Goal: Information Seeking & Learning: Get advice/opinions

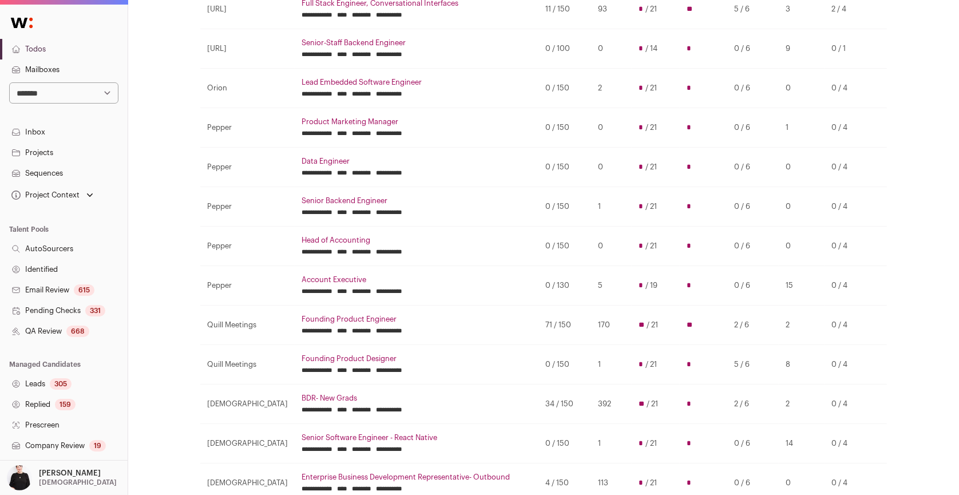
scroll to position [236, 0]
click at [109, 93] on select "**********" at bounding box center [63, 92] width 109 height 21
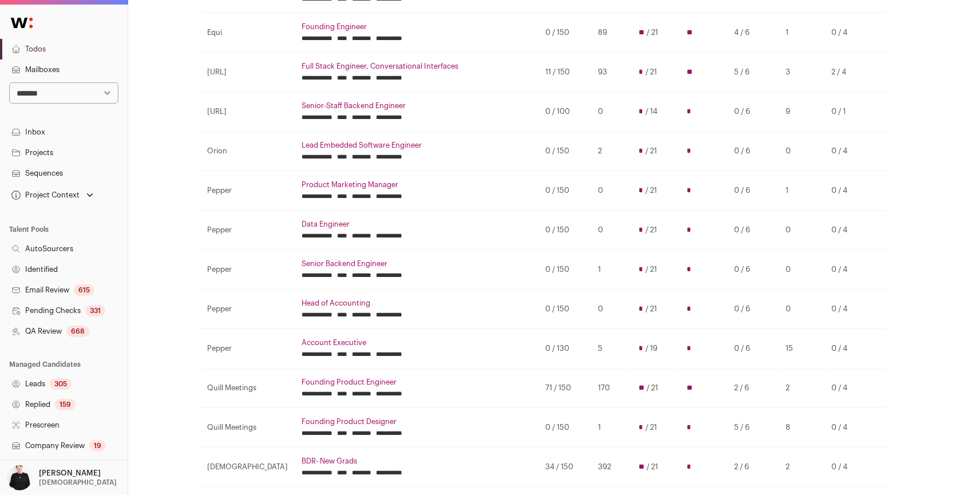
scroll to position [172, 0]
click at [108, 90] on select "**********" at bounding box center [63, 92] width 109 height 21
select select "***"
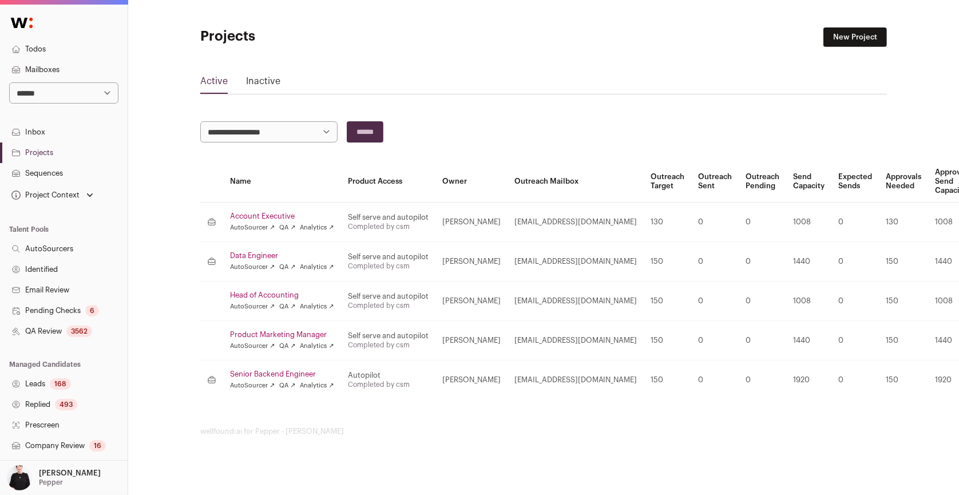
click at [270, 76] on link "Inactive" at bounding box center [263, 83] width 34 height 18
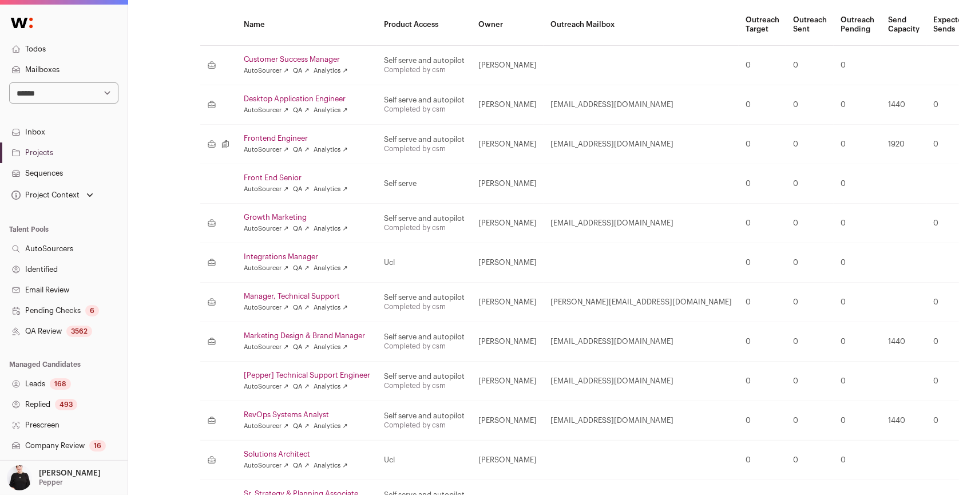
scroll to position [156, 0]
click at [276, 100] on link "Desktop Application Engineer" at bounding box center [307, 99] width 126 height 9
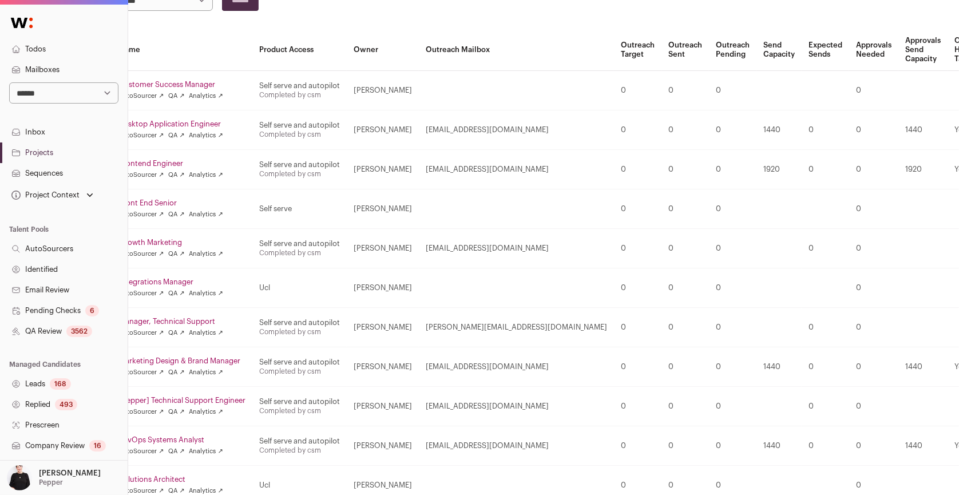
scroll to position [132, 140]
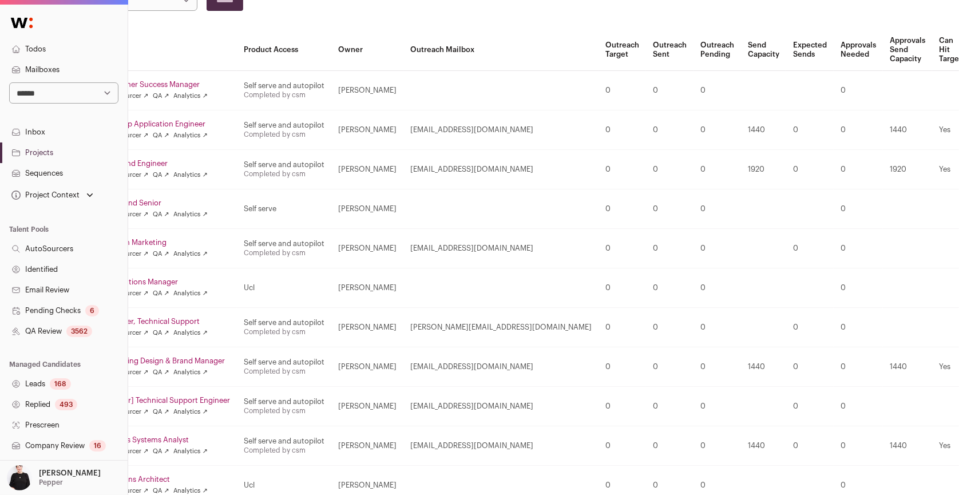
click at [900, 161] on link "Restore" at bounding box center [934, 165] width 109 height 18
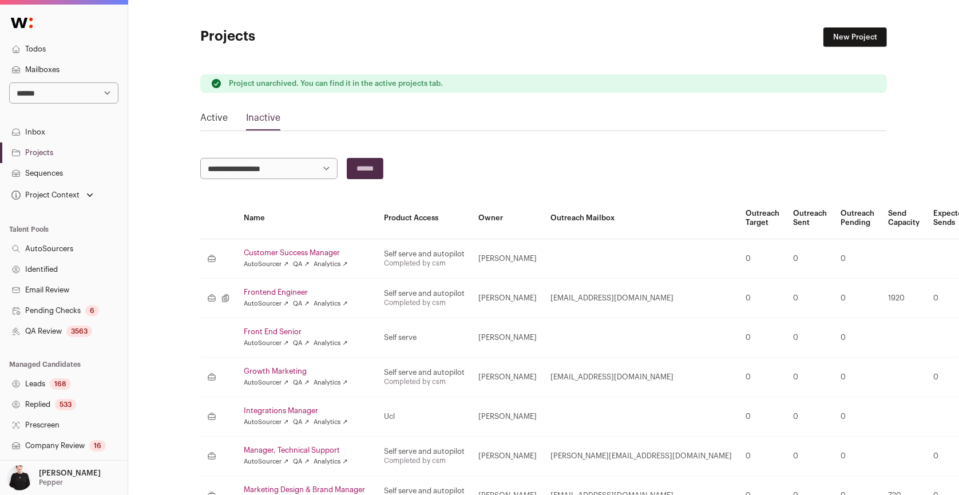
click at [211, 113] on link "Active" at bounding box center [213, 120] width 27 height 18
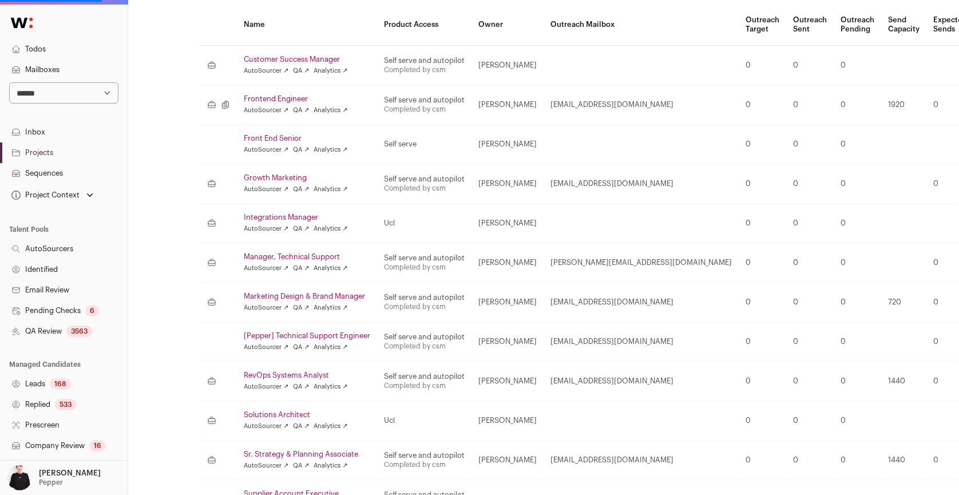
scroll to position [197, 0]
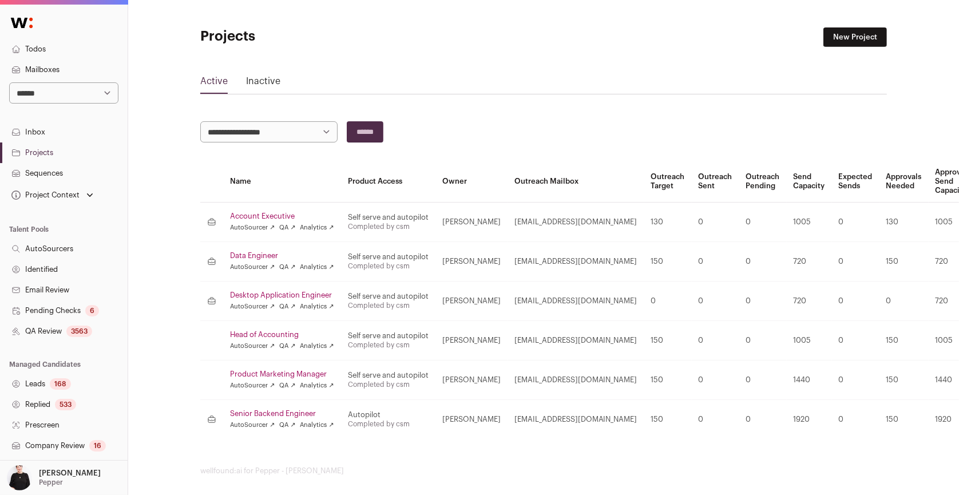
click at [291, 291] on link "Desktop Application Engineer" at bounding box center [282, 295] width 104 height 9
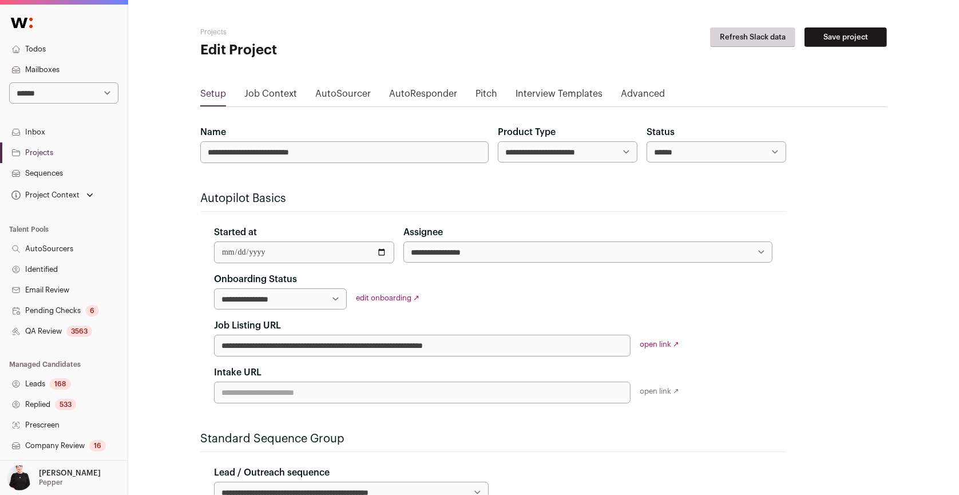
scroll to position [163, 0]
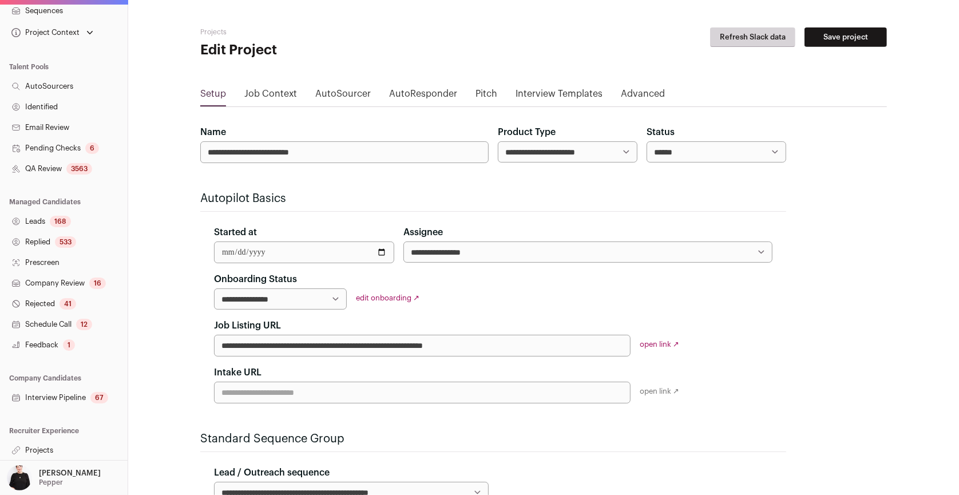
click at [41, 444] on link "Projects" at bounding box center [64, 450] width 128 height 21
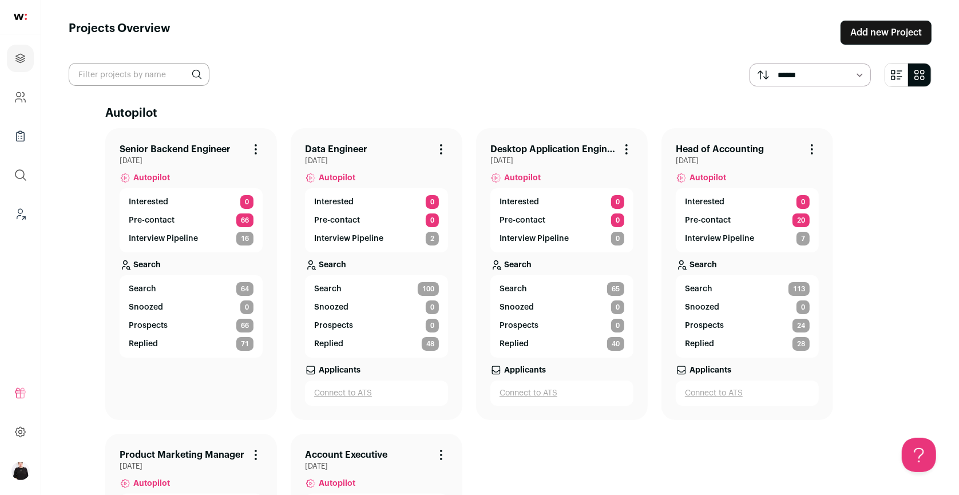
click at [558, 139] on li "Desktop Application Engineer Project Actions Archive Project June 13, 2025 Auto…" at bounding box center [562, 274] width 172 height 292
click at [558, 146] on link "Desktop Application Engineer" at bounding box center [552, 150] width 125 height 14
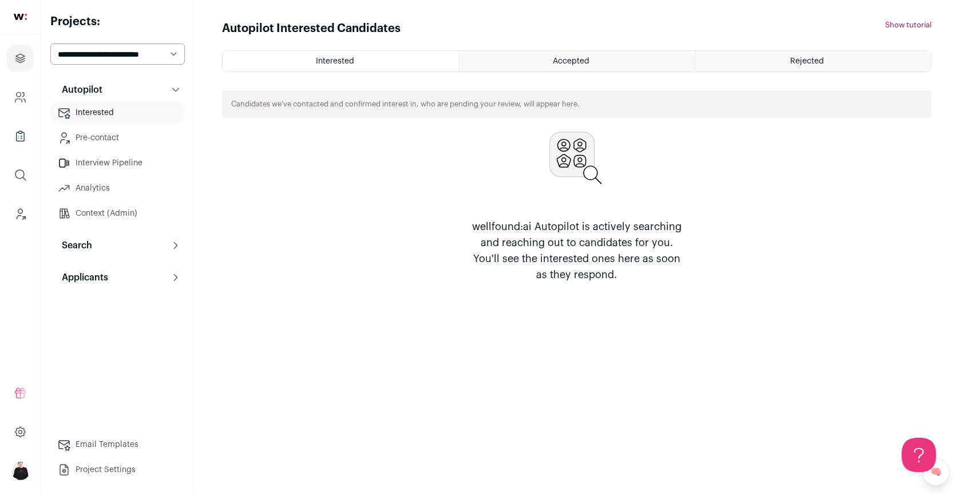
click at [86, 241] on p "Search" at bounding box center [73, 246] width 37 height 14
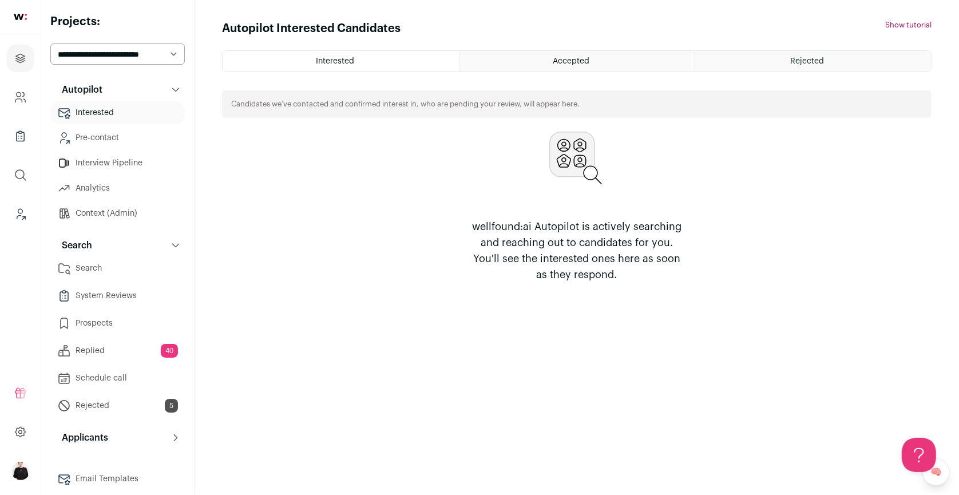
click at [93, 276] on link "Search" at bounding box center [117, 268] width 134 height 23
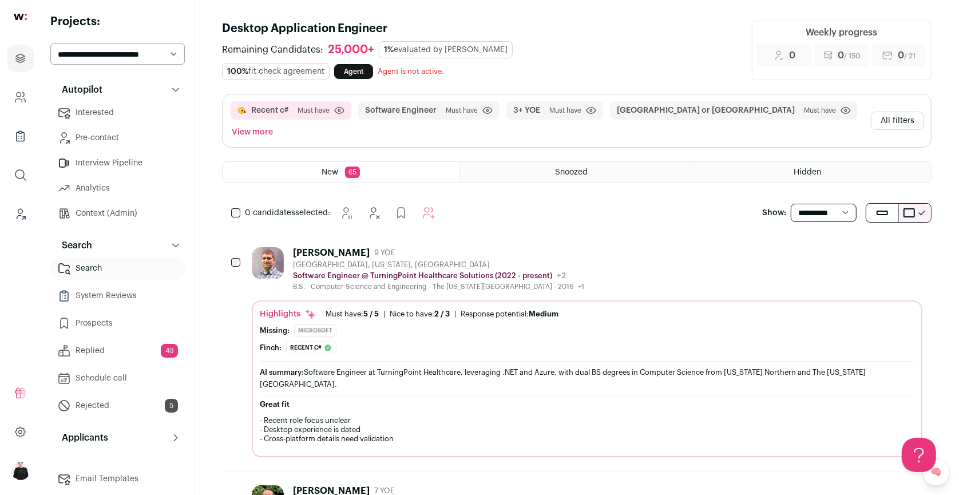
click at [904, 112] on button "All filters" at bounding box center [897, 121] width 53 height 18
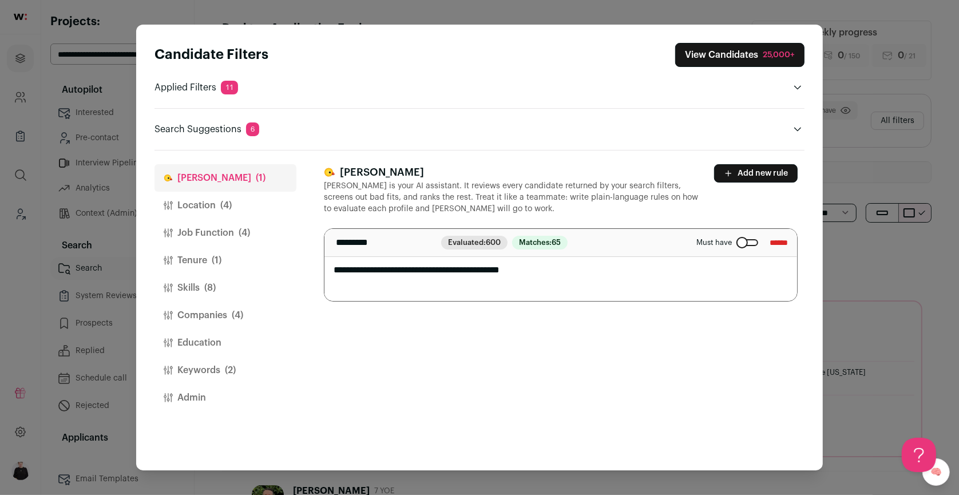
click at [770, 245] on input "******" at bounding box center [779, 242] width 18 height 18
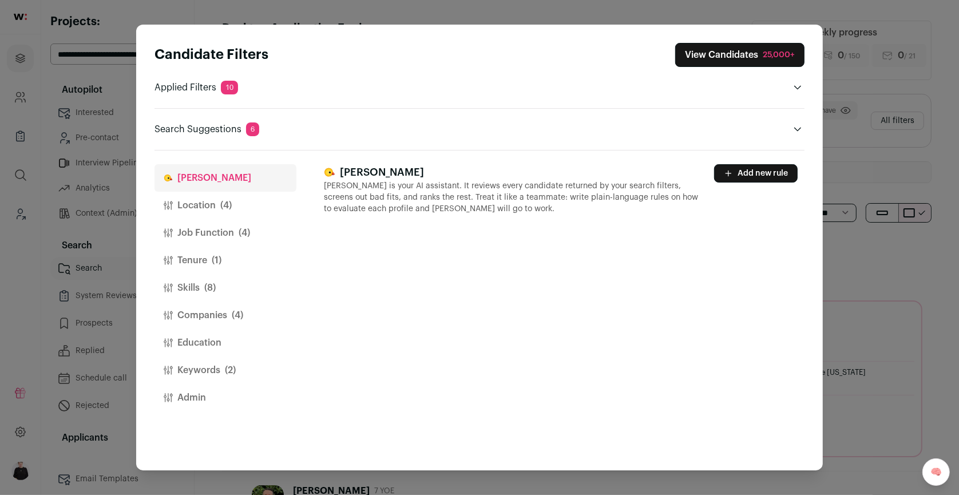
click at [211, 207] on button "Location (4)" at bounding box center [226, 205] width 142 height 27
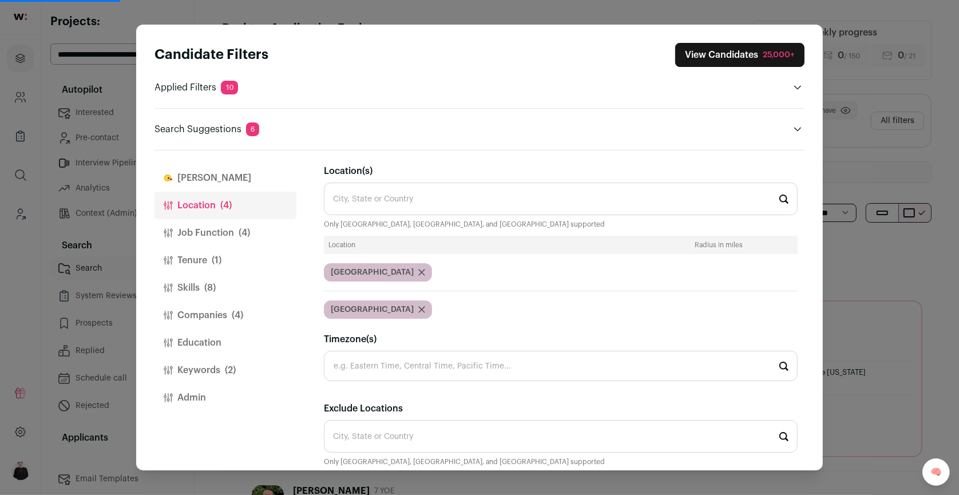
click at [419, 307] on icon "Close modal via background" at bounding box center [422, 310] width 6 height 6
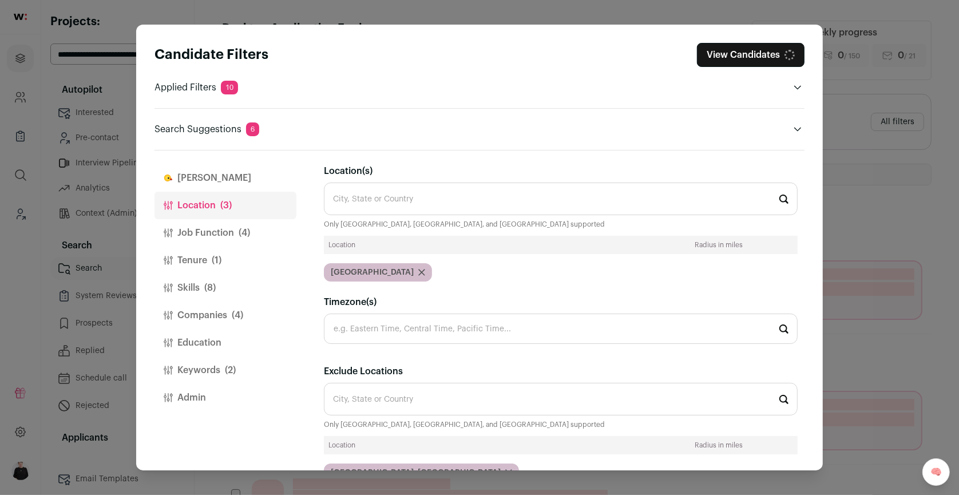
click at [232, 230] on button "Job Function (4)" at bounding box center [226, 232] width 142 height 27
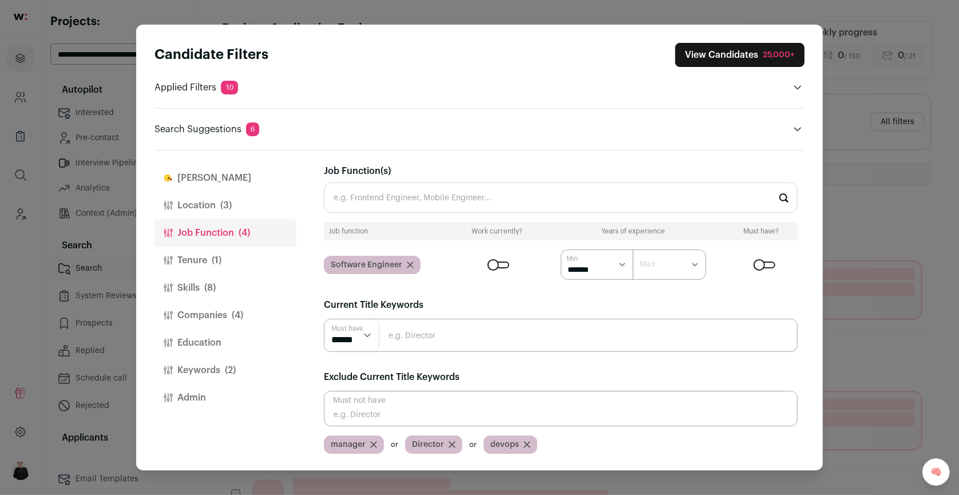
click at [445, 203] on input "Job Function(s)" at bounding box center [561, 198] width 474 height 30
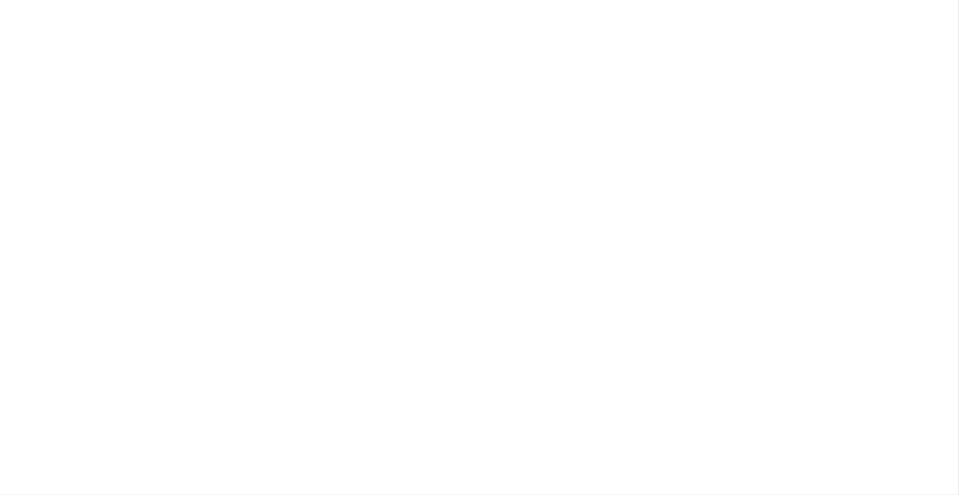
type input "backend"
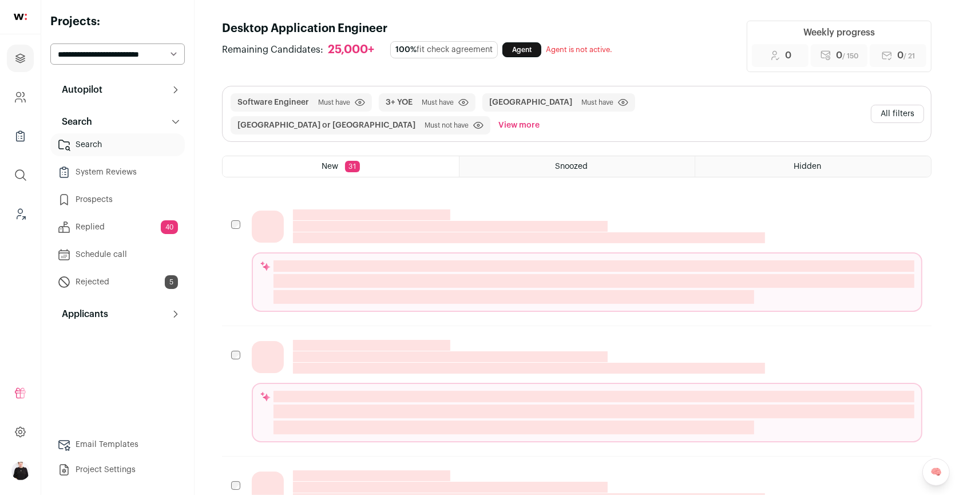
click at [382, 196] on html "Projects Company and ATS Settings Company Lists (Experimental) Global Search Le…" at bounding box center [479, 434] width 959 height 868
click at [901, 105] on button "All filters" at bounding box center [897, 114] width 53 height 18
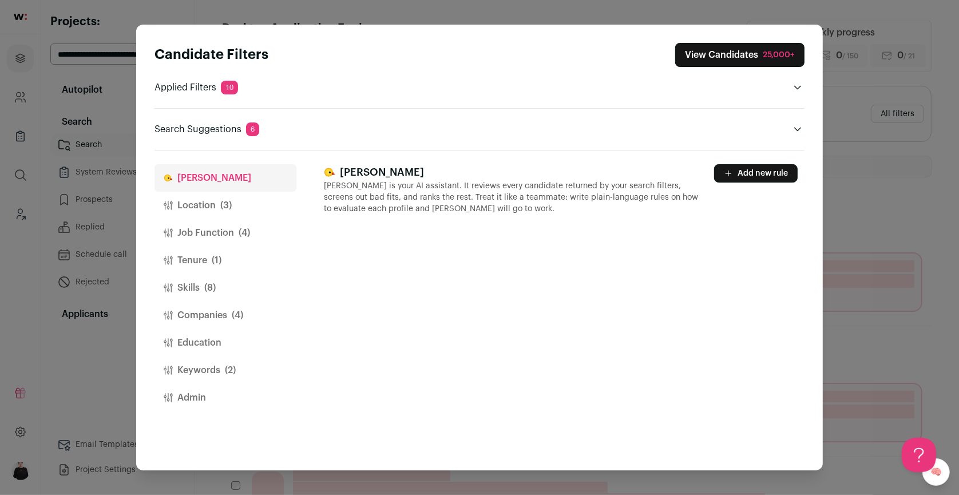
click at [206, 208] on button "Location (3)" at bounding box center [226, 205] width 142 height 27
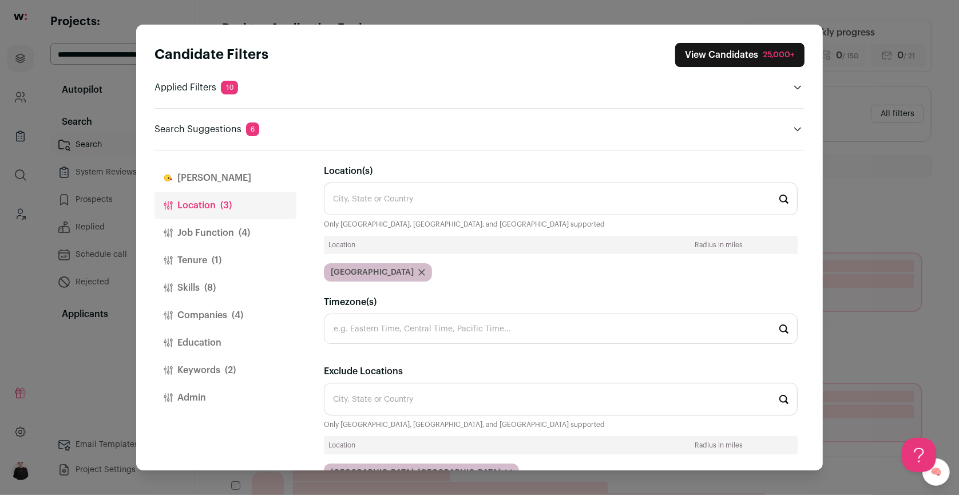
click at [208, 223] on button "Job Function (4)" at bounding box center [226, 232] width 142 height 27
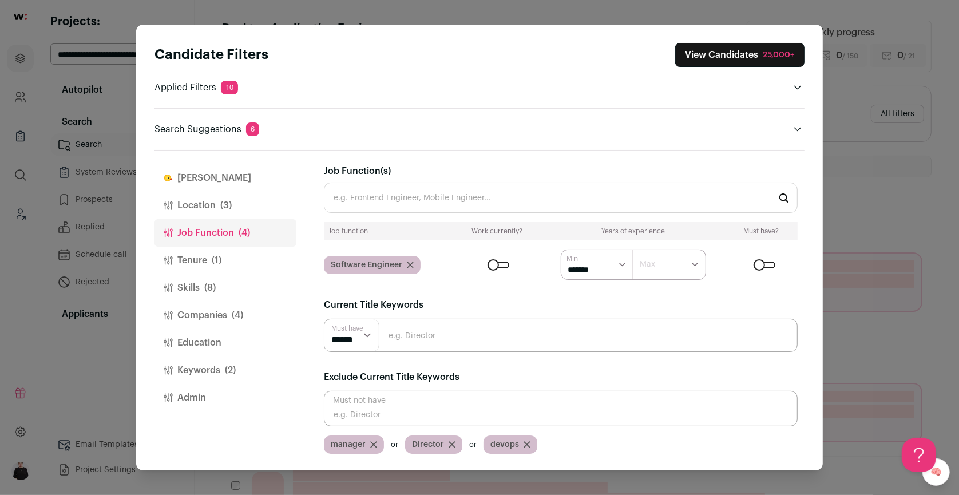
click at [389, 194] on input "Job Function(s)" at bounding box center [561, 198] width 474 height 30
click at [390, 225] on li "Backend Engineer" at bounding box center [560, 228] width 473 height 30
type input "Backend Engineer"
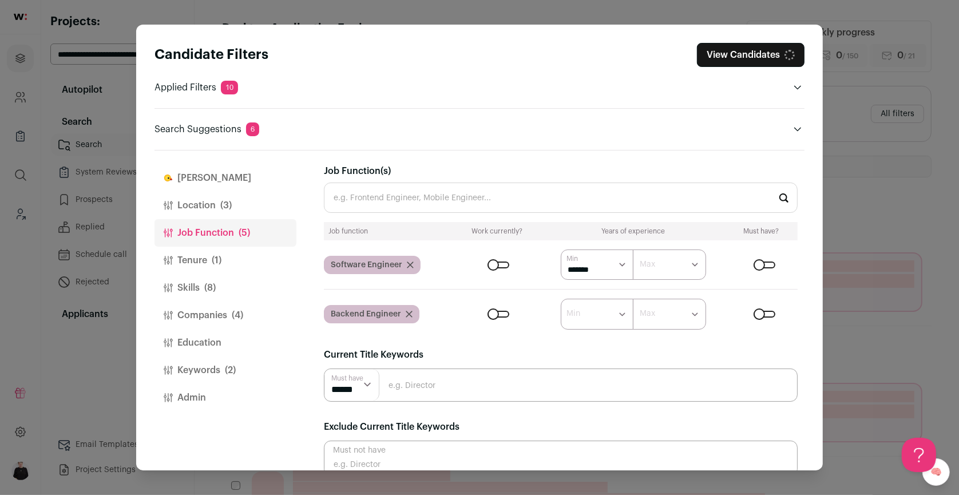
click at [619, 263] on select "****** ******* ******* ******* ******* ******* ******* ******* ******* ********…" at bounding box center [597, 265] width 73 height 30
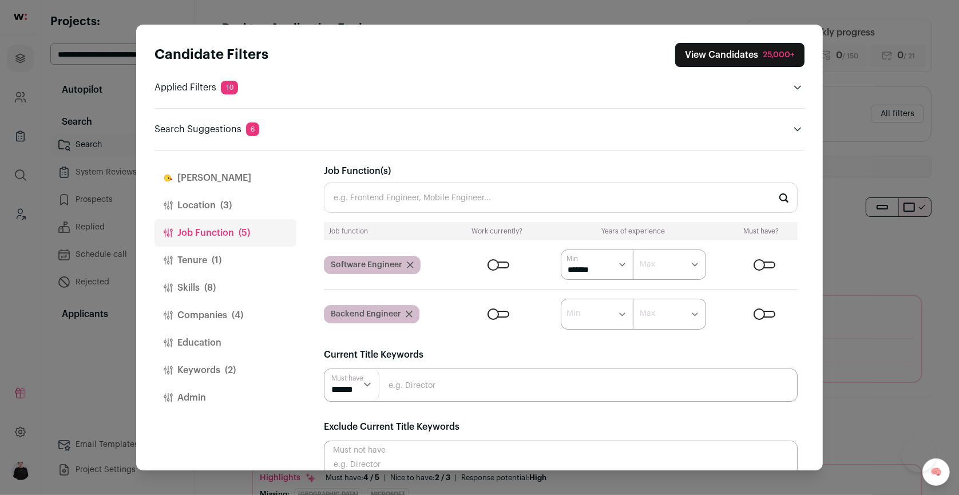
select select "*"
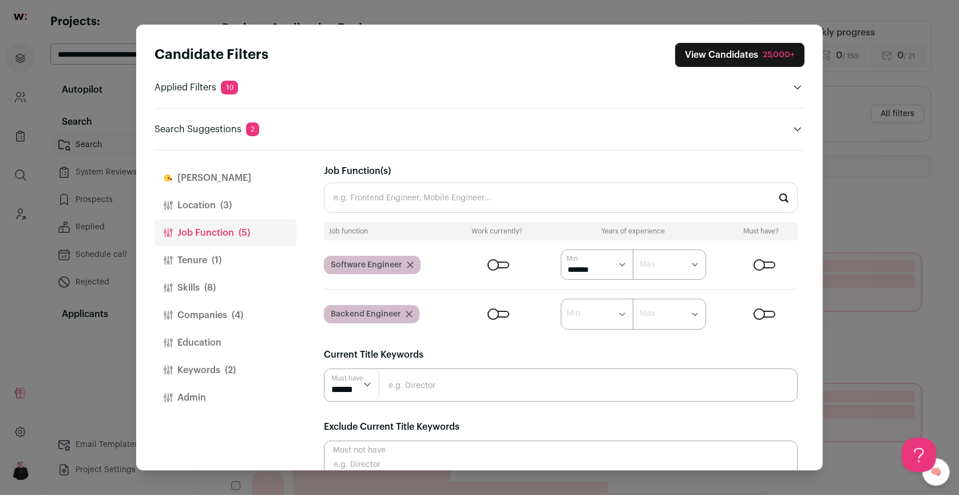
select select "*"
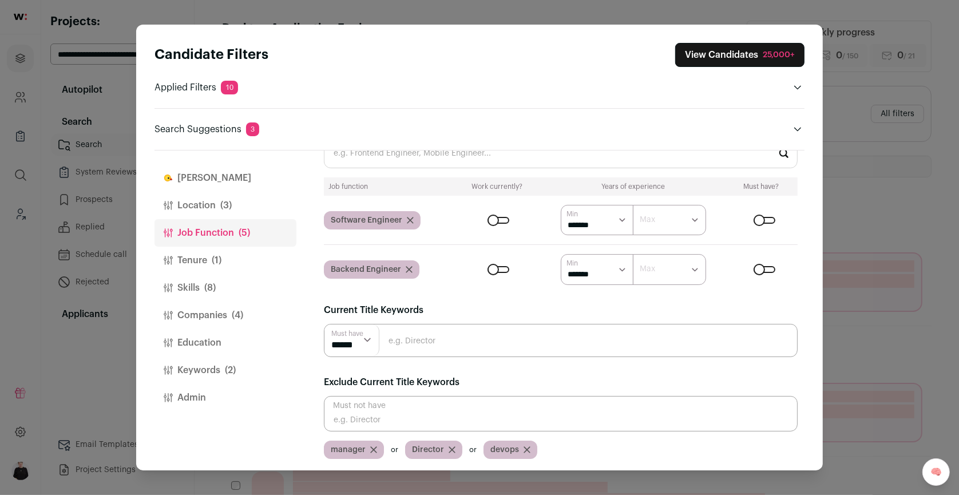
click at [197, 257] on button "Tenure (1)" at bounding box center [226, 260] width 142 height 27
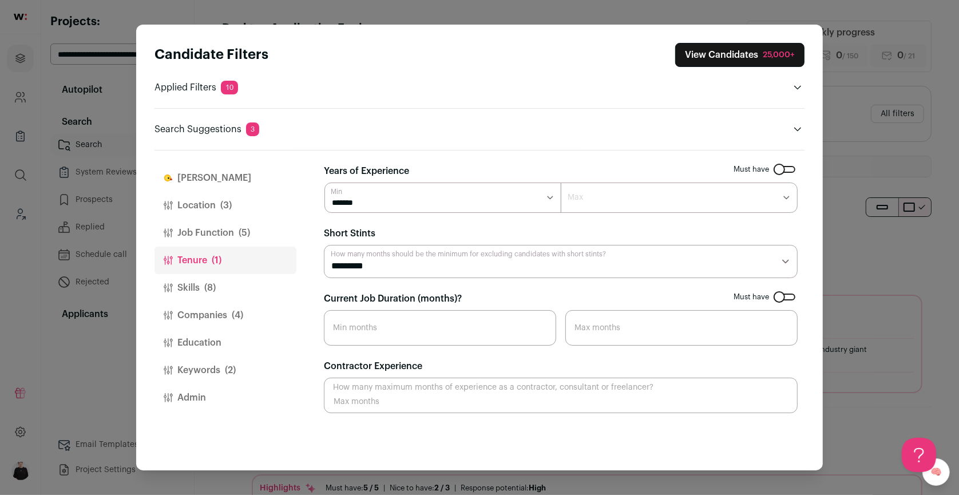
scroll to position [0, 0]
click at [551, 196] on select "******* ****** ******* ******* ******* ******* ******* ******* ******* ******* …" at bounding box center [442, 198] width 237 height 30
click at [554, 198] on select "******* ****** ******* ******* ******* ******* ******* ******* ******* ******* …" at bounding box center [442, 198] width 237 height 30
select select "*"
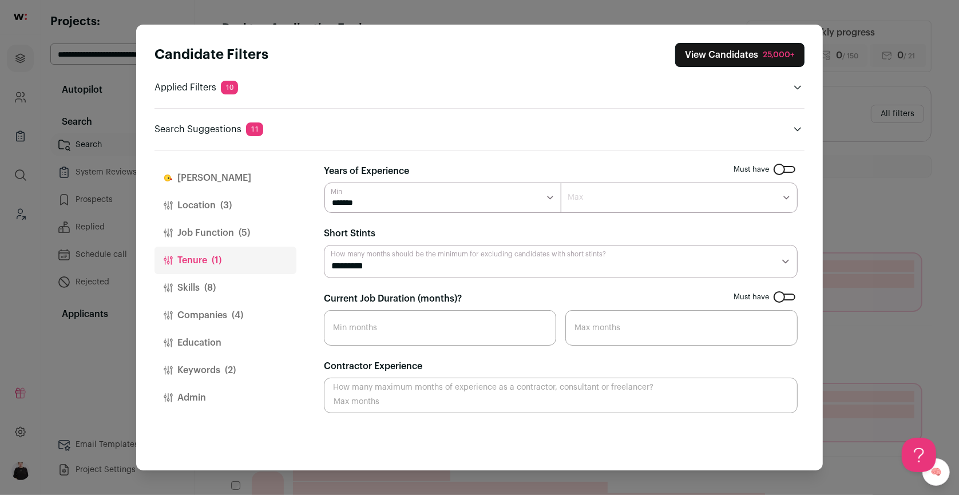
click at [436, 332] on input "Current Job Duration (months)?" at bounding box center [440, 327] width 232 height 35
type input "24"
click at [207, 281] on span "(8)" at bounding box center [209, 288] width 11 height 14
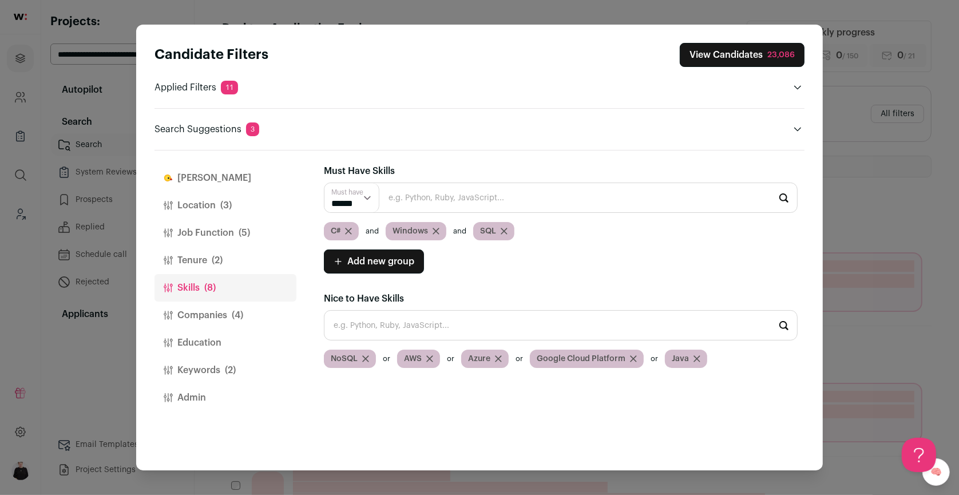
click at [349, 229] on icon "Close modal via background" at bounding box center [349, 231] width 6 height 6
click at [377, 232] on icon "Close modal via background" at bounding box center [374, 231] width 7 height 7
click at [358, 230] on div "SQL" at bounding box center [344, 231] width 41 height 18
click at [355, 233] on icon "Close modal via background" at bounding box center [354, 231] width 7 height 7
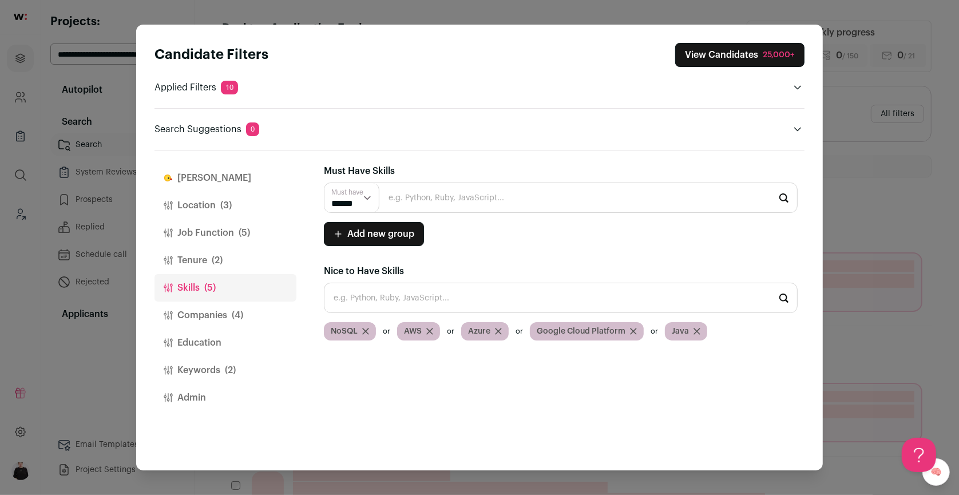
click at [366, 332] on icon "Close modal via background" at bounding box center [365, 331] width 7 height 7
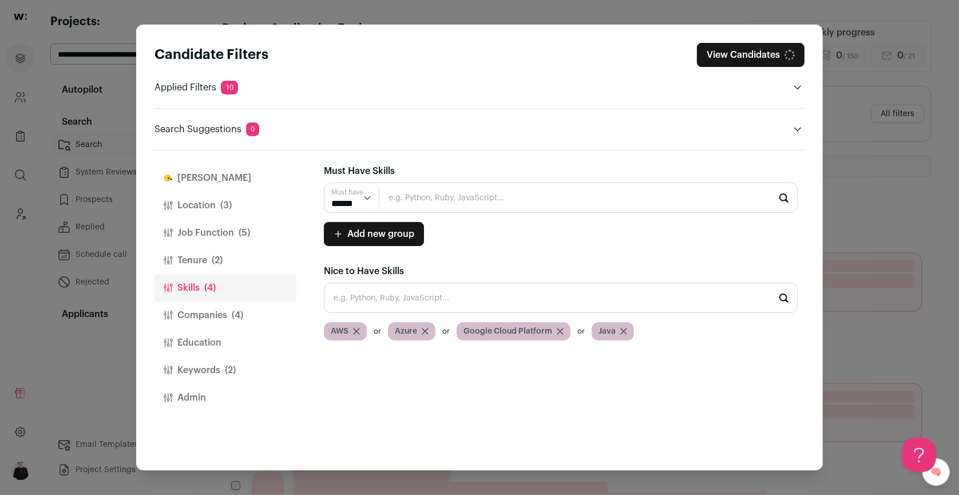
click at [357, 331] on icon "Close modal via background" at bounding box center [356, 331] width 7 height 7
click at [361, 331] on icon "Close modal via background" at bounding box center [361, 331] width 7 height 7
click at [425, 331] on icon "Close modal via background" at bounding box center [428, 331] width 6 height 6
click at [359, 331] on div "Java" at bounding box center [345, 331] width 42 height 18
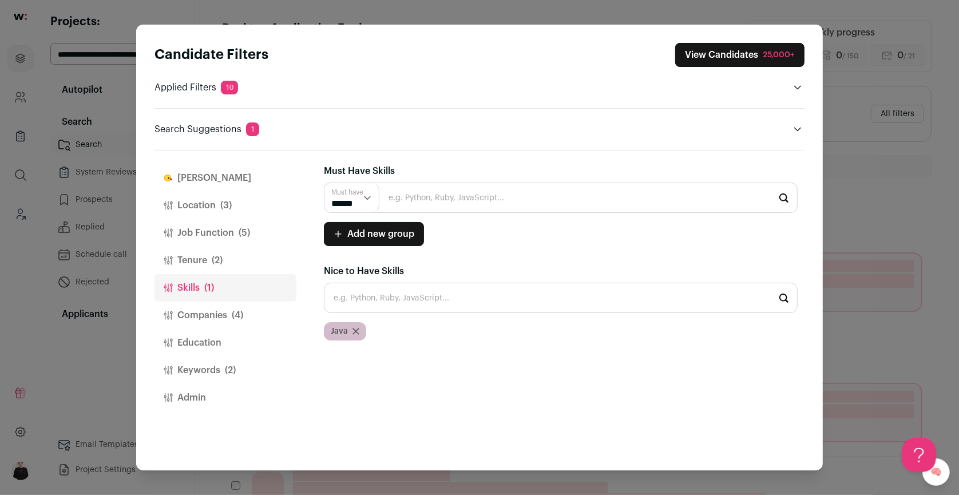
click at [353, 331] on icon "Close modal via background" at bounding box center [356, 331] width 7 height 7
click at [416, 201] on input "Close modal via background" at bounding box center [561, 198] width 474 height 30
click at [359, 225] on li "Elixir" at bounding box center [560, 228] width 473 height 30
type input "Elixir"
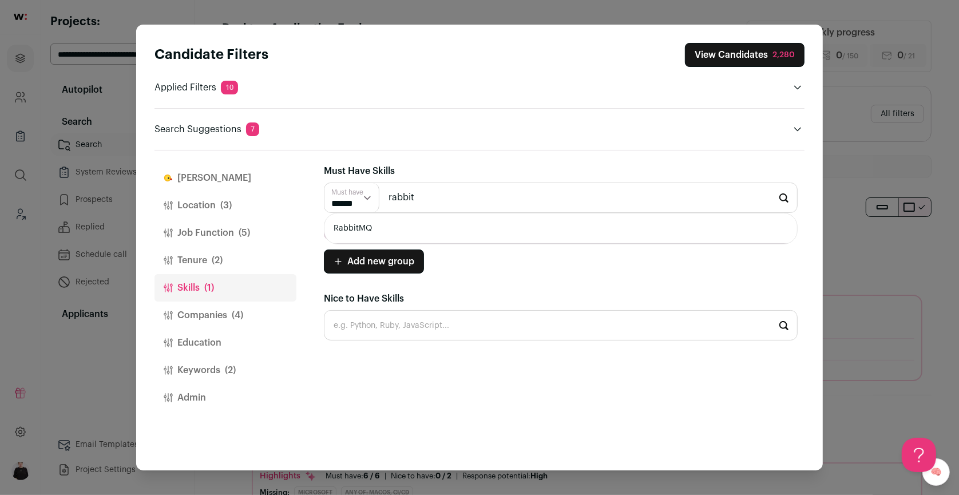
click at [381, 229] on li "RabbitMQ" at bounding box center [560, 228] width 473 height 30
type input "RabbitMQ"
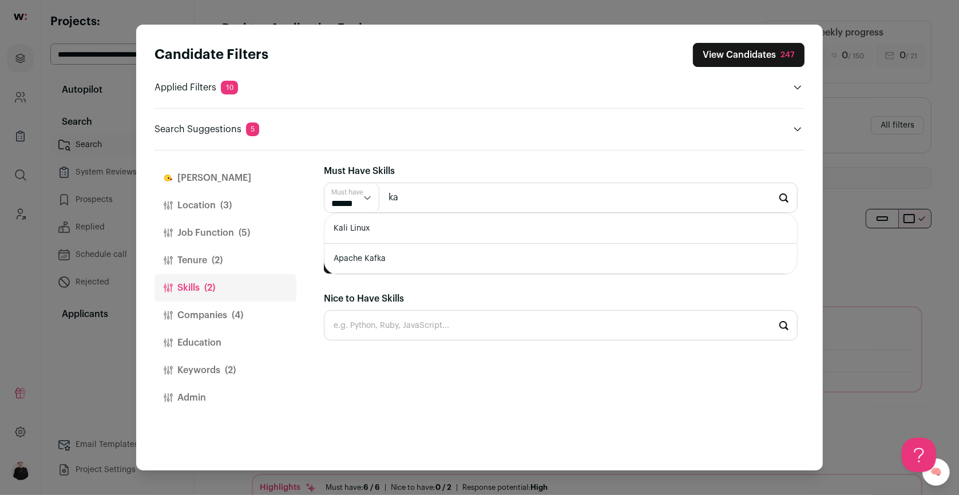
click at [388, 255] on li "Apache Kafka" at bounding box center [560, 259] width 473 height 30
type input "Apache Kafka"
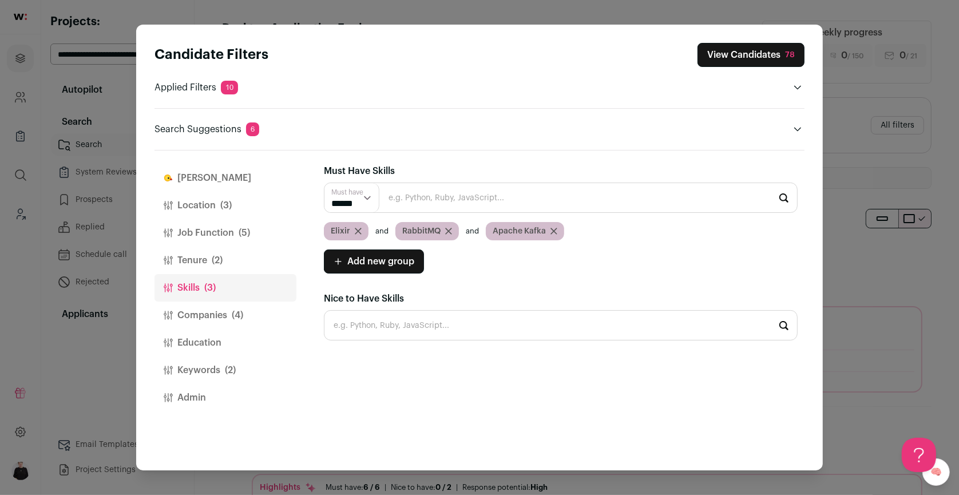
click at [473, 203] on input "Close modal via background" at bounding box center [561, 198] width 474 height 30
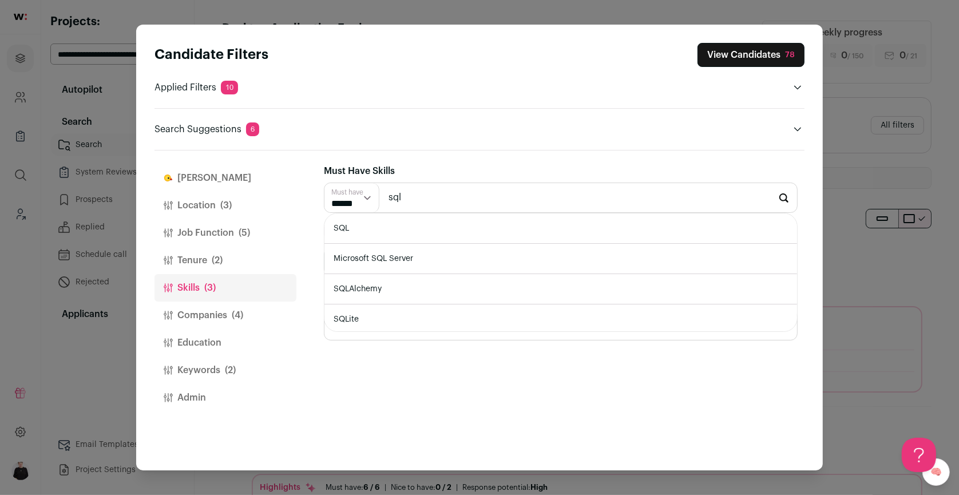
click at [421, 229] on li "SQL" at bounding box center [560, 228] width 473 height 30
type input "SQL"
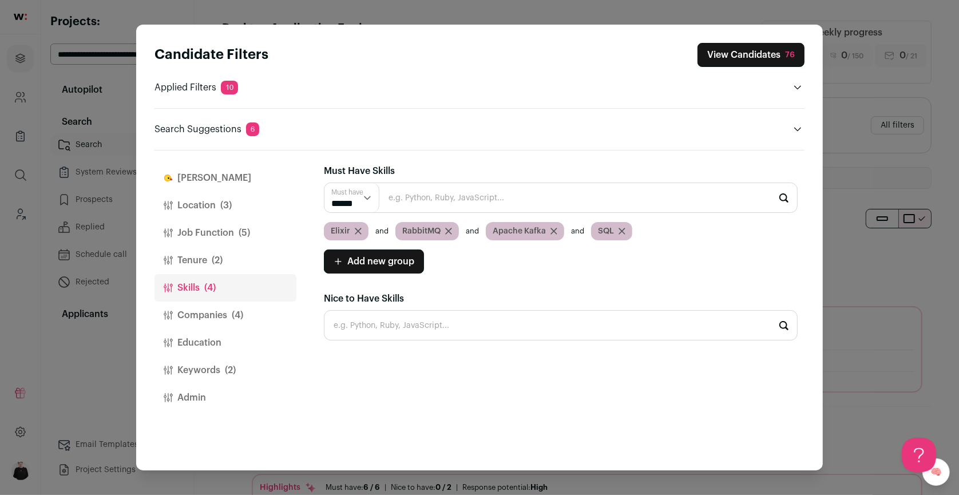
click at [224, 313] on button "Companies (4)" at bounding box center [226, 315] width 142 height 27
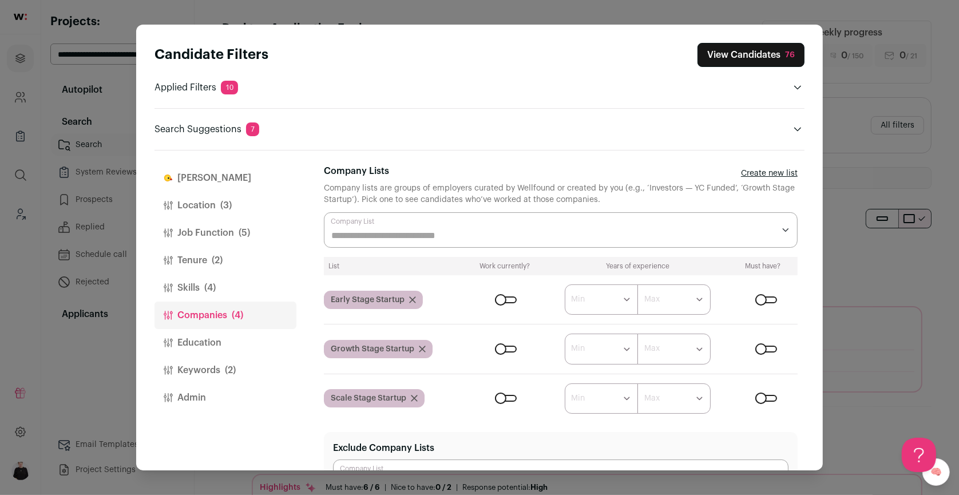
click at [415, 298] on icon "Close modal via background" at bounding box center [412, 299] width 7 height 7
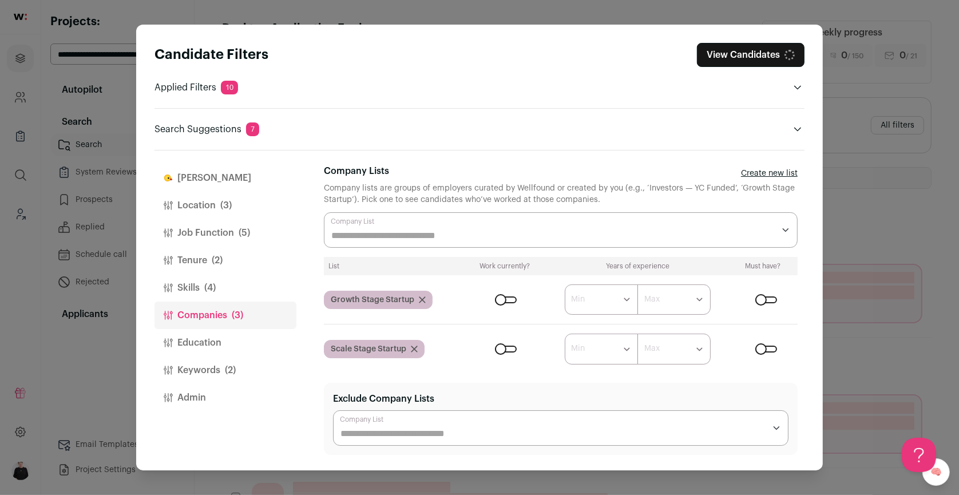
click at [415, 298] on div "Growth Stage Startup" at bounding box center [378, 300] width 109 height 18
click at [420, 298] on icon "Close modal via background" at bounding box center [422, 299] width 7 height 7
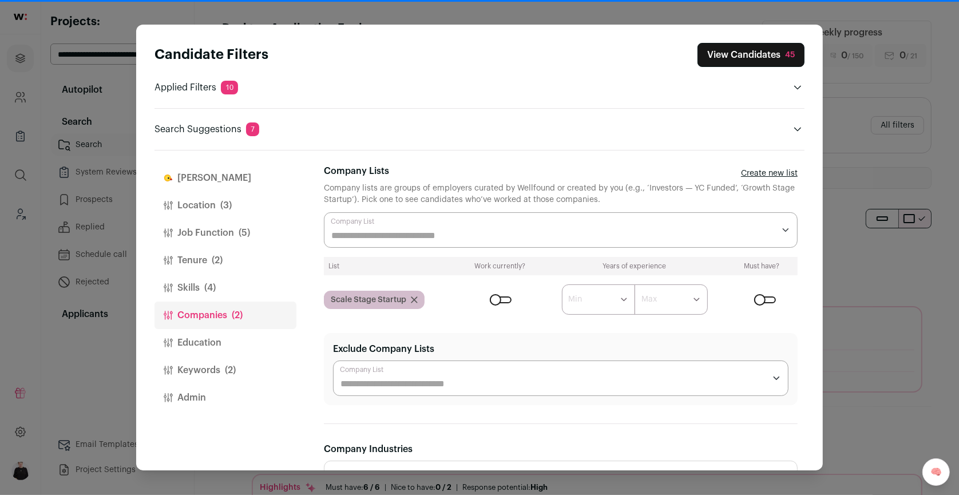
click at [415, 300] on icon "Close modal via background" at bounding box center [414, 300] width 6 height 6
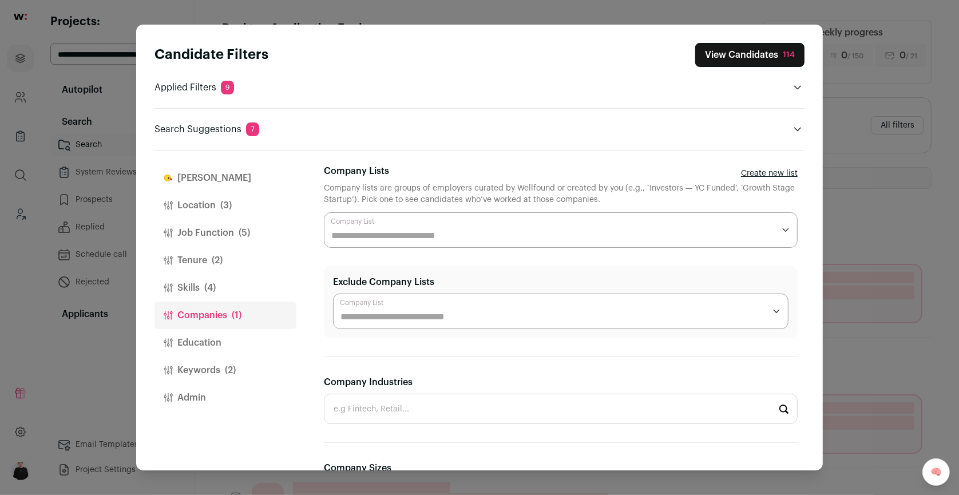
click at [211, 339] on button "Education" at bounding box center [226, 342] width 142 height 27
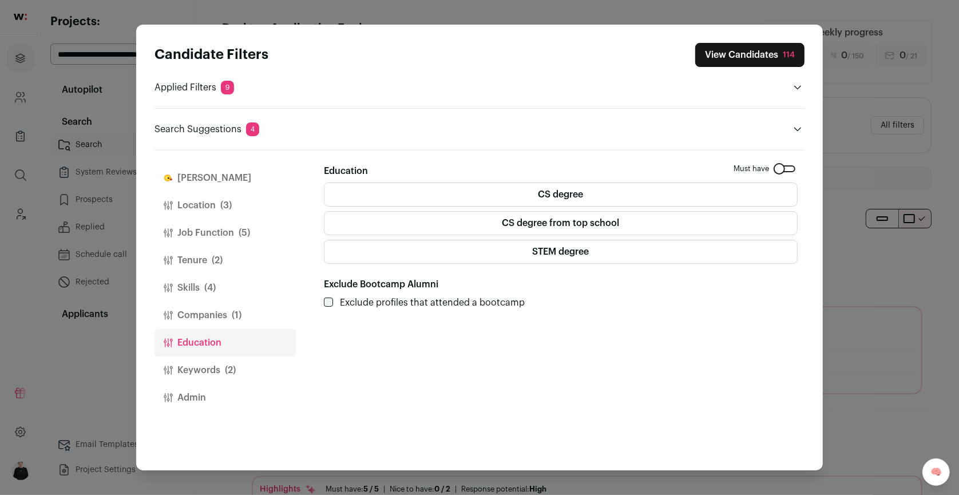
click at [573, 226] on label "CS degree from top school" at bounding box center [561, 223] width 474 height 24
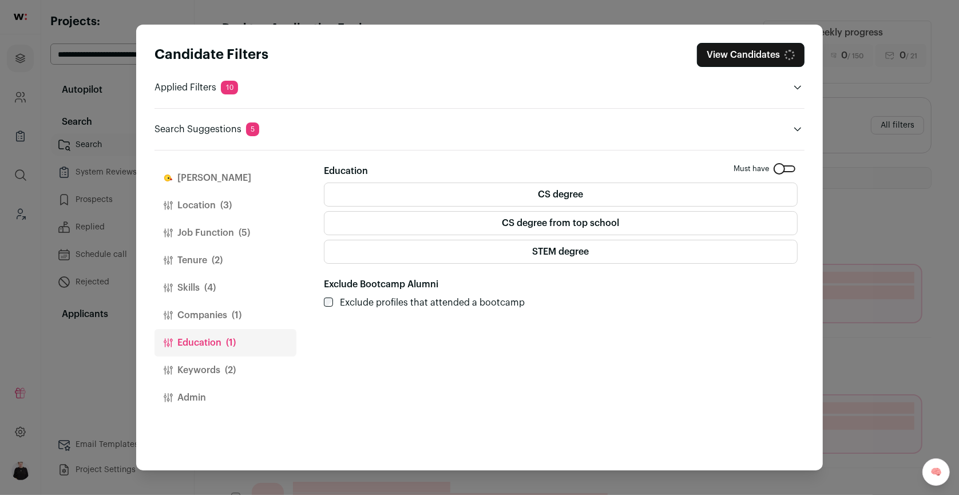
click at [225, 374] on span "(2)" at bounding box center [230, 370] width 11 height 14
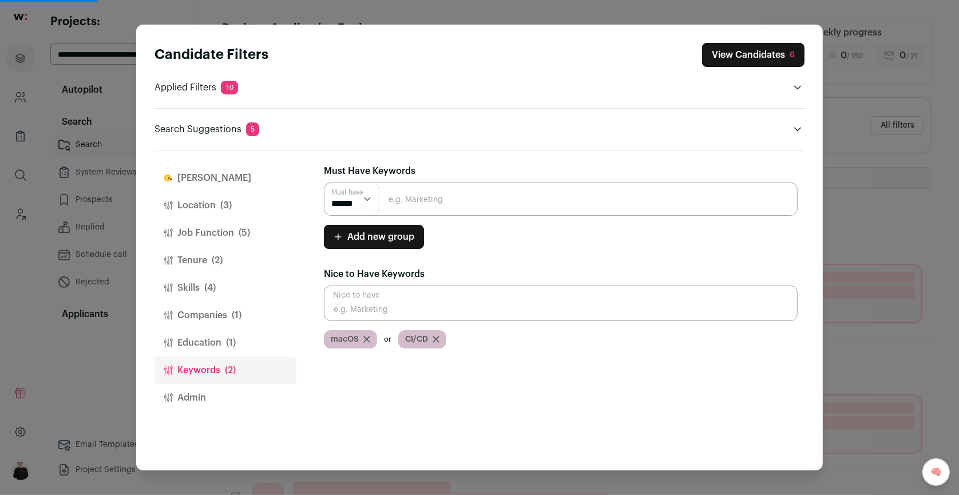
click at [367, 336] on icon "Close modal via background" at bounding box center [366, 339] width 7 height 7
click at [362, 337] on icon "Close modal via background" at bounding box center [362, 340] width 6 height 6
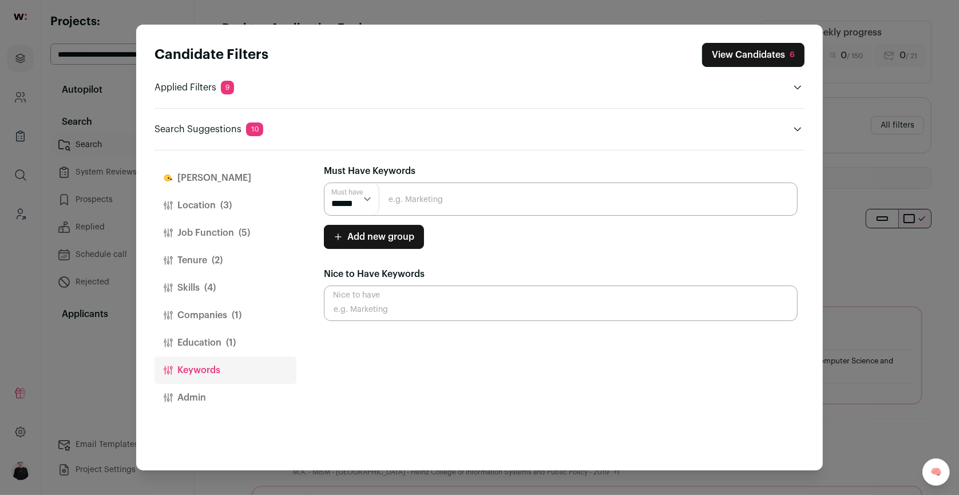
click at [720, 47] on button "View Candidates 6" at bounding box center [753, 55] width 102 height 24
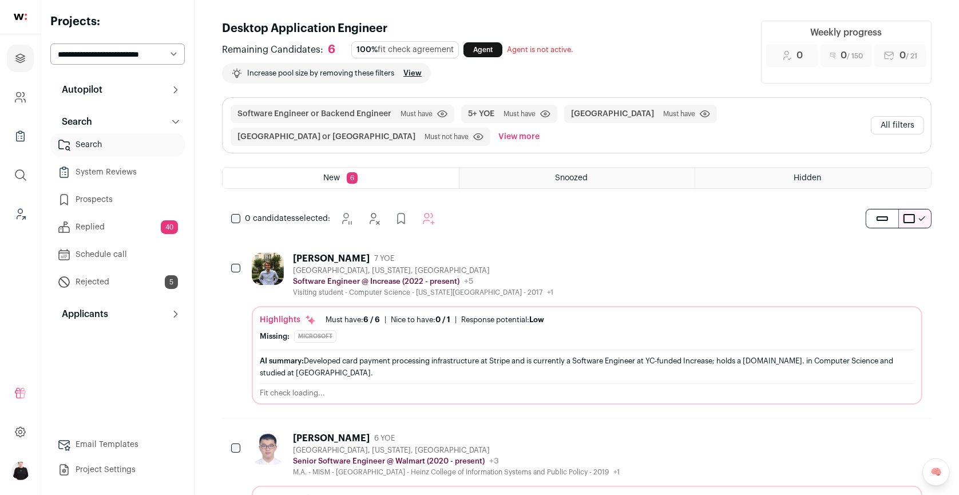
click at [321, 266] on div "San Francisco, California, United States" at bounding box center [423, 270] width 260 height 9
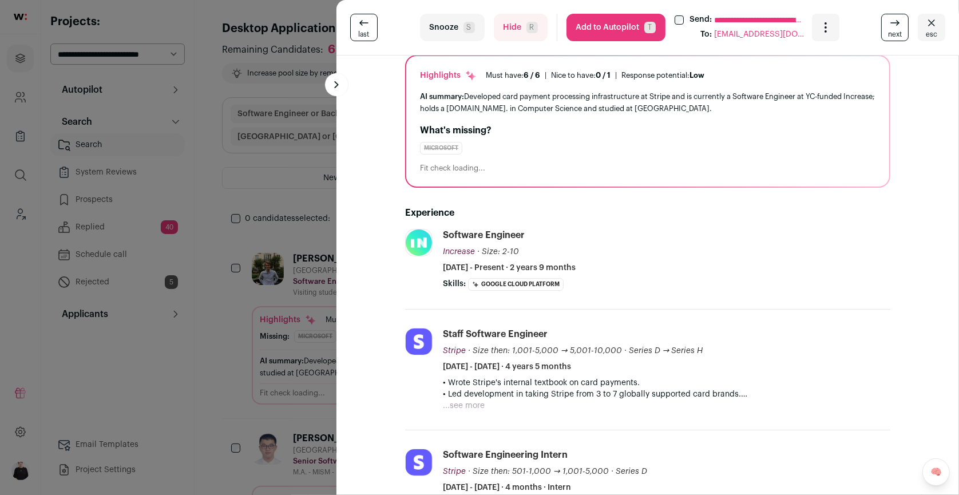
scroll to position [84, 0]
click at [464, 402] on button "...see more" at bounding box center [464, 404] width 42 height 11
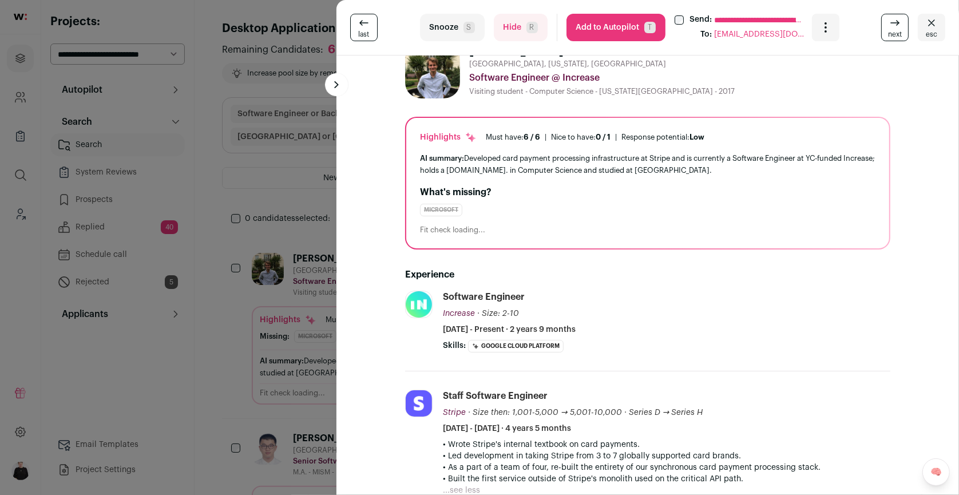
scroll to position [0, 0]
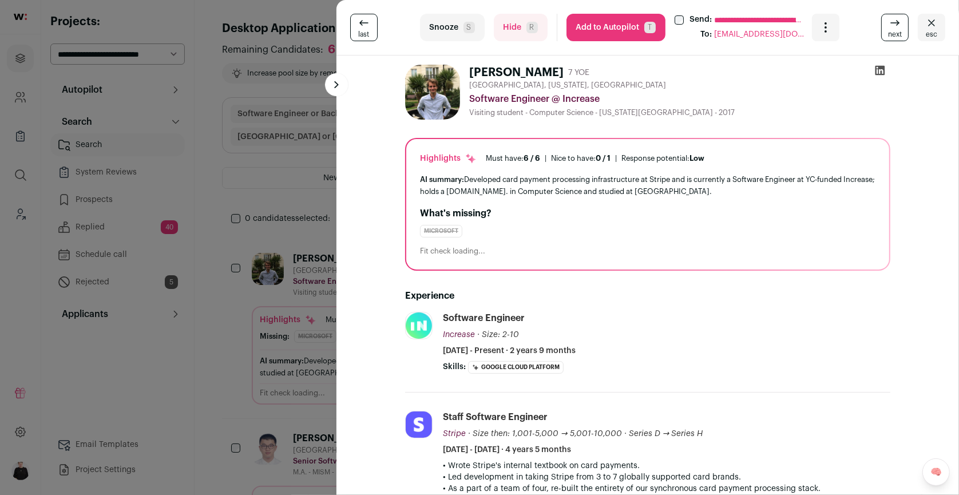
click at [881, 69] on icon at bounding box center [879, 70] width 11 height 11
click at [928, 28] on icon "Close" at bounding box center [932, 23] width 14 height 14
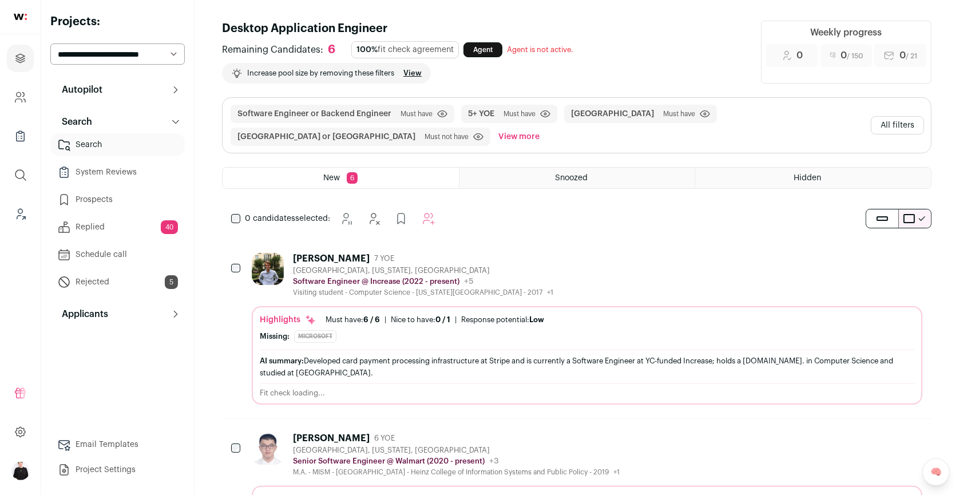
click at [901, 126] on button "All filters" at bounding box center [897, 125] width 53 height 18
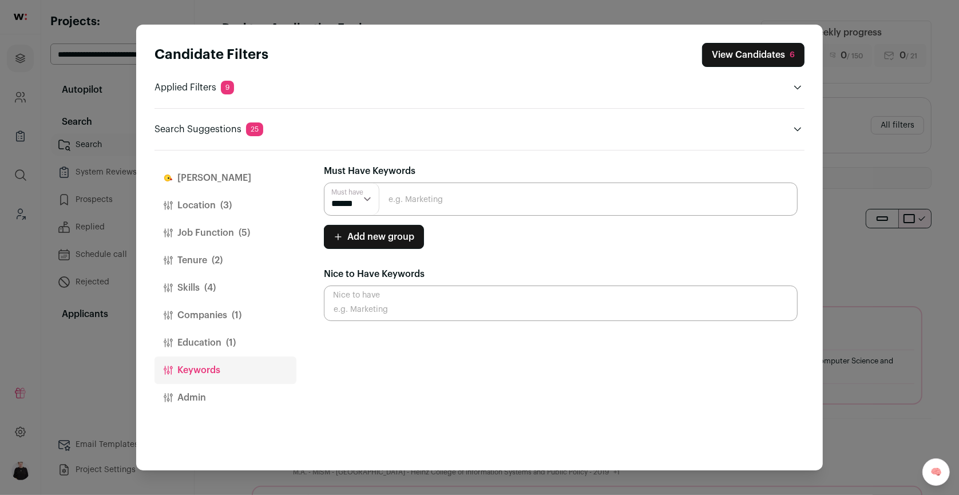
click at [203, 178] on button "Finch" at bounding box center [226, 177] width 142 height 27
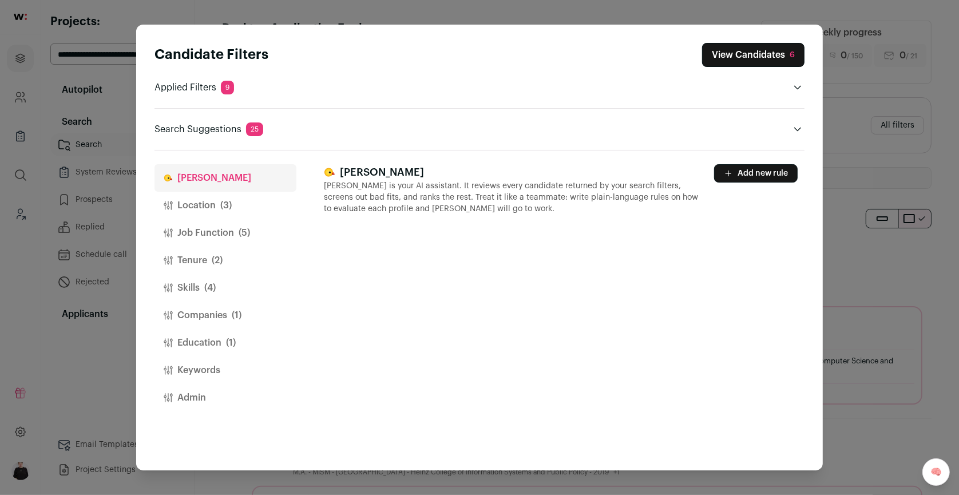
click at [203, 202] on button "Location (3)" at bounding box center [226, 205] width 142 height 27
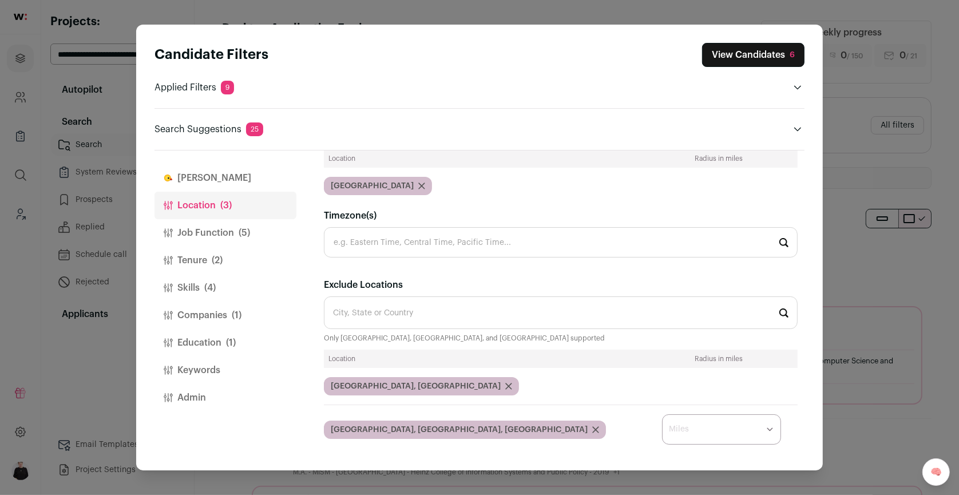
scroll to position [85, 0]
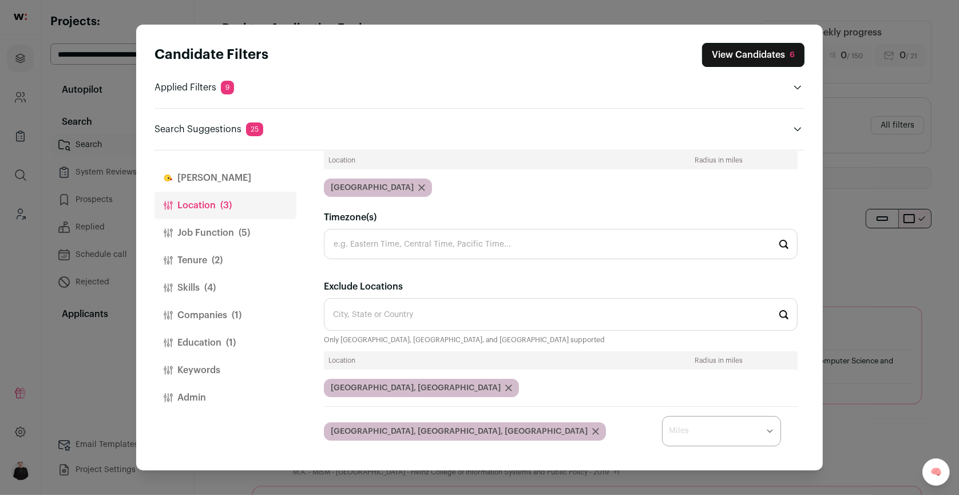
click at [229, 226] on button "Job Function (5)" at bounding box center [226, 232] width 142 height 27
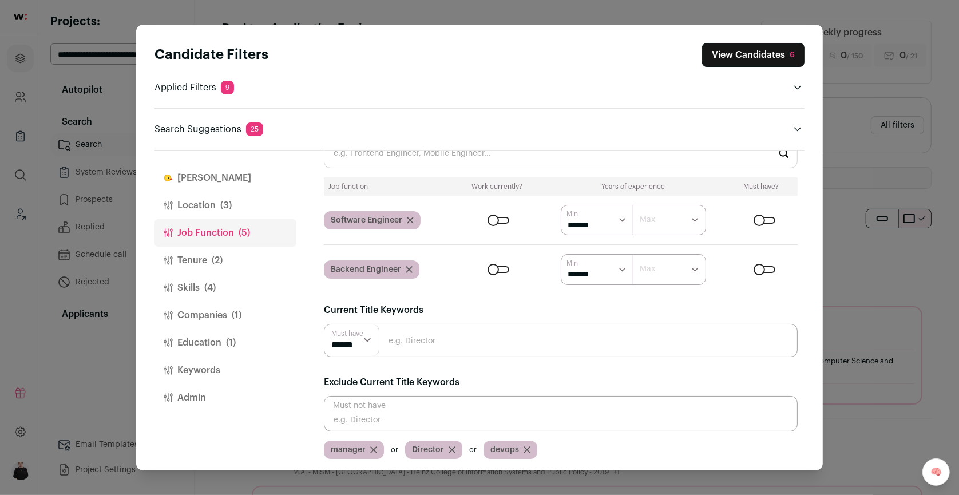
click at [216, 256] on span "(2)" at bounding box center [217, 261] width 11 height 14
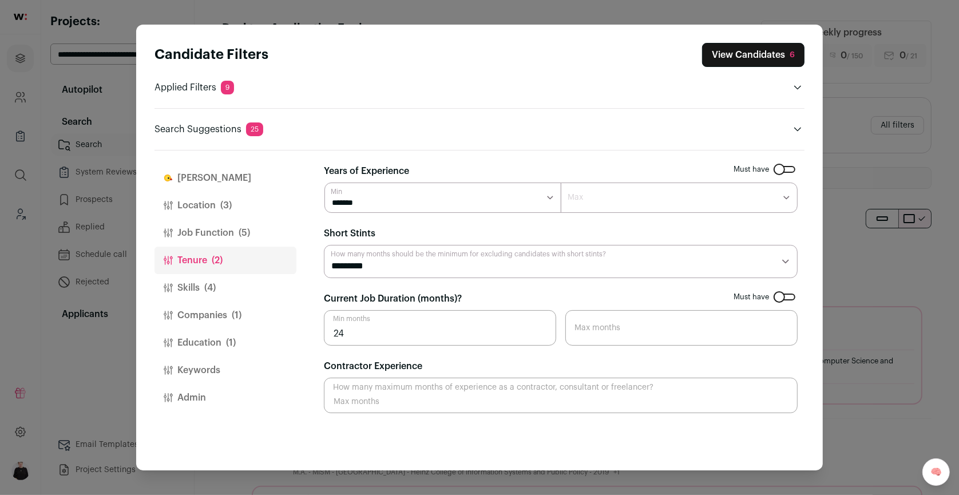
click at [213, 289] on span "(4)" at bounding box center [209, 288] width 11 height 14
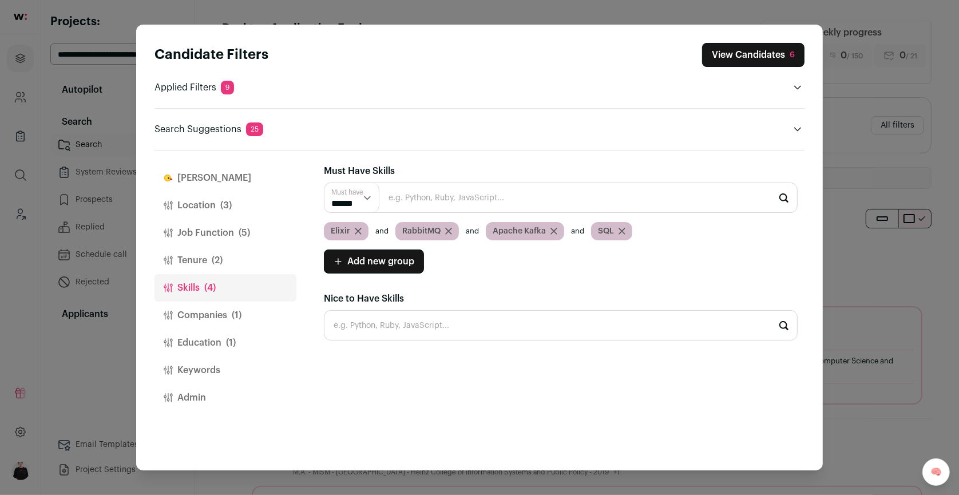
click at [449, 230] on icon "Close modal via background" at bounding box center [448, 231] width 7 height 7
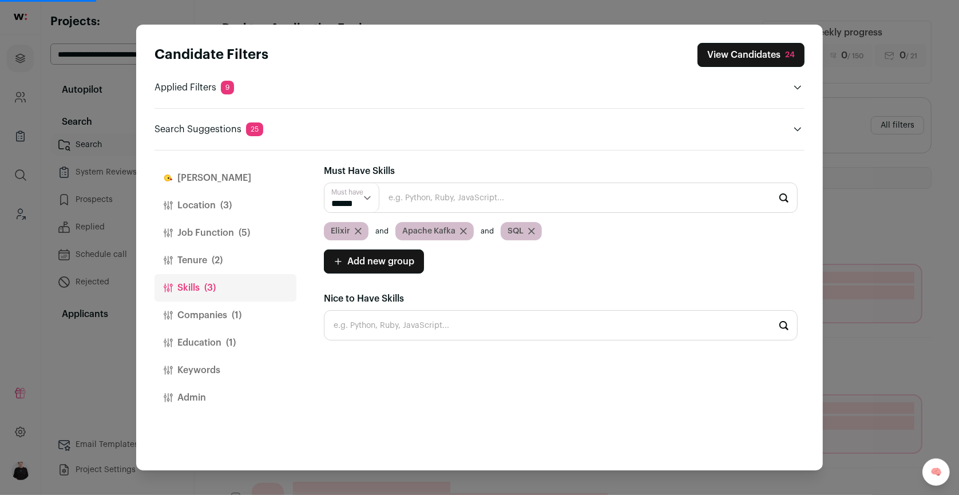
click at [714, 60] on button "View Candidates 24" at bounding box center [751, 55] width 107 height 24
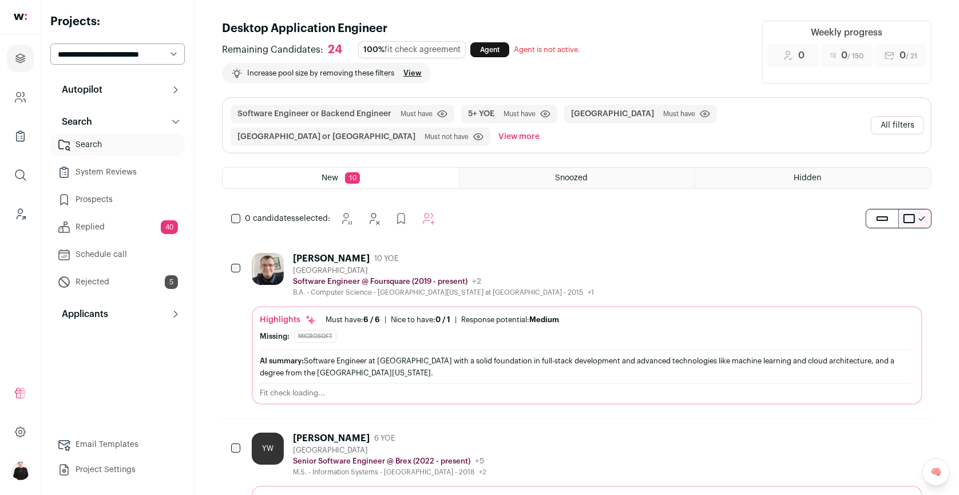
click at [353, 253] on div "Jakub Wlodarczyk" at bounding box center [331, 258] width 77 height 11
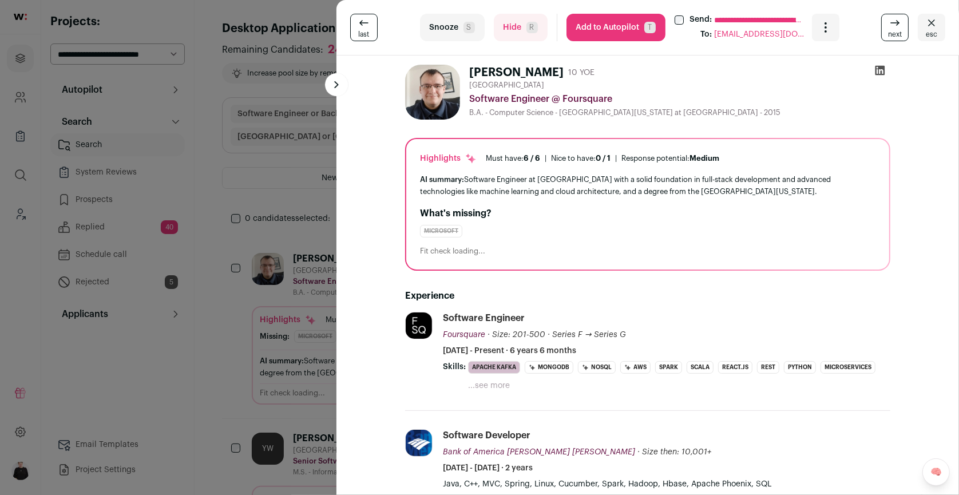
click at [499, 383] on button "...see more" at bounding box center [489, 385] width 42 height 11
click at [940, 30] on button "esc" at bounding box center [931, 27] width 27 height 27
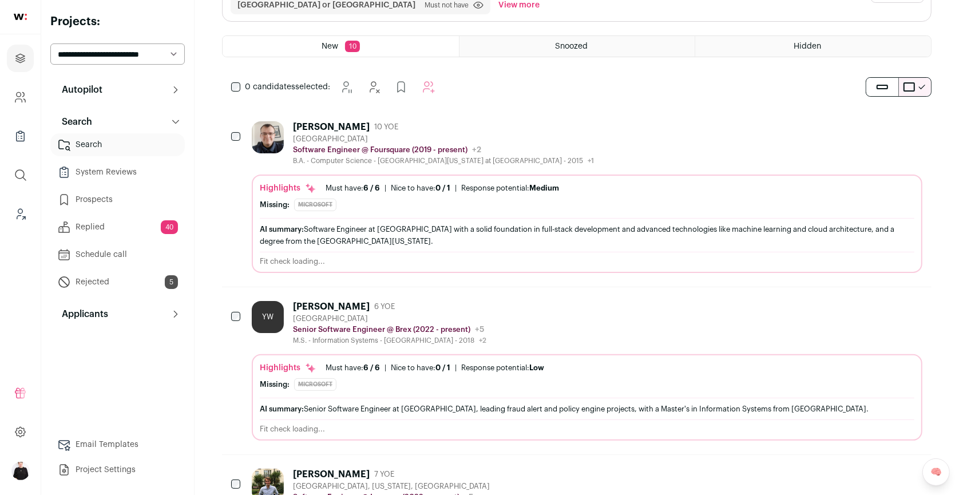
scroll to position [138, 0]
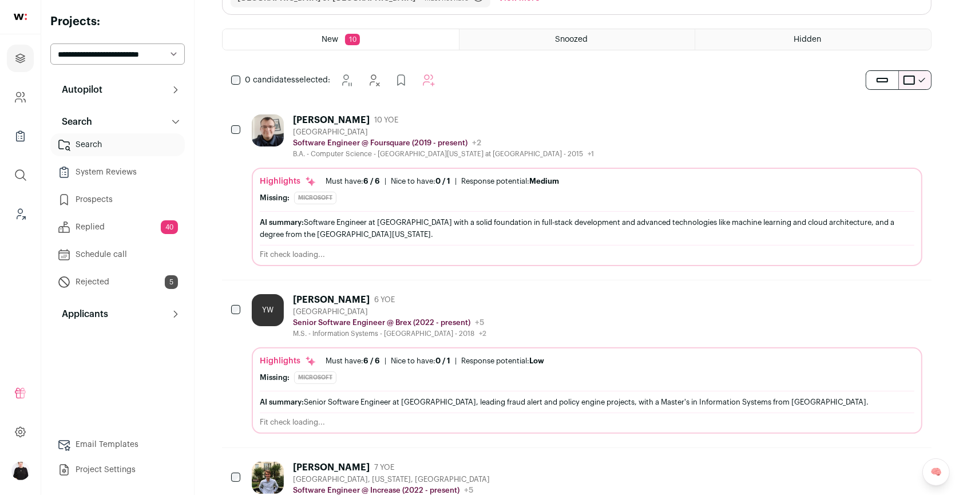
click at [585, 324] on div "YW Yue Wu 6 YOE San Francisco Bay Area Senior Software Engineer @ Brex (2022 - …" at bounding box center [587, 316] width 671 height 44
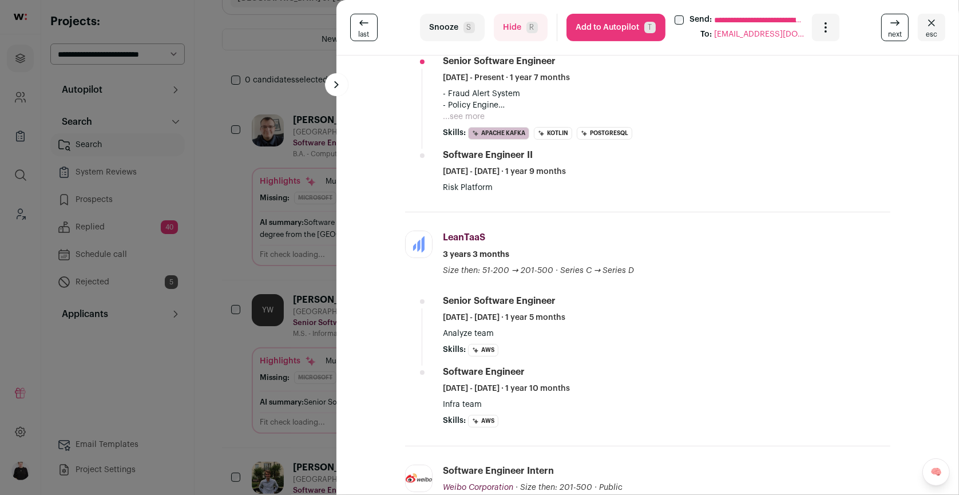
scroll to position [320, 0]
click at [933, 35] on span "esc" at bounding box center [931, 34] width 11 height 9
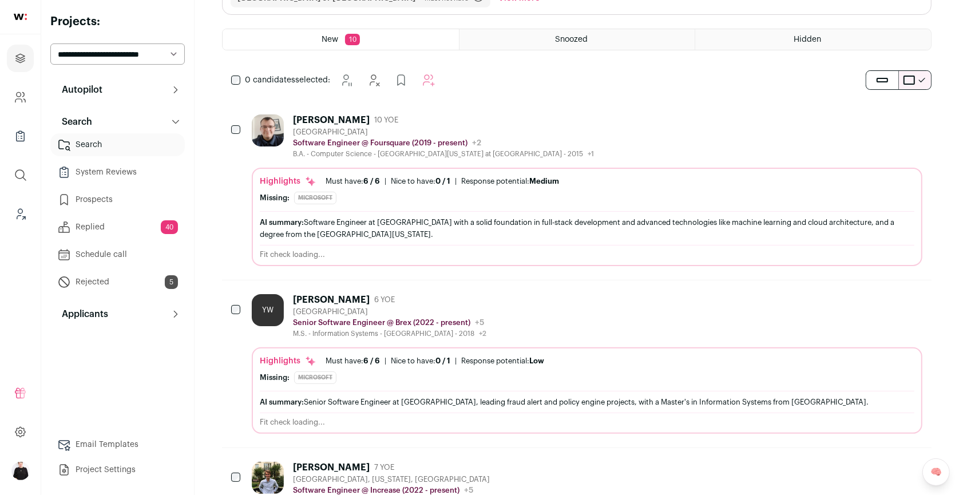
scroll to position [0, 0]
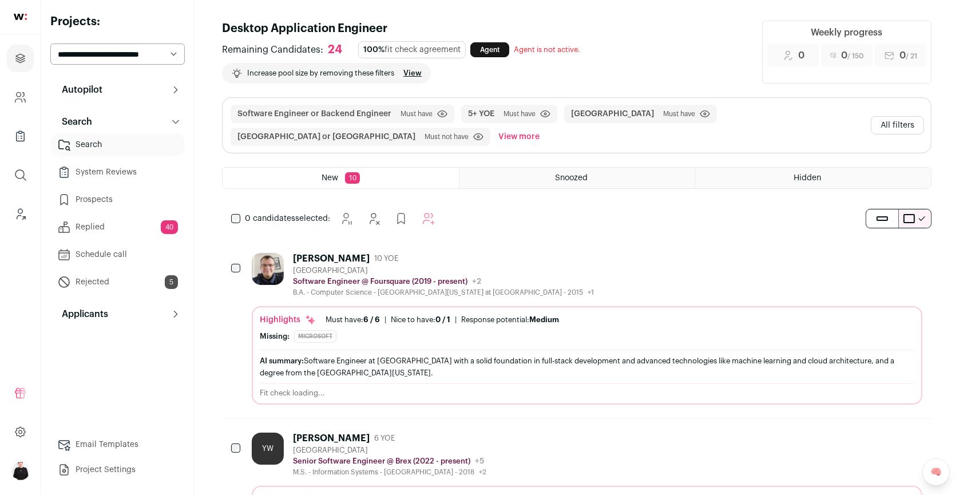
click at [916, 129] on button "All filters" at bounding box center [897, 125] width 53 height 18
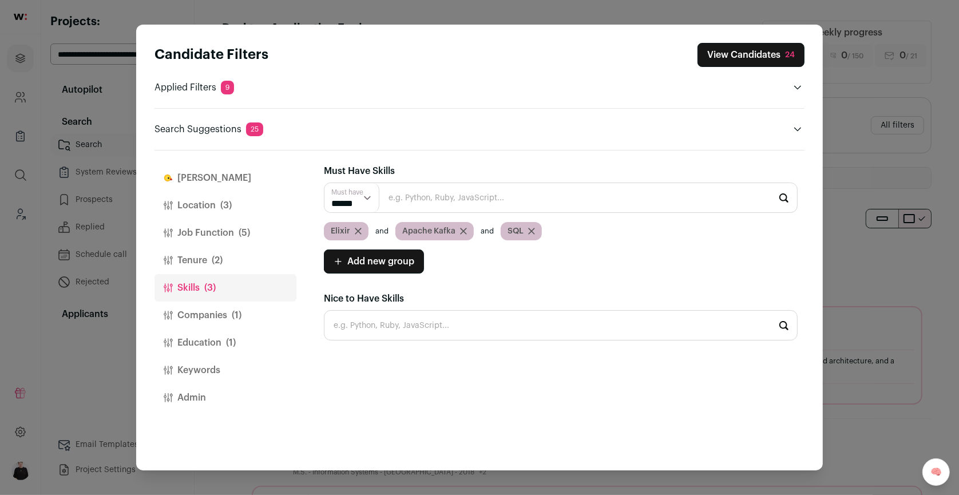
click at [461, 231] on icon "Close modal via background" at bounding box center [464, 231] width 6 height 6
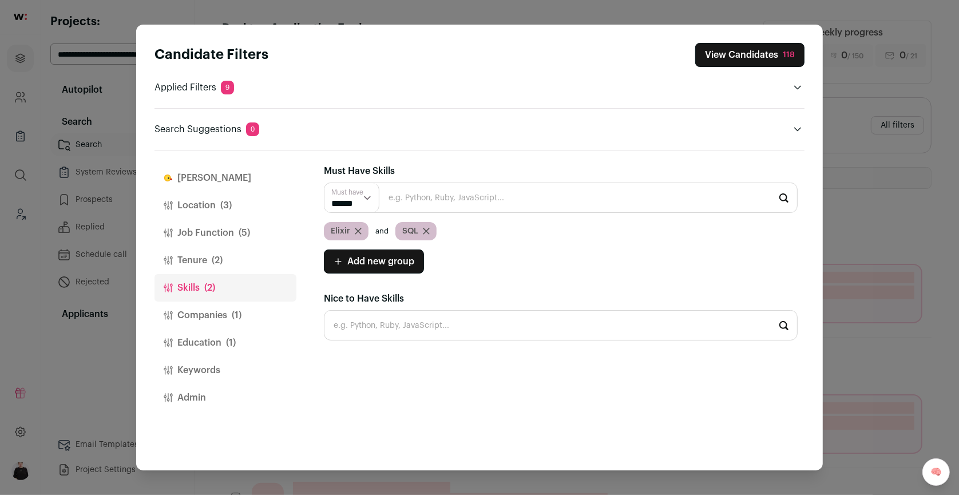
click at [429, 232] on icon "Close modal via background" at bounding box center [426, 231] width 7 height 7
click at [365, 331] on input "Close modal via background" at bounding box center [561, 325] width 474 height 30
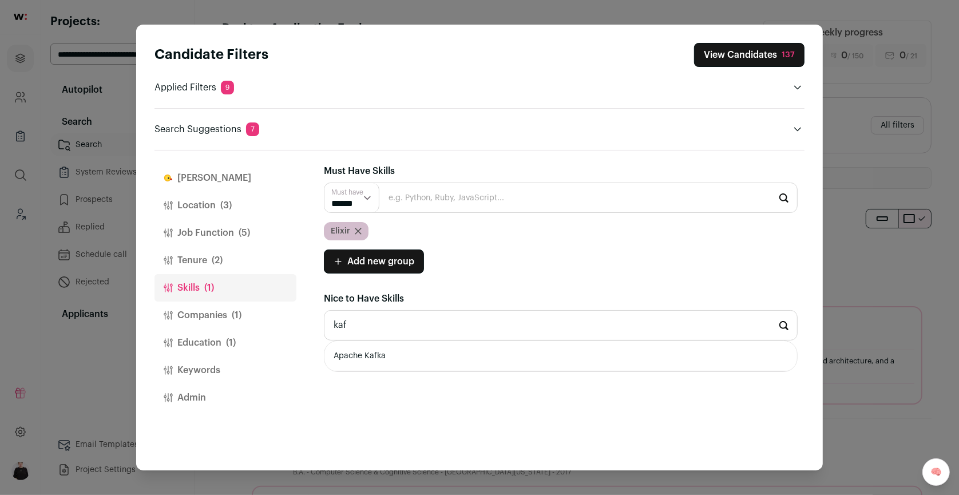
click at [375, 358] on li "Apache Kafka" at bounding box center [560, 356] width 473 height 30
type input "Apache Kafka"
click at [398, 361] on li "SQL" at bounding box center [560, 356] width 473 height 30
type input "SQL"
click at [755, 55] on button "View Candidates 137" at bounding box center [749, 55] width 110 height 24
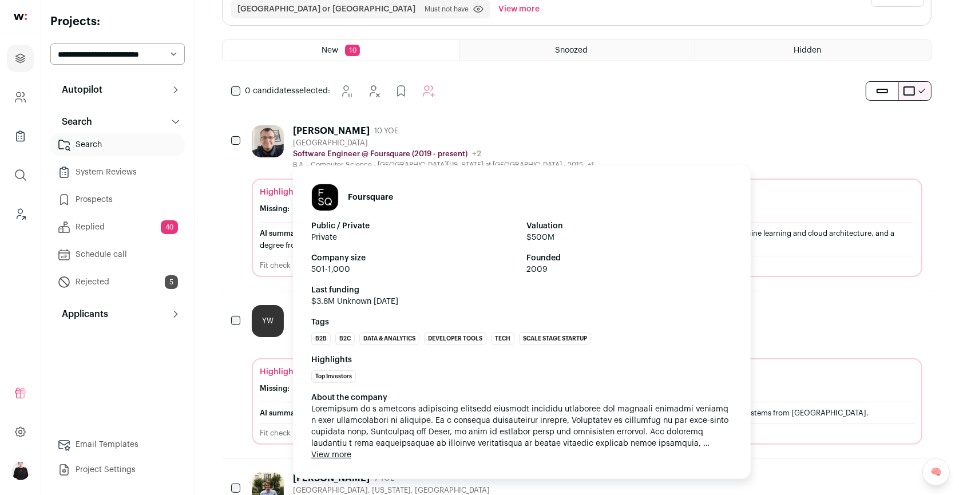
scroll to position [132, 0]
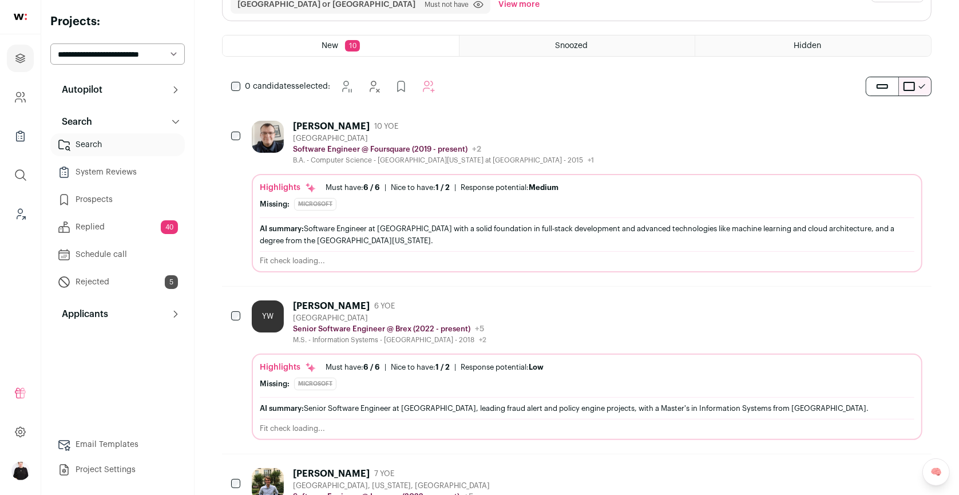
click at [312, 303] on div "Yue Wu" at bounding box center [331, 305] width 77 height 11
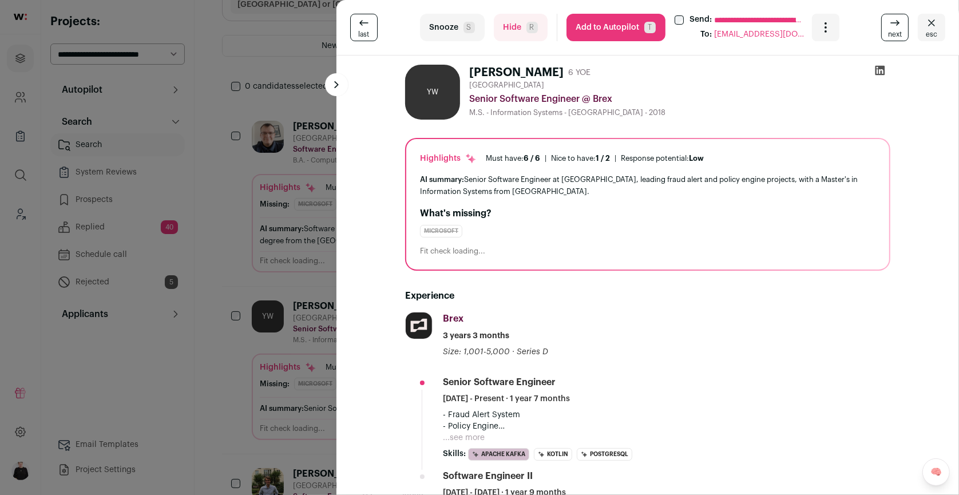
click at [877, 69] on icon at bounding box center [881, 71] width 10 height 10
click at [933, 26] on icon "Close" at bounding box center [932, 23] width 14 height 14
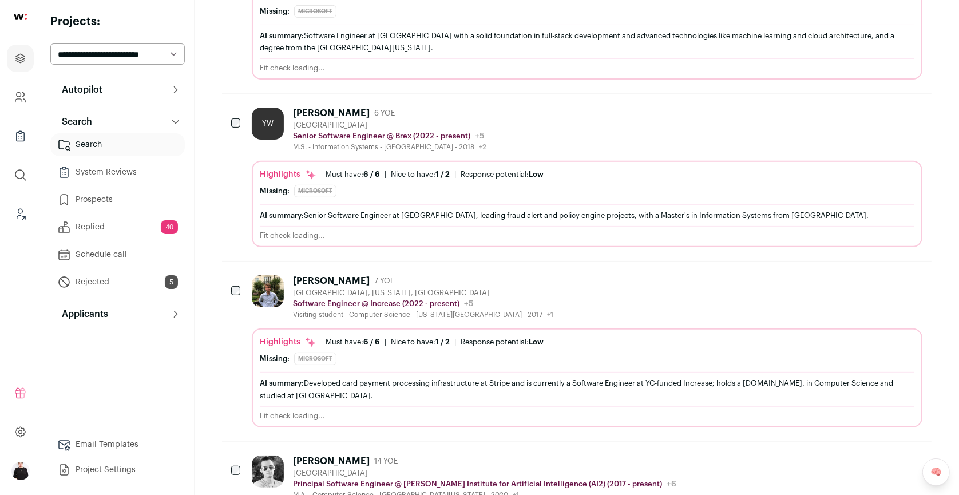
scroll to position [329, 0]
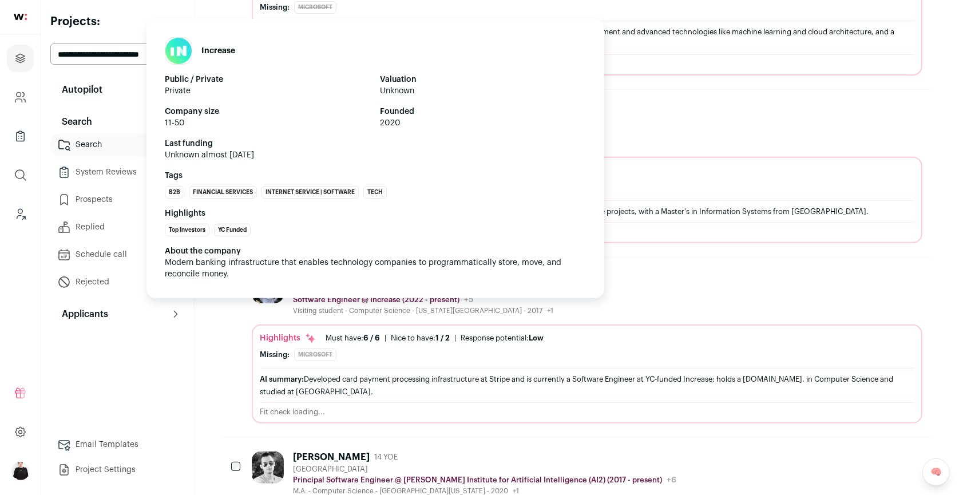
click at [351, 296] on p "Software Engineer @ Increase (2022 - present)" at bounding box center [376, 299] width 167 height 9
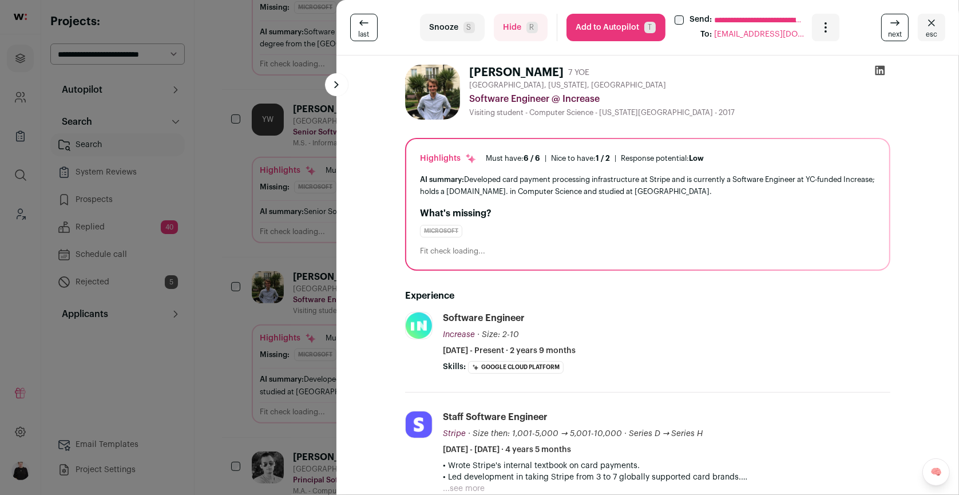
click at [878, 68] on icon at bounding box center [881, 71] width 10 height 10
click at [933, 19] on icon "Close" at bounding box center [932, 23] width 14 height 14
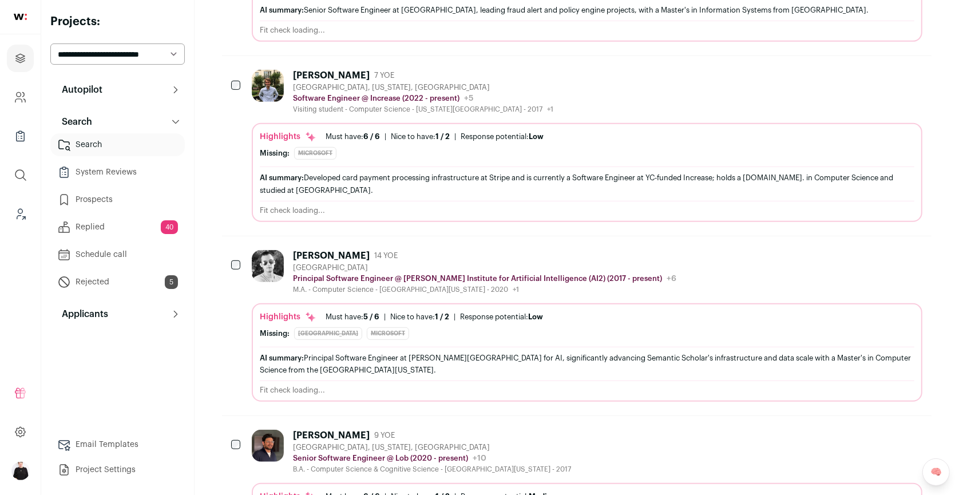
scroll to position [560, 0]
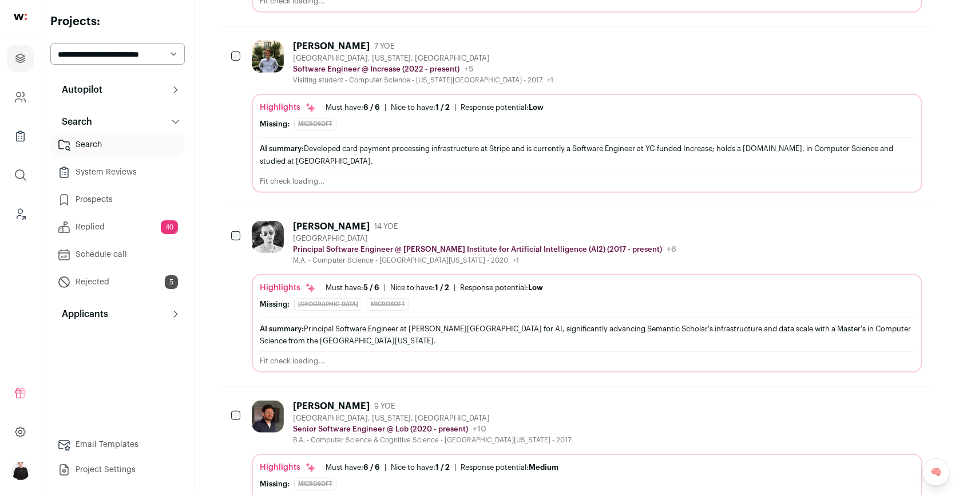
click at [400, 234] on div "United States" at bounding box center [484, 238] width 383 height 9
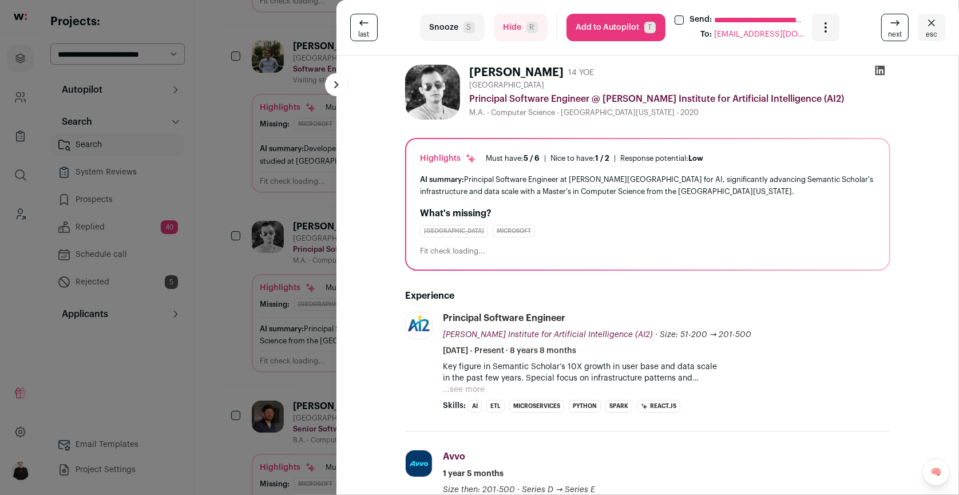
click at [880, 68] on icon at bounding box center [881, 71] width 10 height 10
click at [932, 29] on icon "Close" at bounding box center [932, 23] width 14 height 14
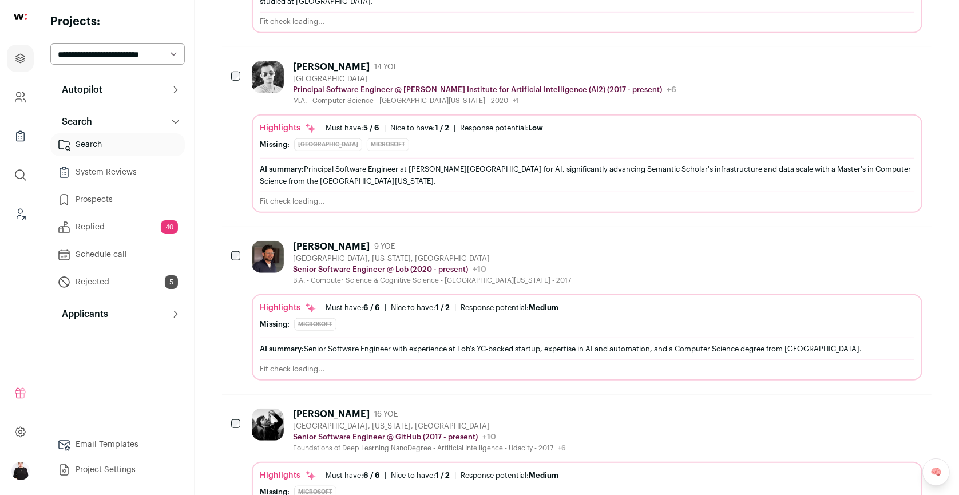
scroll to position [718, 0]
click at [622, 250] on div "Amaan Rahim 9 YOE Berkeley, California, United States Senior Software Engineer …" at bounding box center [587, 264] width 671 height 44
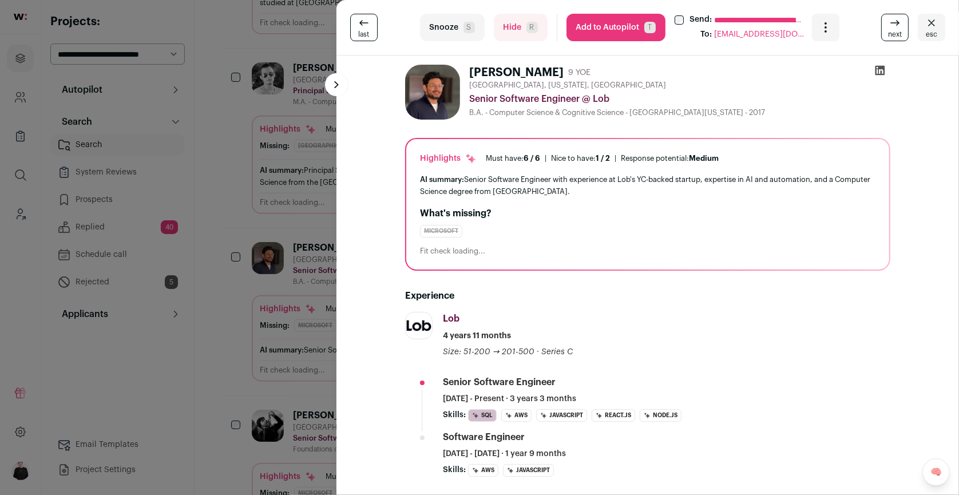
click at [883, 67] on icon at bounding box center [881, 71] width 10 height 10
click at [935, 23] on icon "Close" at bounding box center [932, 23] width 14 height 14
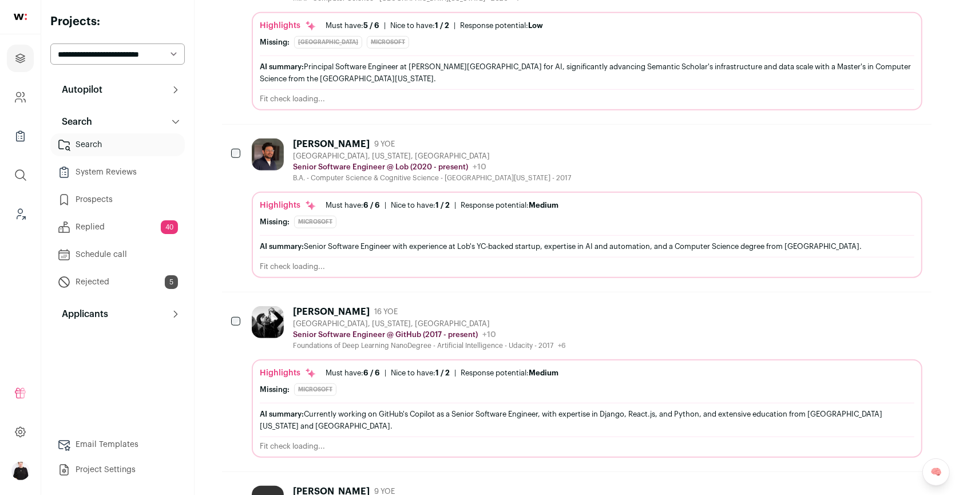
scroll to position [884, 0]
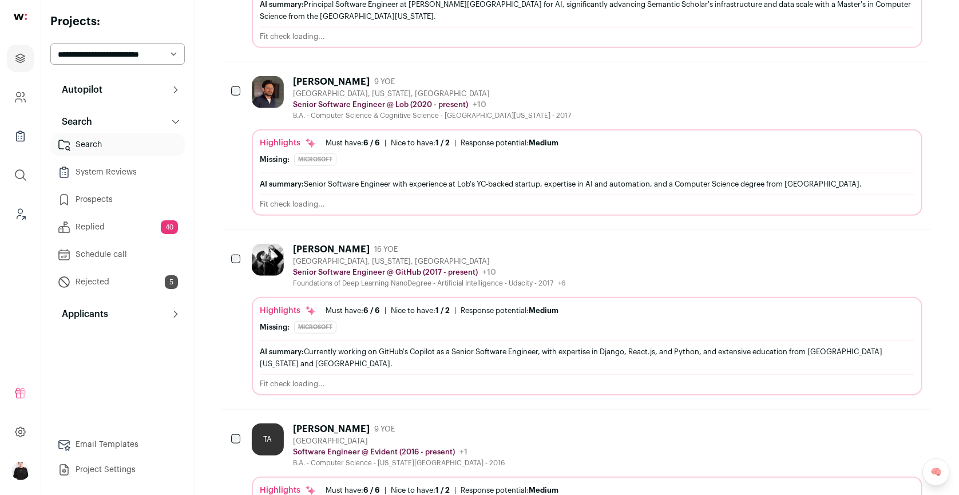
click at [660, 251] on div "Cory Gwin 16 YOE Pittsburgh, Pennsylvania, United States Senior Software Engine…" at bounding box center [587, 266] width 671 height 44
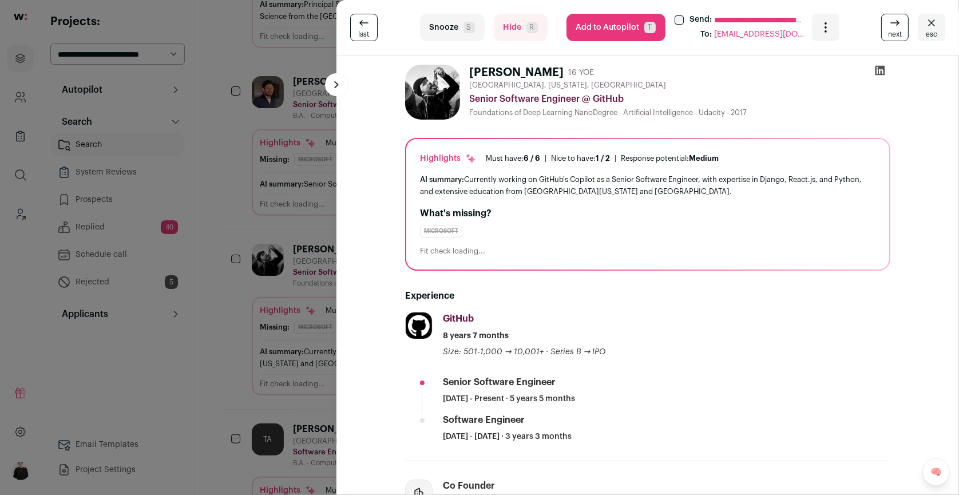
click at [880, 66] on icon at bounding box center [881, 71] width 10 height 10
click at [936, 20] on icon "Close" at bounding box center [932, 23] width 14 height 14
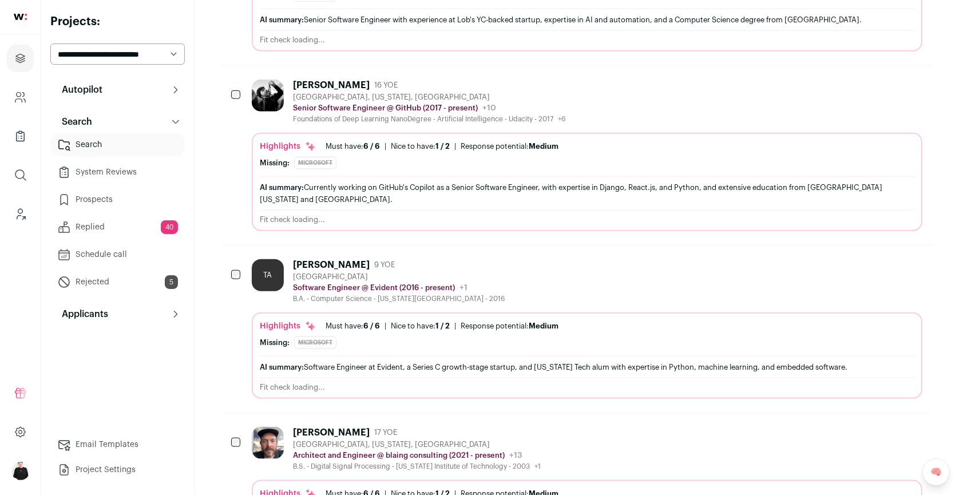
scroll to position [1051, 0]
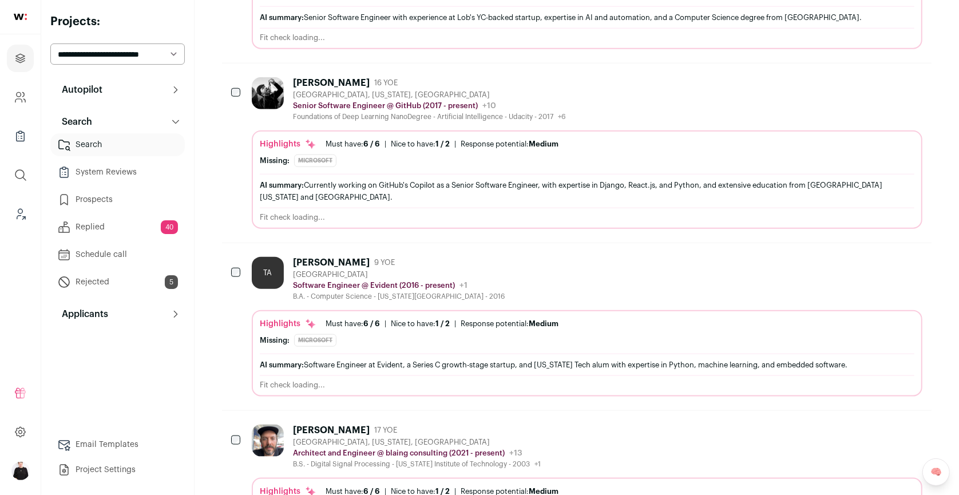
click at [536, 268] on div "TA Tyler Allen 9 YOE Atlanta Metropolitan Area Software Engineer @ Evident (201…" at bounding box center [587, 279] width 671 height 44
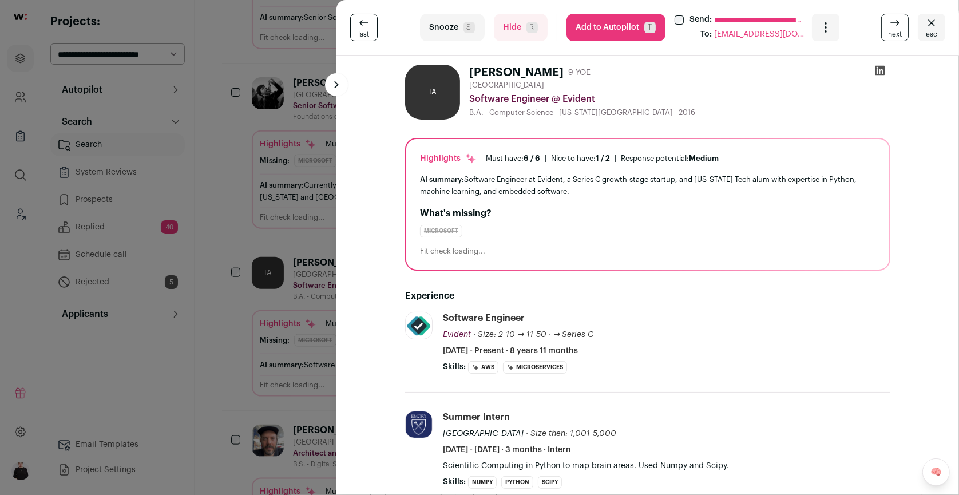
click at [883, 70] on icon at bounding box center [879, 70] width 11 height 11
click at [929, 30] on span "esc" at bounding box center [931, 34] width 11 height 9
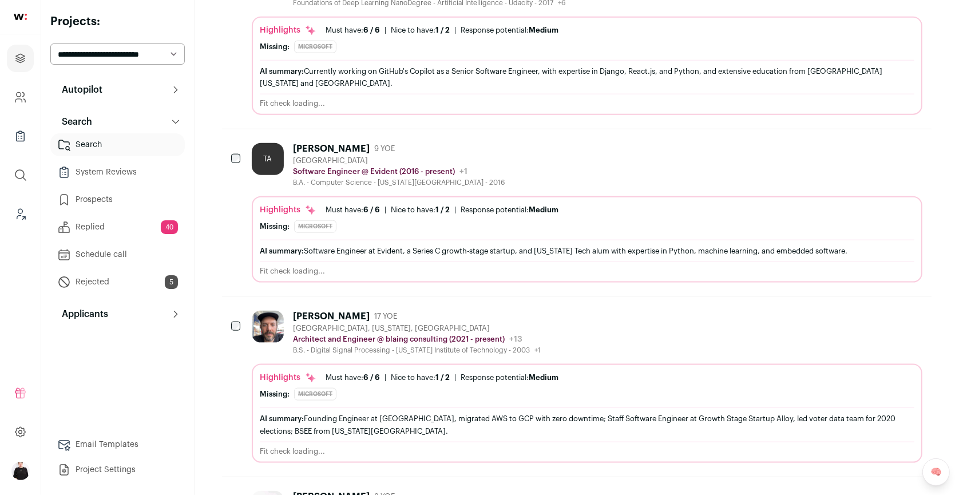
scroll to position [1165, 0]
click at [431, 323] on div "Atlanta, Georgia, United States" at bounding box center [417, 327] width 248 height 9
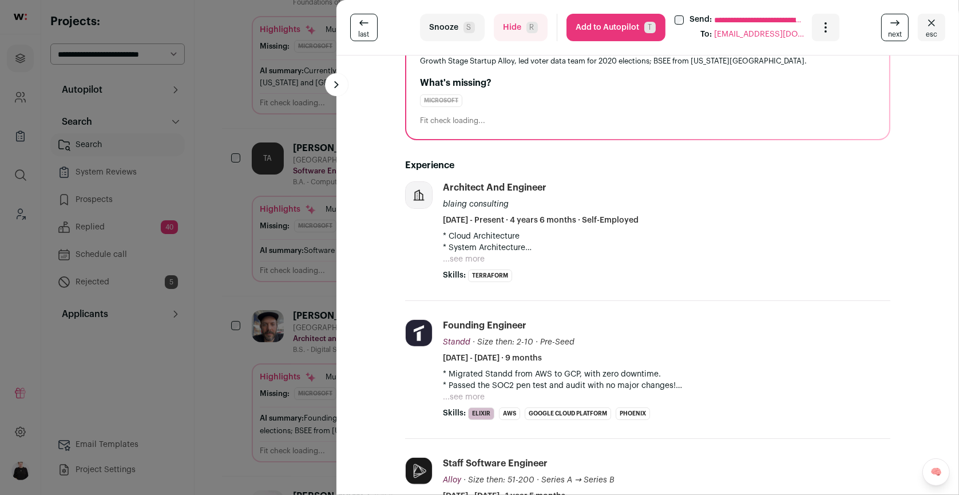
scroll to position [0, 0]
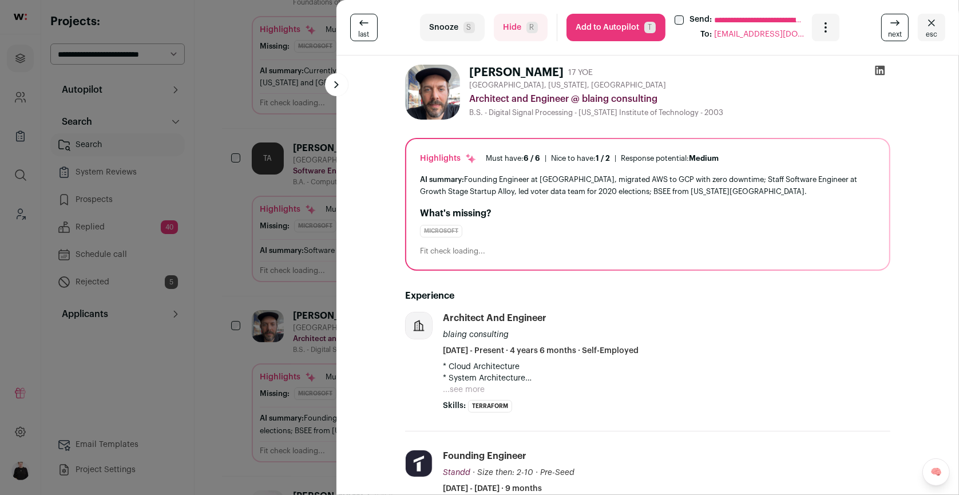
click at [929, 31] on span "esc" at bounding box center [931, 34] width 11 height 9
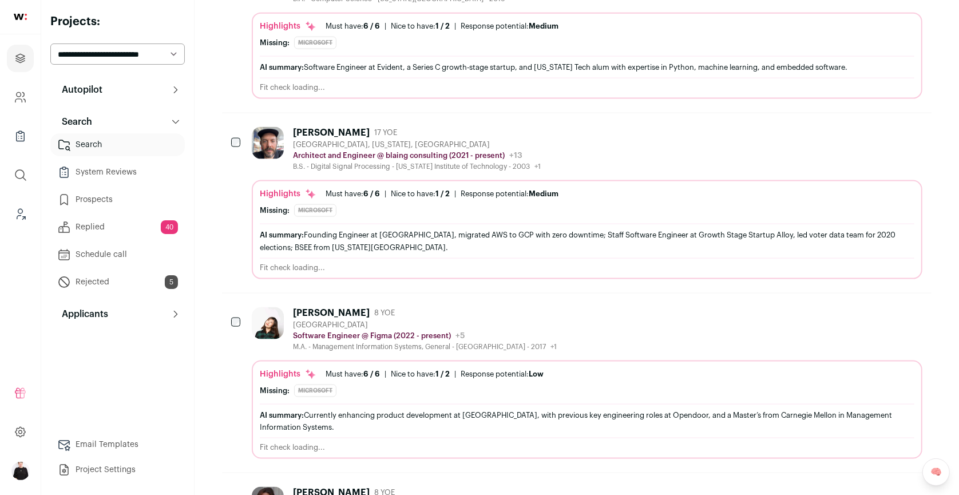
scroll to position [1364, 0]
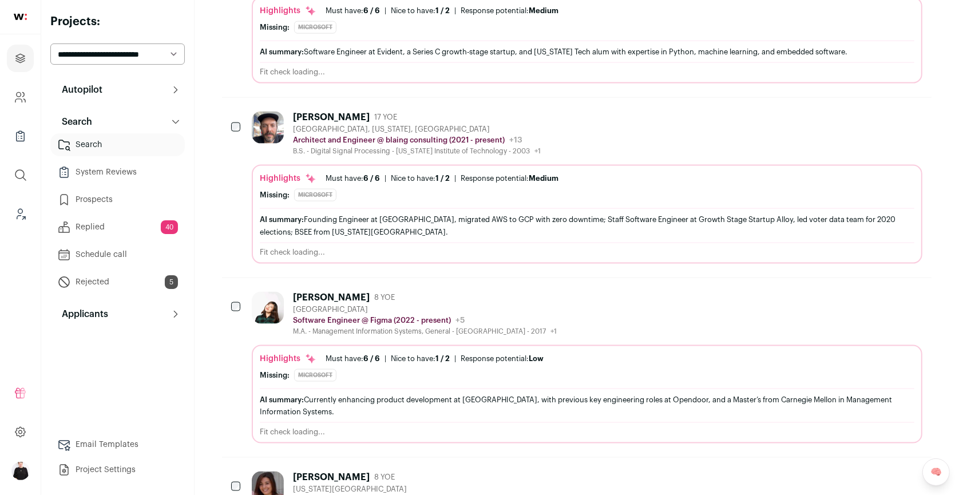
click at [431, 305] on div "San Francisco Bay Area" at bounding box center [425, 309] width 264 height 9
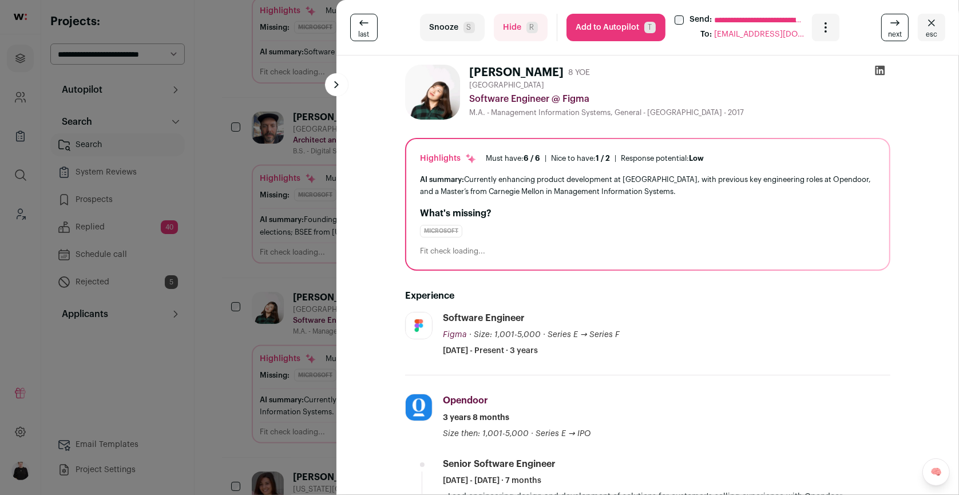
click at [881, 70] on icon at bounding box center [881, 71] width 10 height 10
click at [932, 25] on icon "Close" at bounding box center [932, 23] width 14 height 14
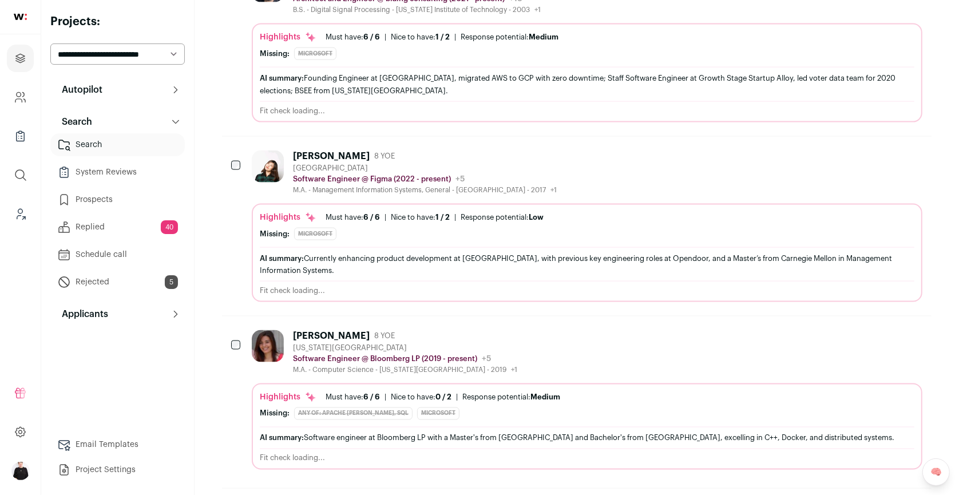
scroll to position [1514, 0]
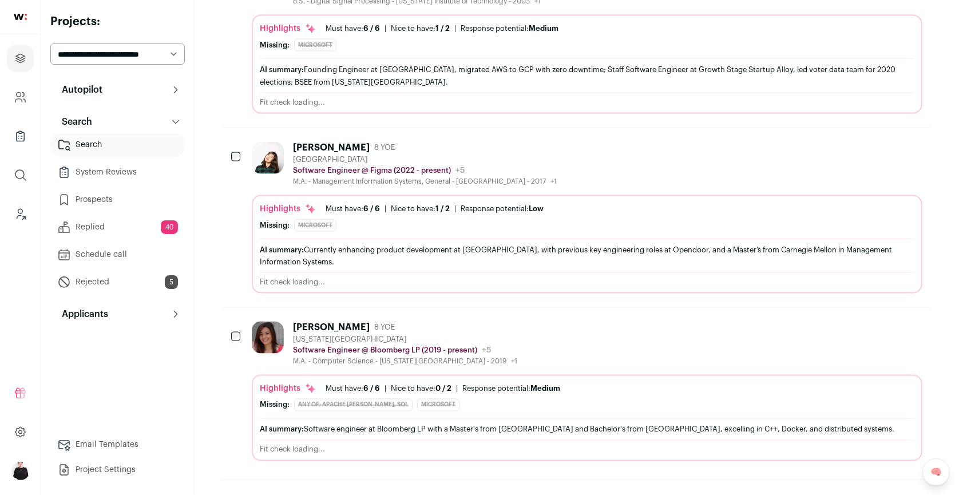
click at [516, 322] on div "Andrea Malleo 8 YOE New York City Metropolitan Area Software Engineer @ Bloombe…" at bounding box center [587, 344] width 671 height 44
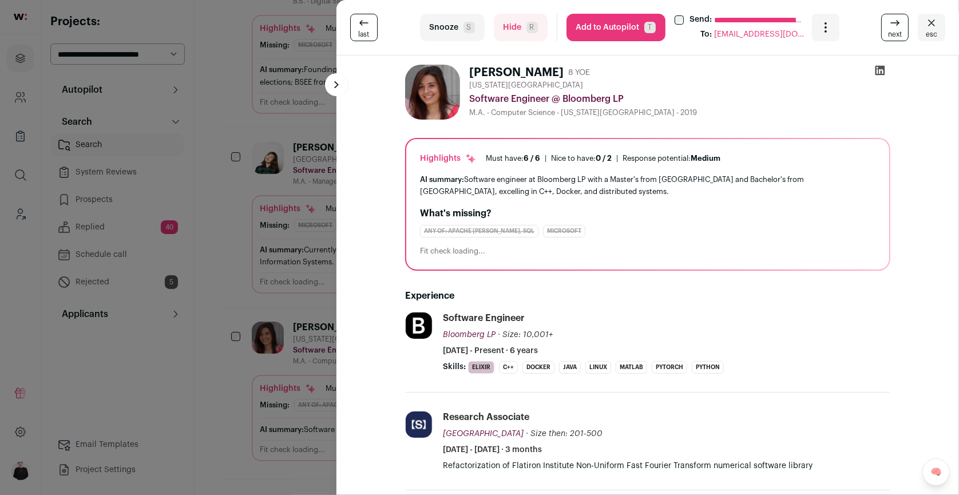
click at [878, 67] on icon at bounding box center [881, 71] width 10 height 10
click at [929, 31] on span "esc" at bounding box center [931, 34] width 11 height 9
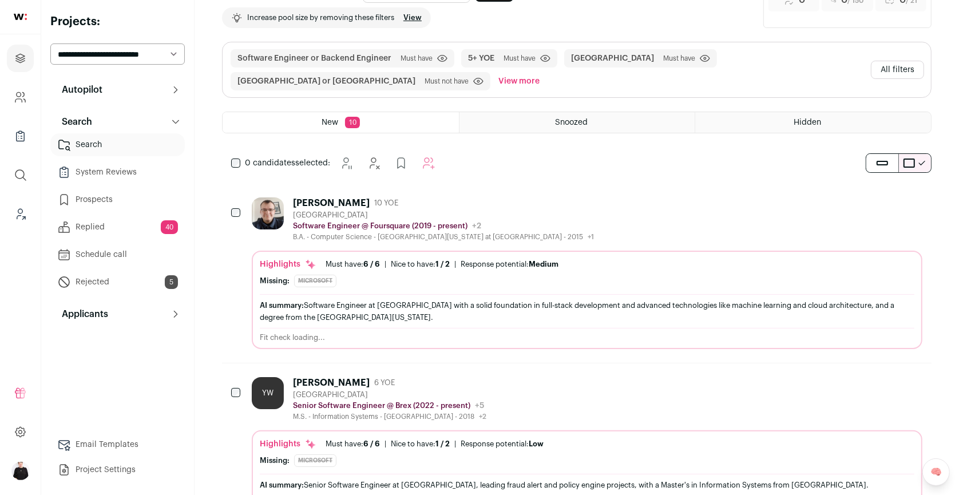
scroll to position [0, 0]
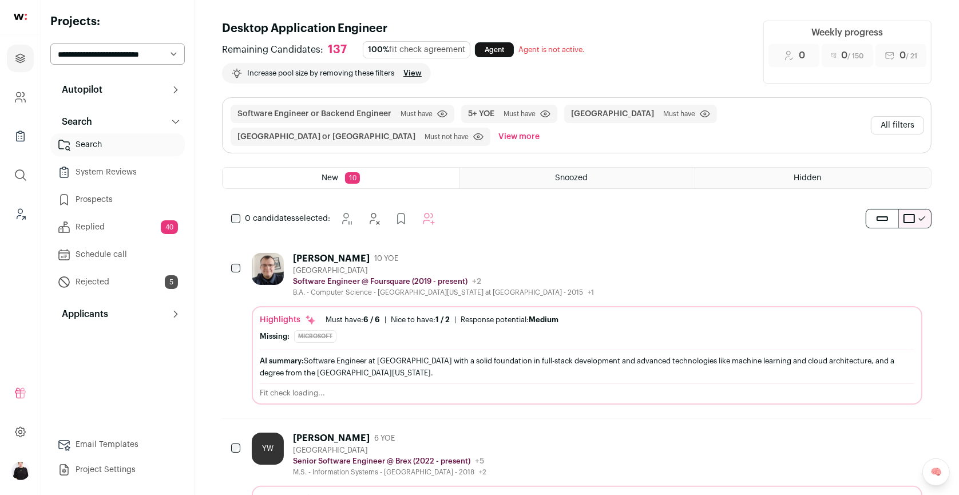
click at [882, 127] on button "All filters" at bounding box center [897, 125] width 53 height 18
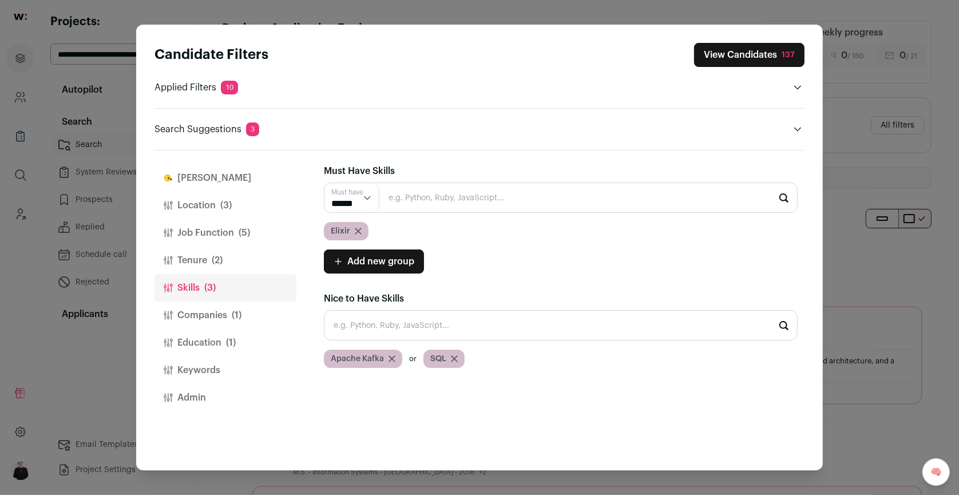
click at [239, 310] on span "(1)" at bounding box center [237, 315] width 10 height 14
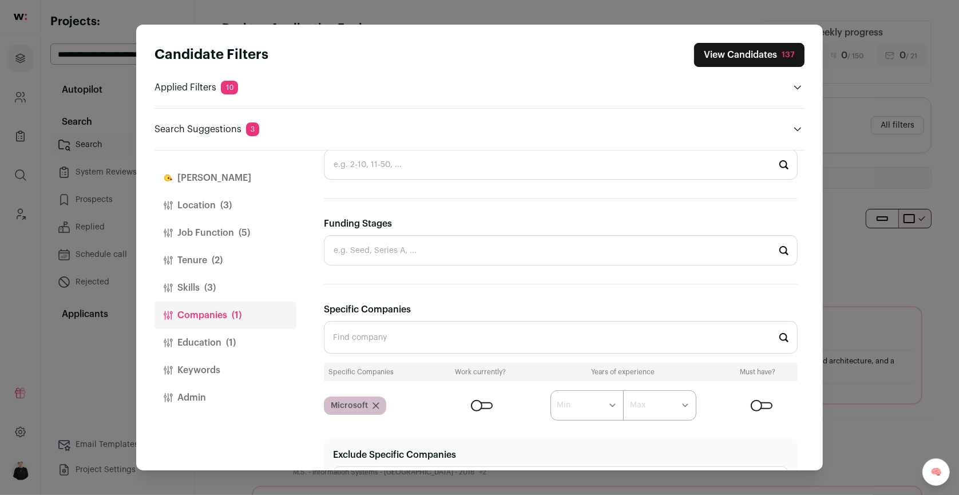
scroll to position [378, 0]
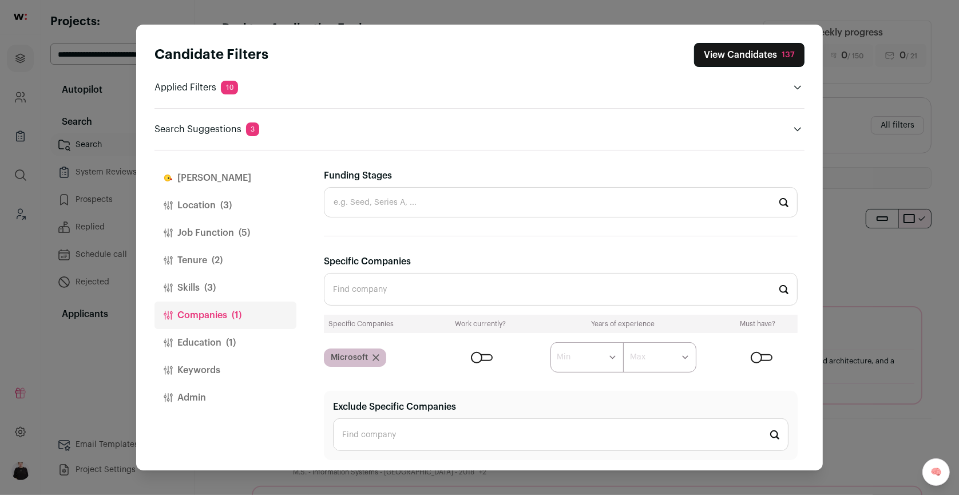
click at [375, 355] on icon "Close modal via background" at bounding box center [376, 358] width 6 height 6
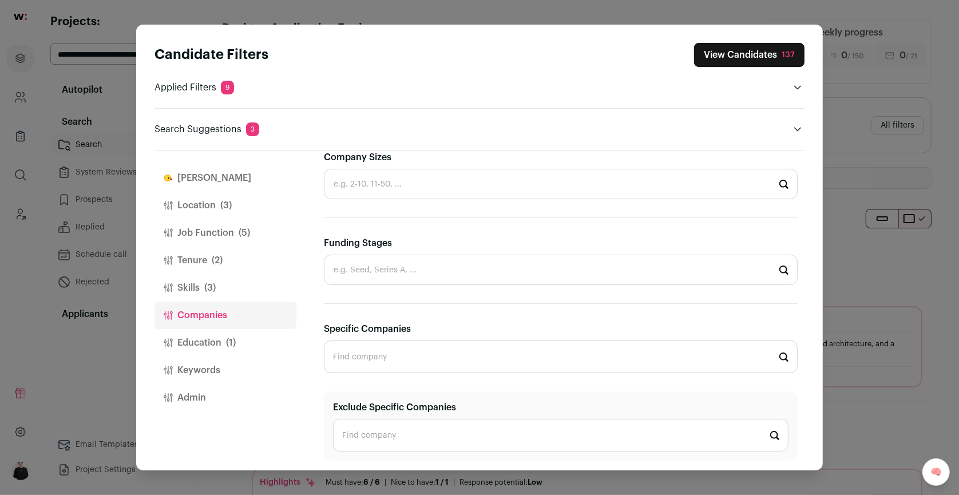
click at [715, 54] on button "View Candidates 137" at bounding box center [749, 55] width 110 height 24
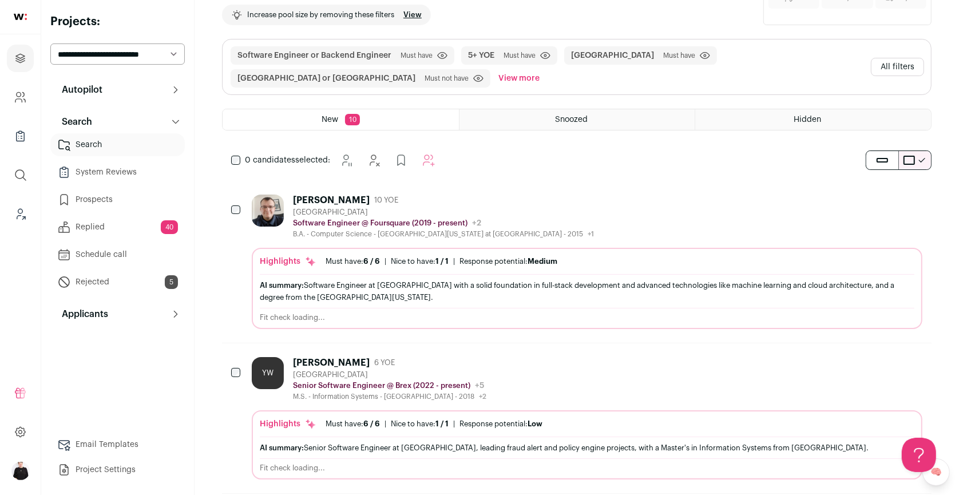
scroll to position [55, 0]
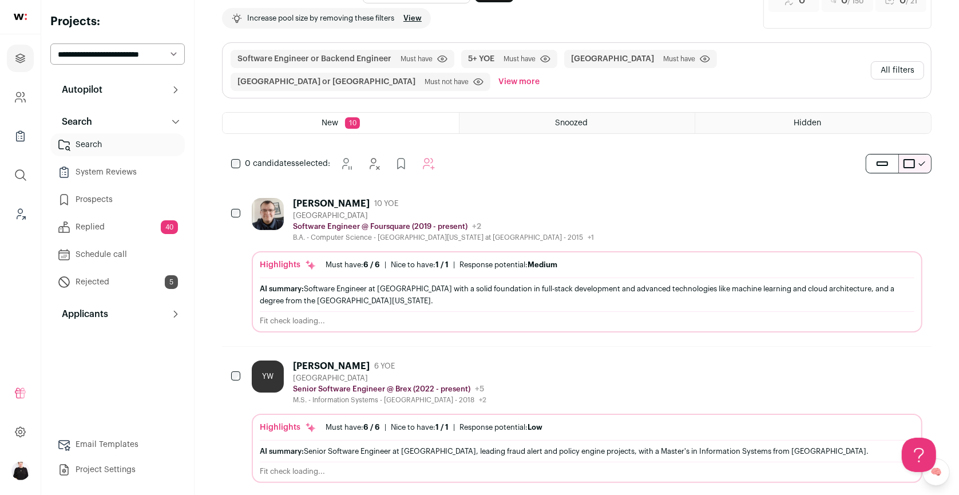
click at [885, 67] on button "All filters" at bounding box center [897, 70] width 53 height 18
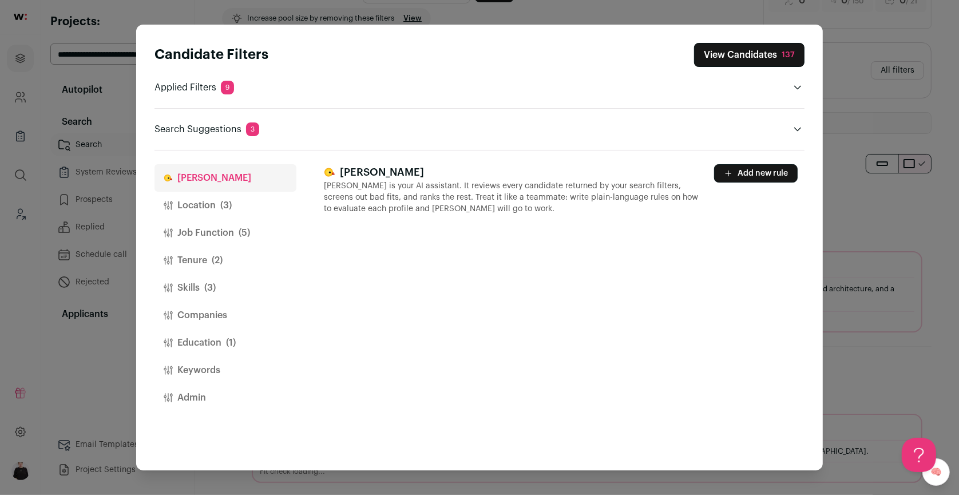
click at [219, 209] on button "Location (3)" at bounding box center [226, 205] width 142 height 27
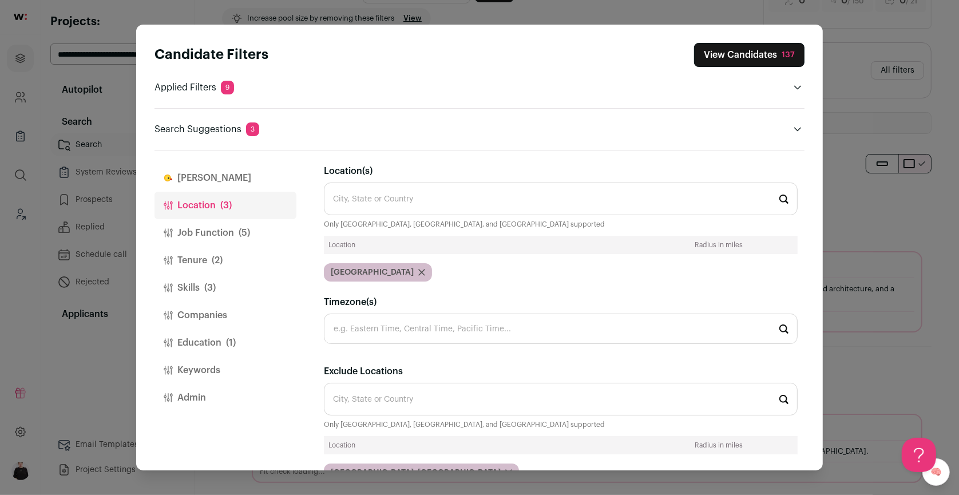
scroll to position [86, 0]
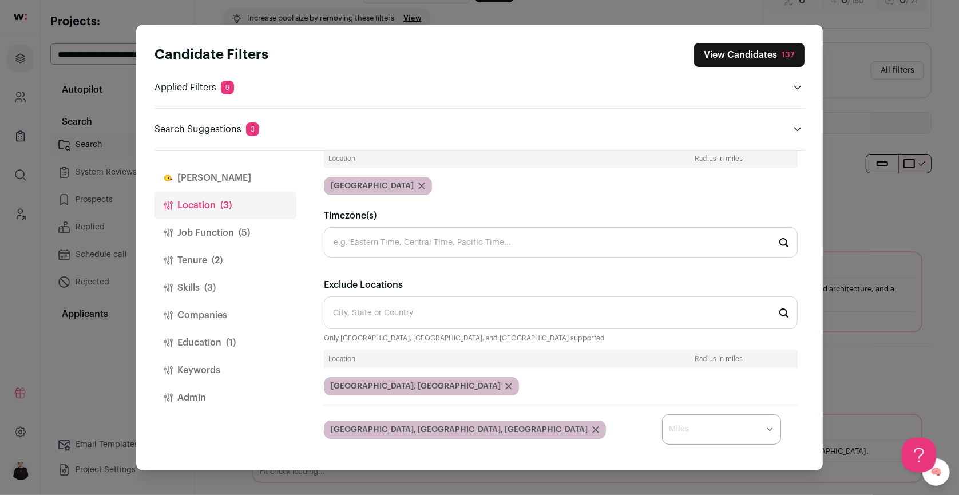
click at [506, 383] on icon "Close modal via background" at bounding box center [509, 386] width 6 height 6
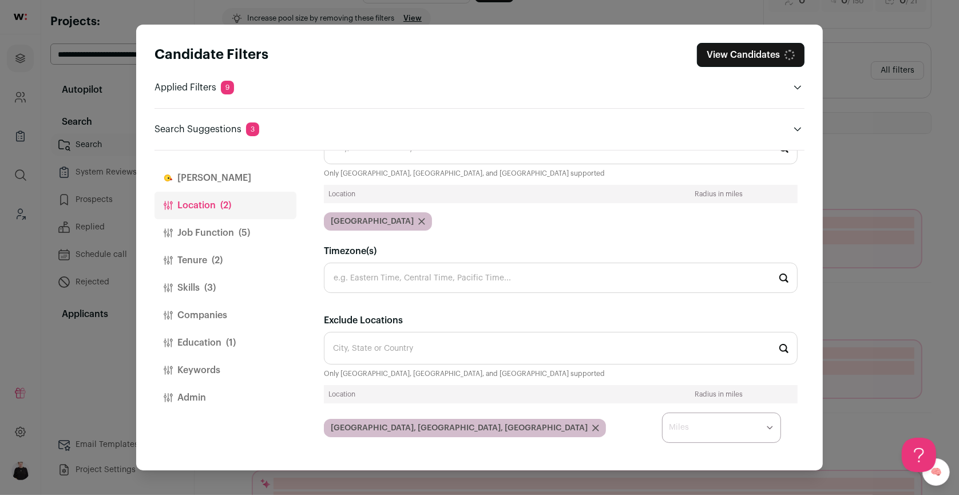
scroll to position [49, 0]
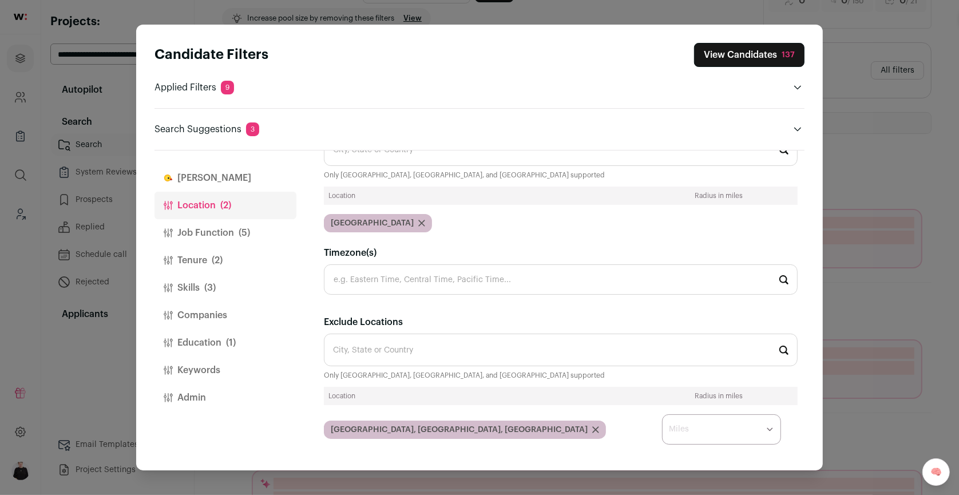
click at [593, 427] on icon "Close modal via background" at bounding box center [596, 430] width 6 height 6
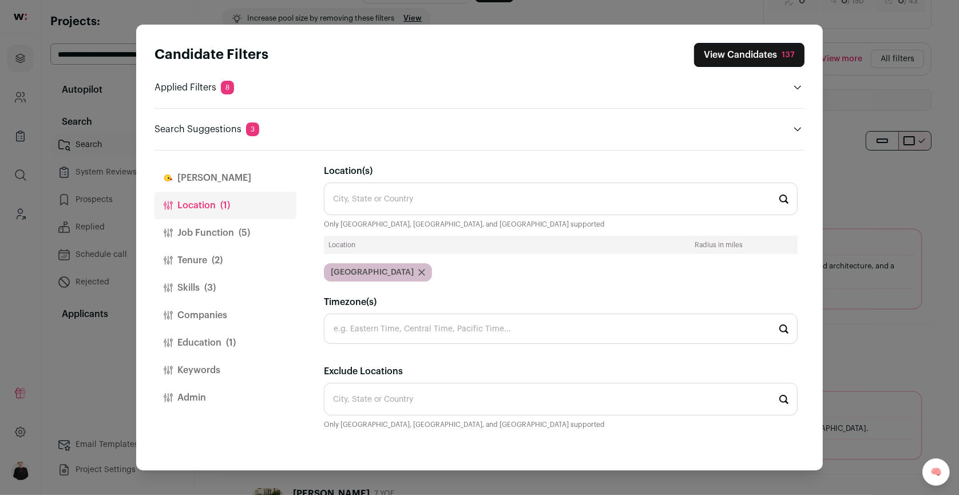
click at [798, 130] on icon "Close modal via background" at bounding box center [797, 129] width 9 height 9
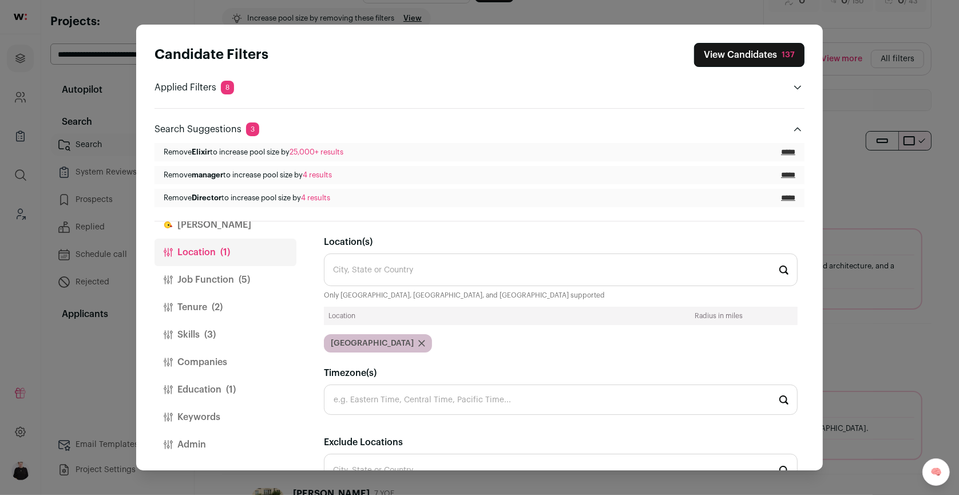
scroll to position [25, 0]
click at [217, 388] on button "Education (1)" at bounding box center [226, 388] width 142 height 27
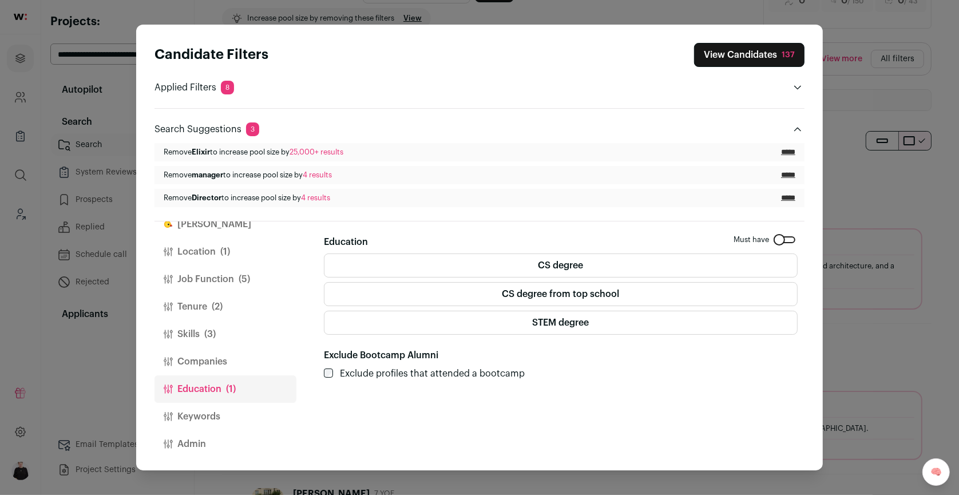
click at [577, 263] on label "CS degree" at bounding box center [561, 266] width 474 height 24
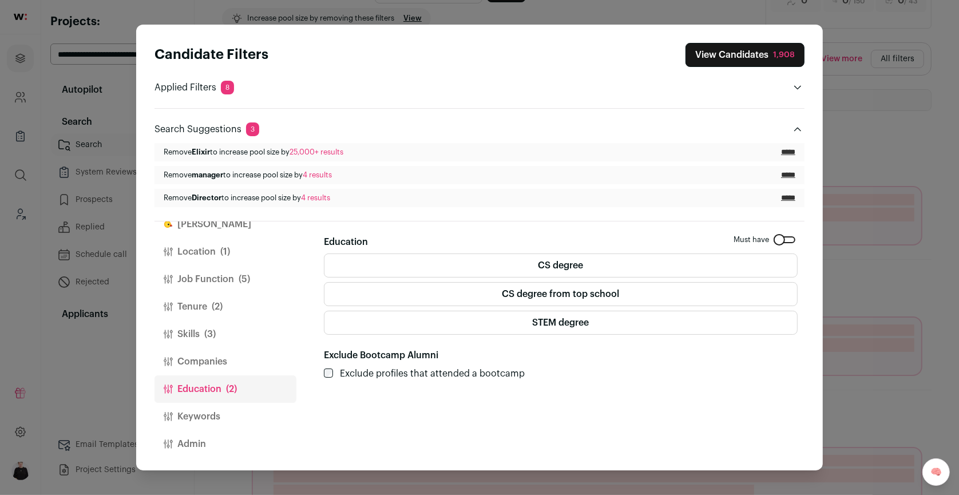
click at [731, 50] on button "View Candidates 1,908" at bounding box center [745, 55] width 119 height 24
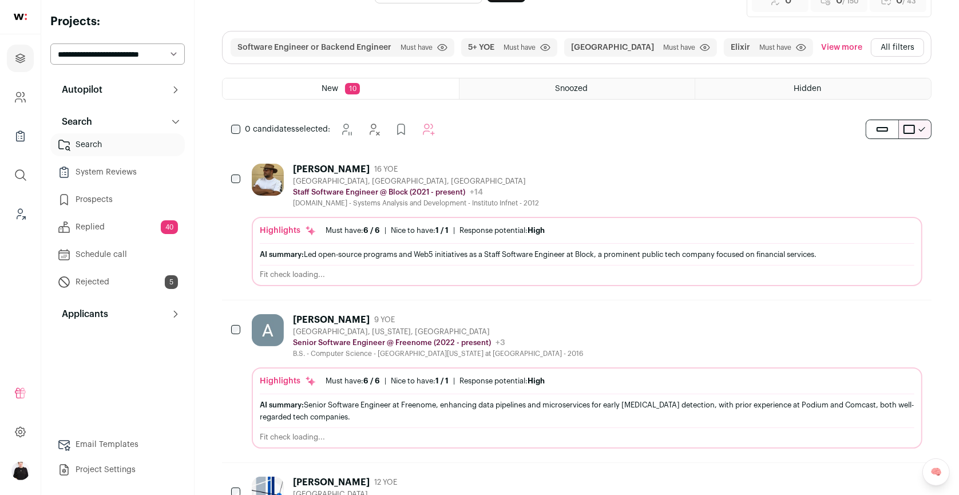
click at [385, 177] on div "Orlando, FL, USA" at bounding box center [416, 181] width 246 height 9
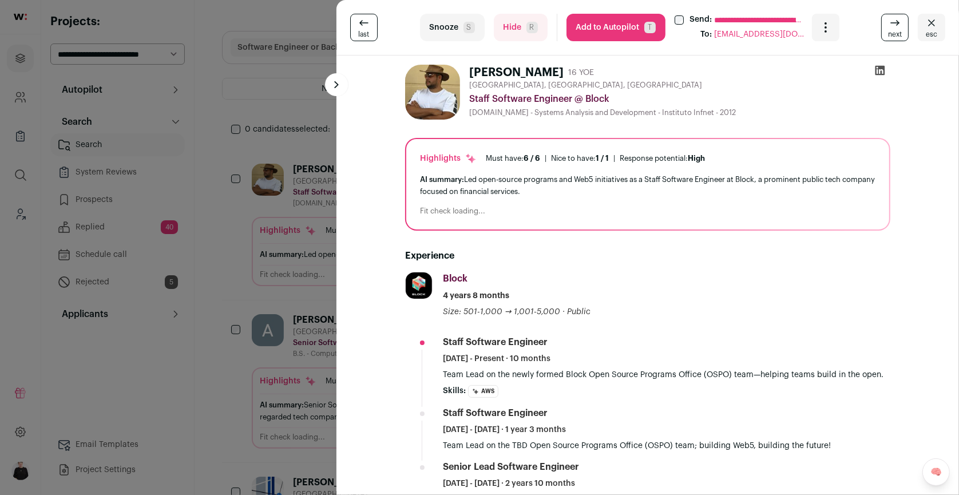
click at [880, 67] on icon at bounding box center [881, 71] width 10 height 10
click at [938, 25] on icon "Close" at bounding box center [932, 23] width 14 height 14
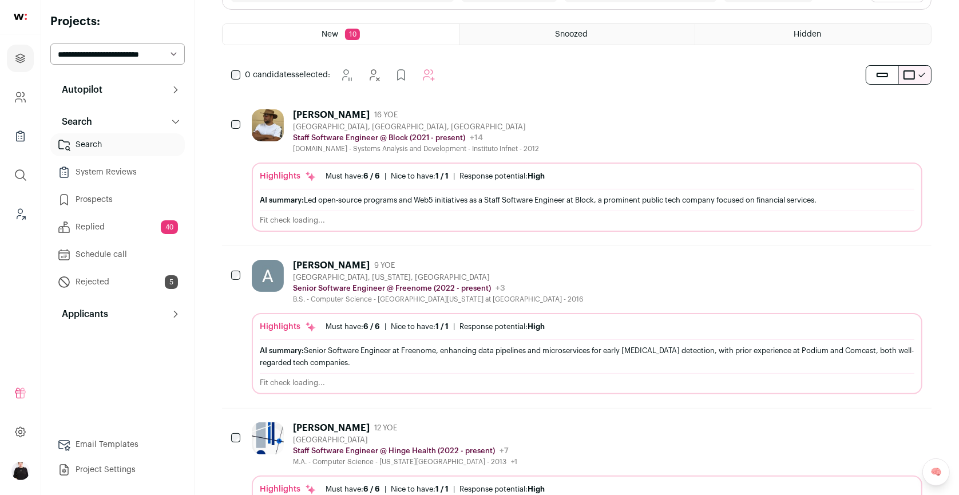
scroll to position [113, 0]
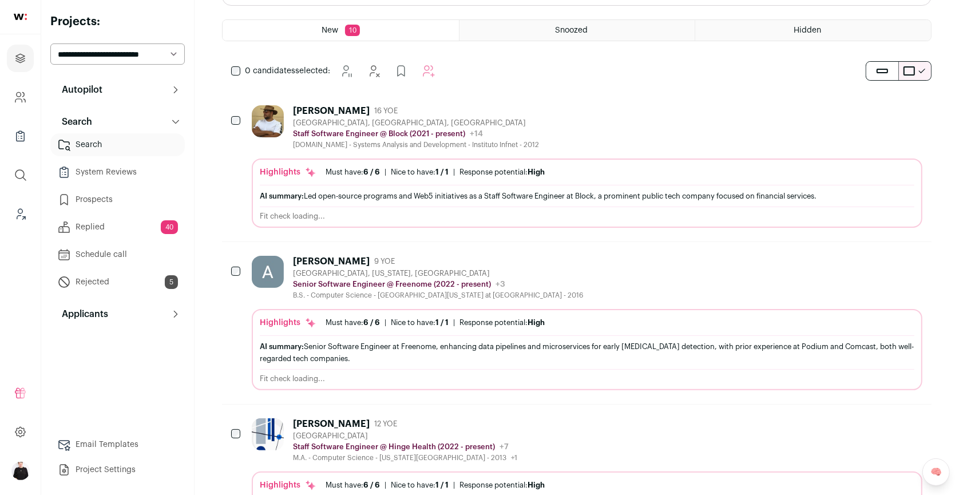
click at [410, 269] on div "Kannapolis, North Carolina, United States" at bounding box center [438, 273] width 290 height 9
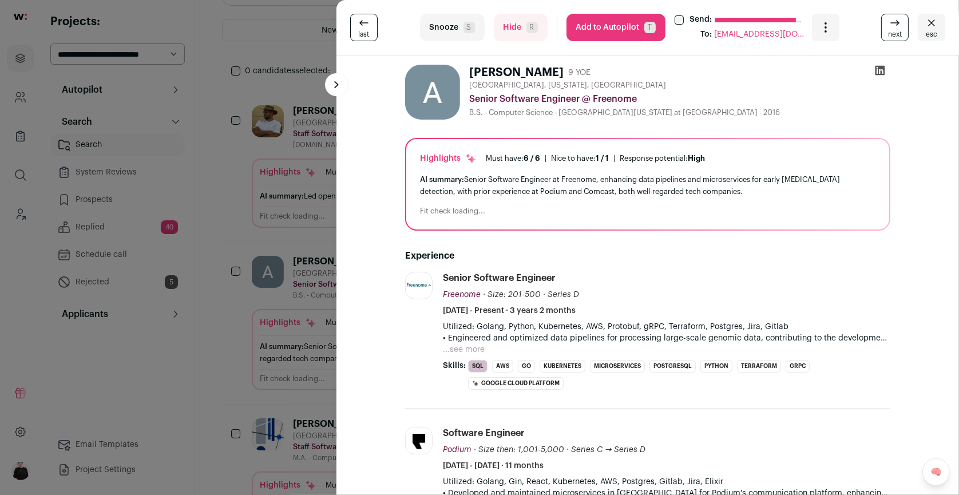
click at [876, 71] on icon at bounding box center [881, 71] width 10 height 10
click at [933, 32] on span "esc" at bounding box center [931, 34] width 11 height 9
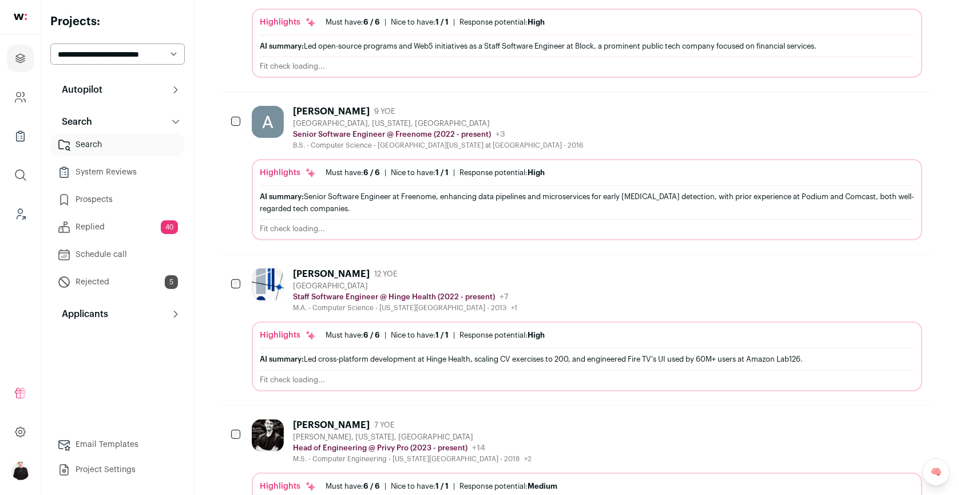
scroll to position [265, 0]
click at [545, 304] on div "Sasanka Panguluri 12 YOE San Francisco Bay Area Staff Software Engineer @ Hinge…" at bounding box center [587, 289] width 671 height 44
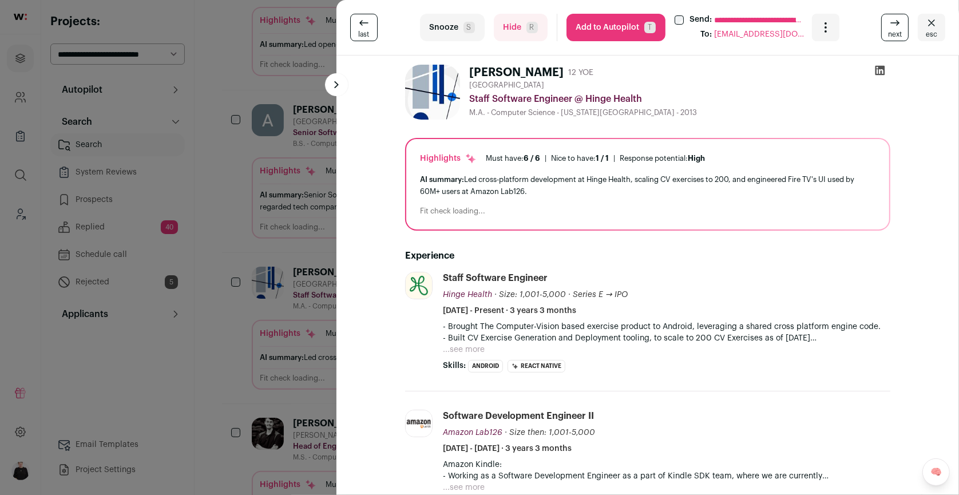
click at [875, 70] on icon at bounding box center [879, 70] width 11 height 11
click at [936, 30] on span "esc" at bounding box center [931, 34] width 11 height 9
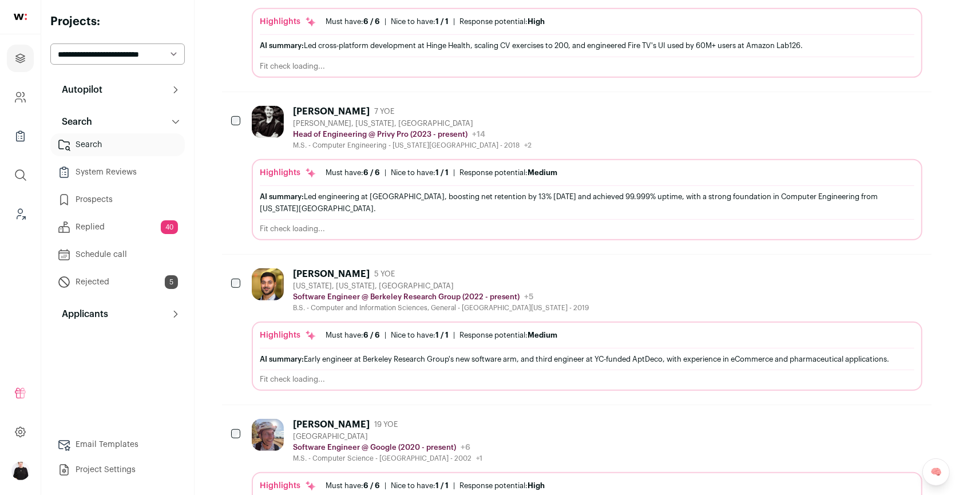
scroll to position [597, 0]
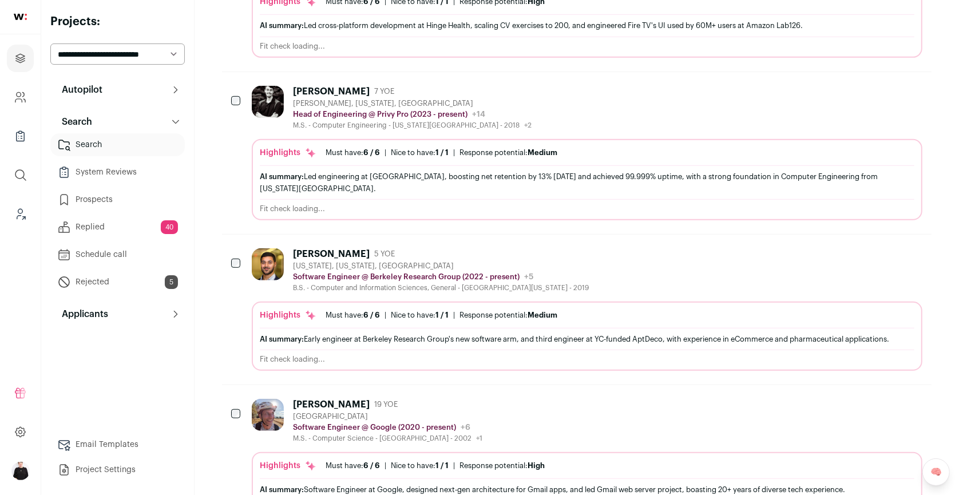
click at [589, 263] on div "Washington, District of Columbia, United States" at bounding box center [441, 266] width 296 height 9
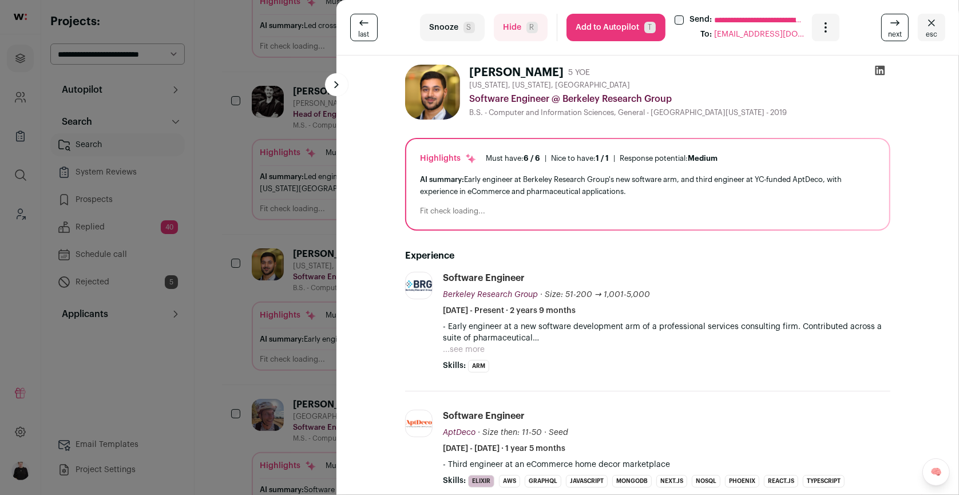
click at [882, 68] on icon at bounding box center [881, 71] width 10 height 10
click at [935, 27] on icon "Close" at bounding box center [932, 23] width 14 height 14
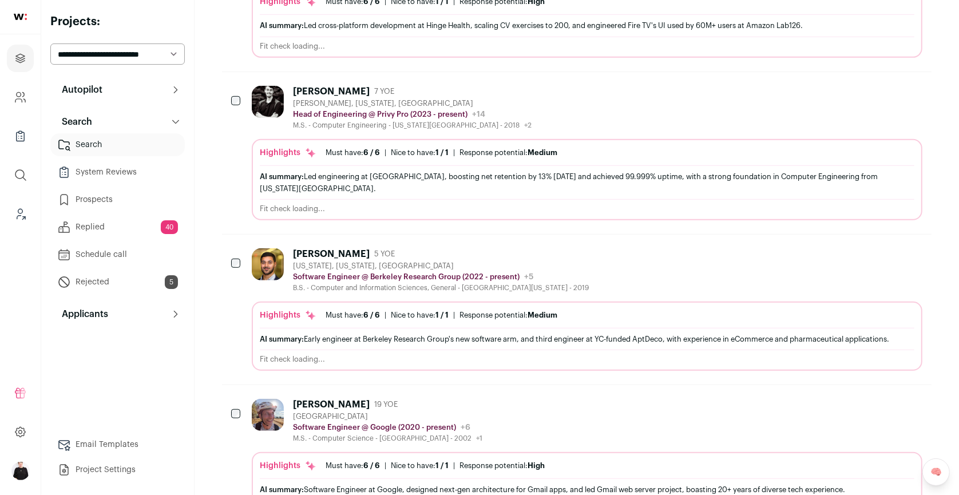
scroll to position [0, 0]
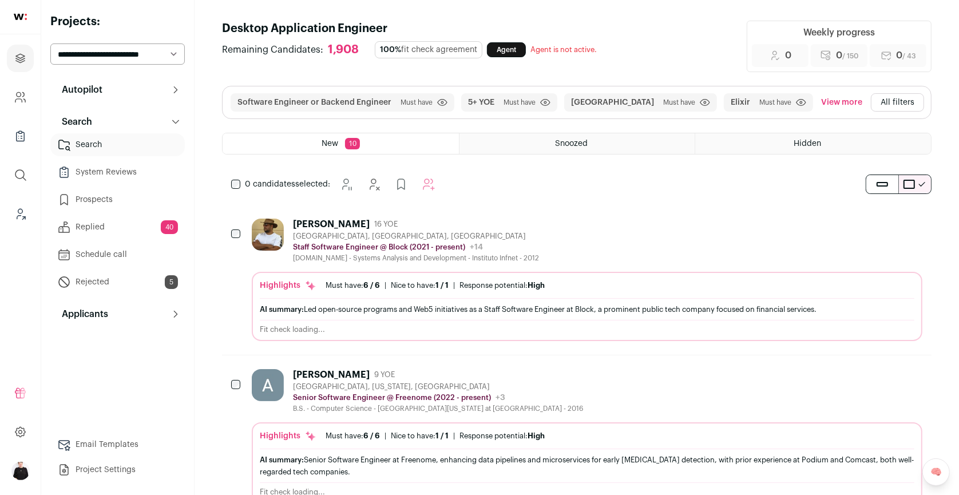
click at [896, 106] on button "All filters" at bounding box center [897, 102] width 53 height 18
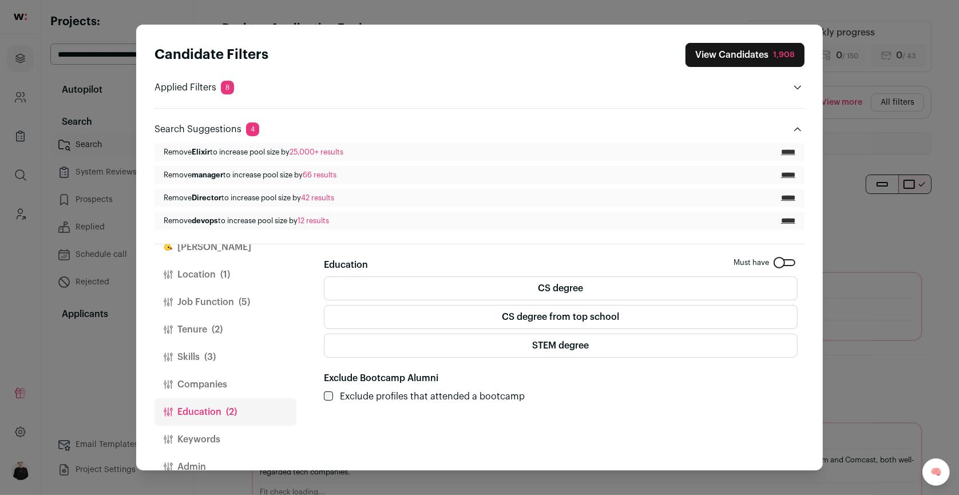
click at [191, 354] on button "Skills (3)" at bounding box center [226, 356] width 142 height 27
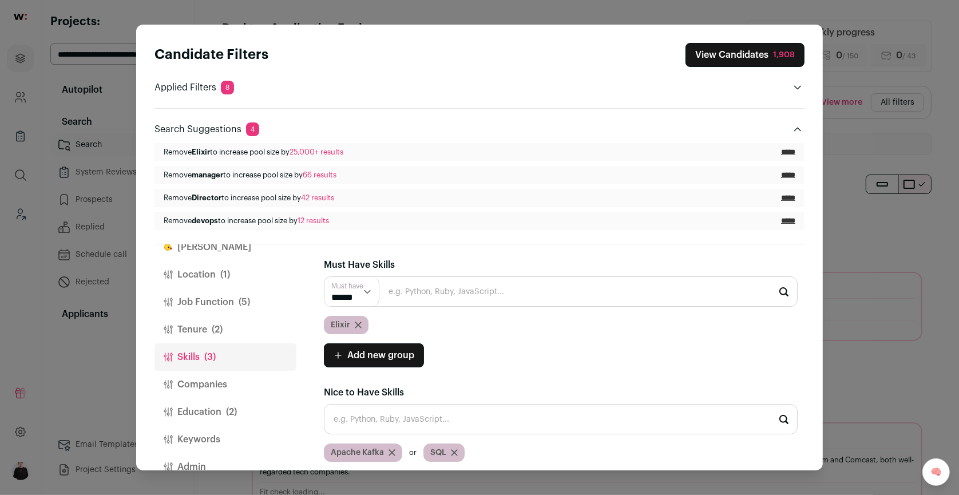
scroll to position [3, 0]
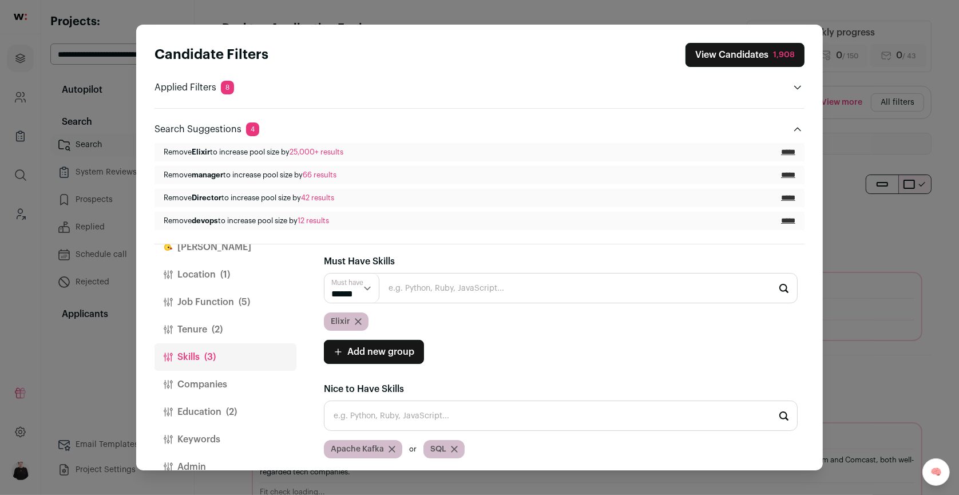
click at [755, 57] on button "View Candidates 1,908" at bounding box center [745, 55] width 119 height 24
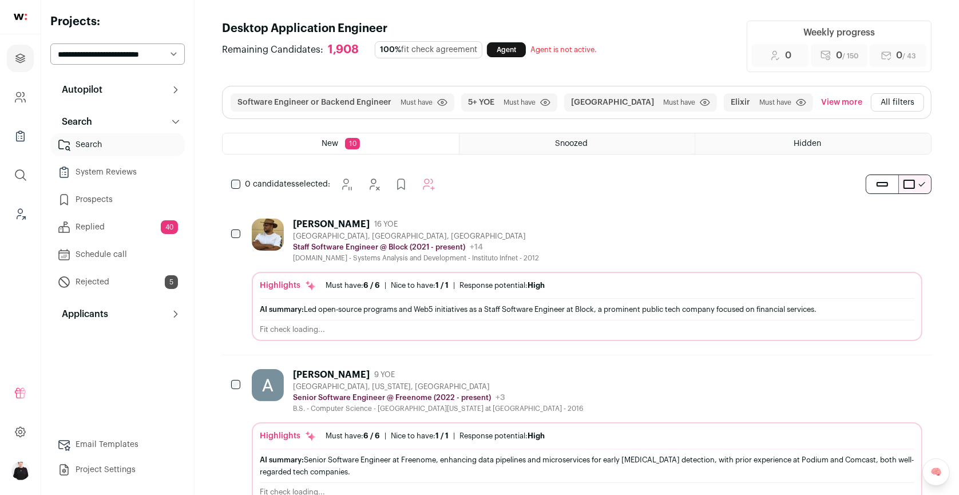
click at [889, 104] on button "All filters" at bounding box center [897, 102] width 53 height 18
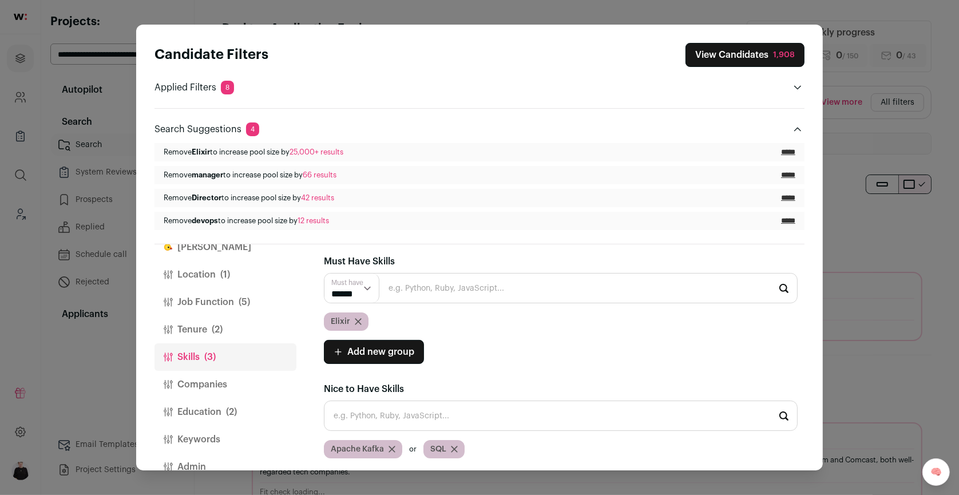
click at [195, 243] on button "Finch" at bounding box center [226, 246] width 142 height 27
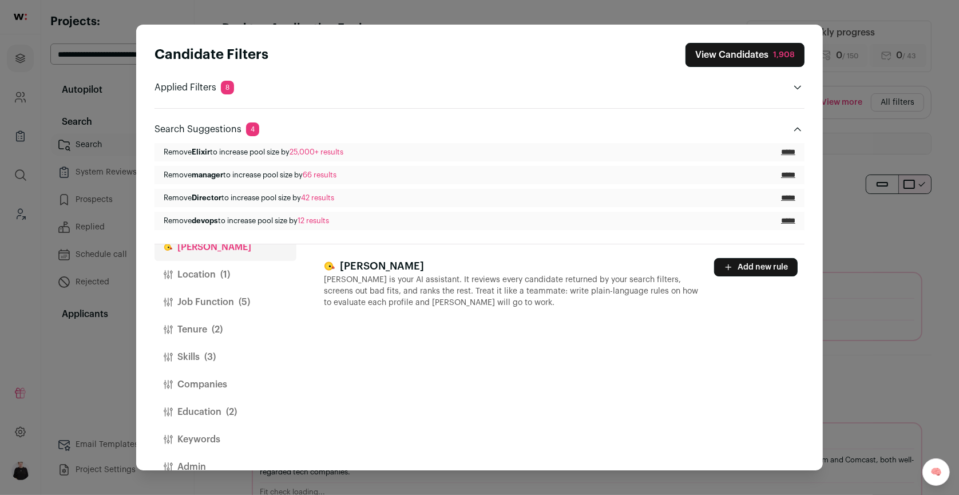
scroll to position [0, 0]
click at [773, 264] on button "Add new rule" at bounding box center [756, 267] width 84 height 18
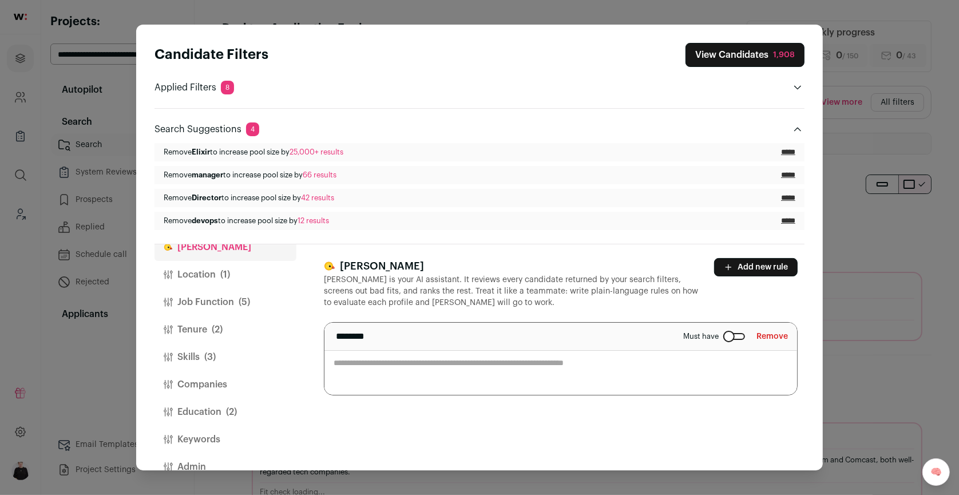
click at [428, 382] on textarea "Close modal via background" at bounding box center [560, 359] width 473 height 72
type textarea "**********"
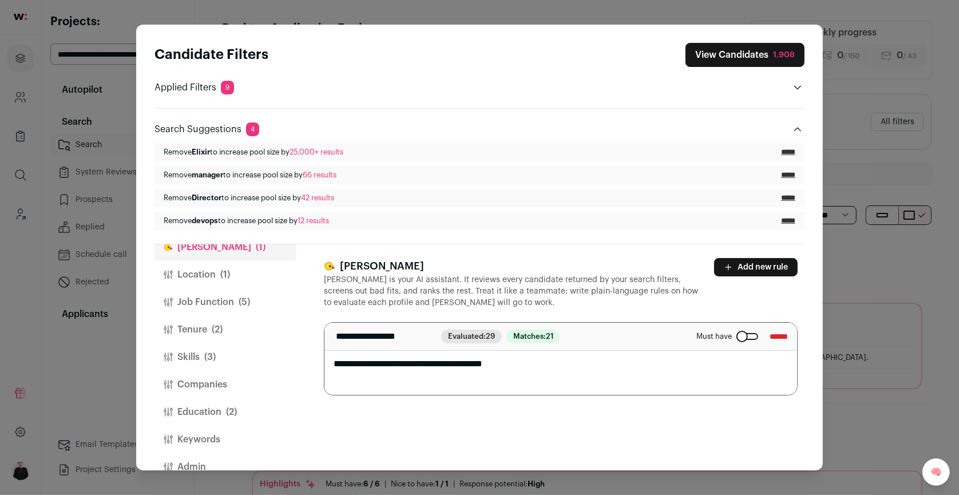
click at [707, 53] on button "View Candidates 1,908" at bounding box center [745, 55] width 119 height 24
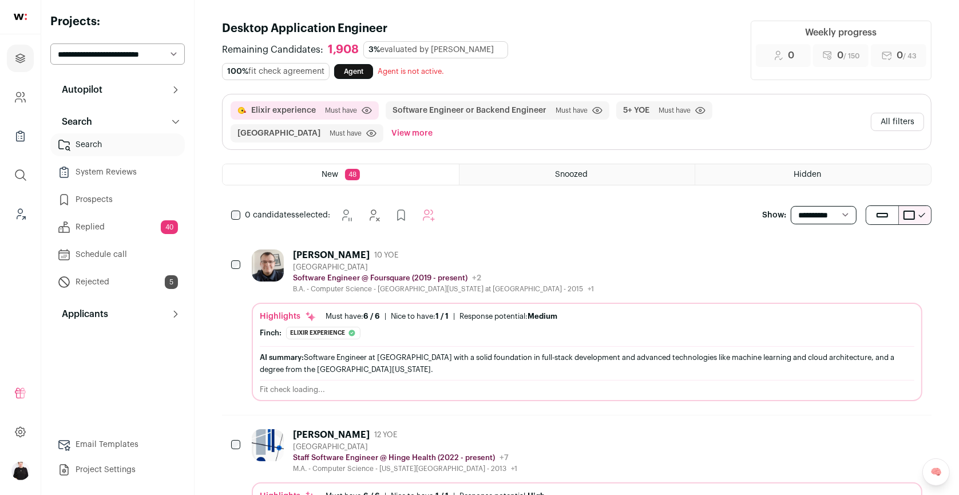
click at [590, 272] on div "Jakub Wlodarczyk 10 YOE Greater Chicago Area Software Engineer @ Foursquare (20…" at bounding box center [587, 272] width 671 height 44
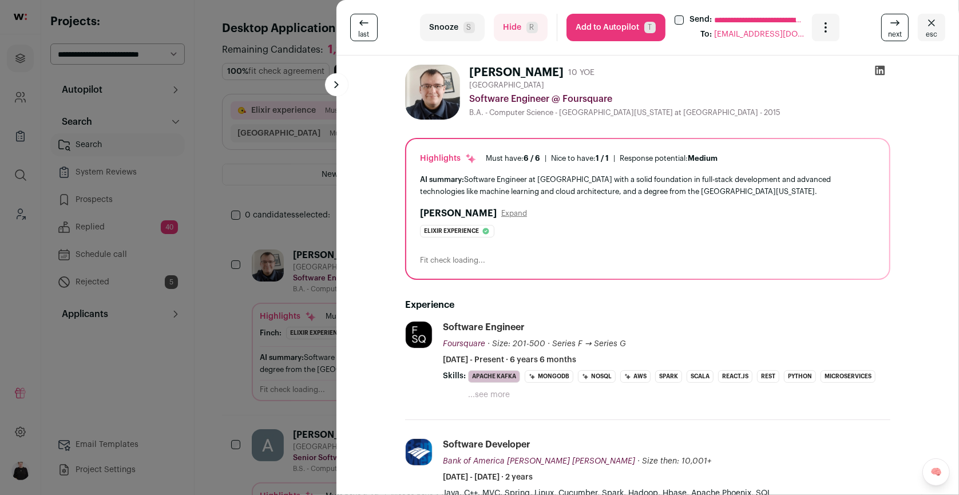
click at [879, 67] on icon at bounding box center [881, 71] width 10 height 10
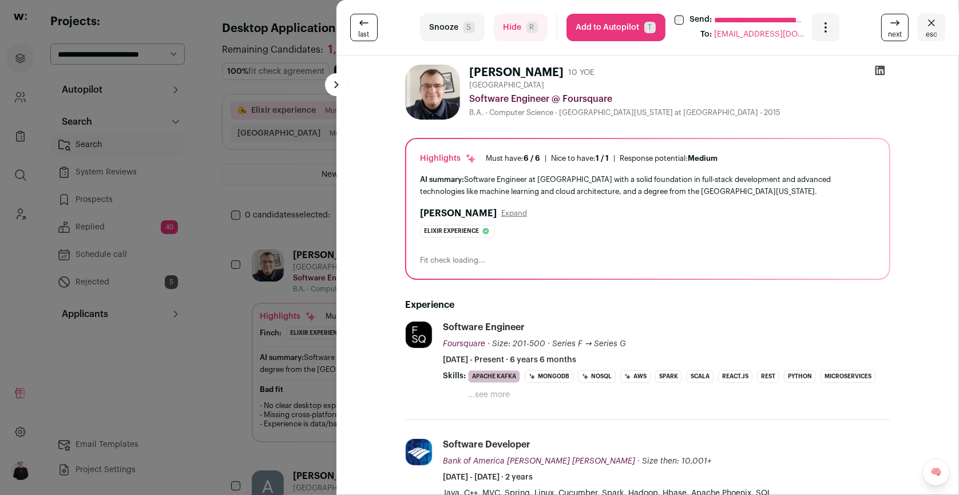
click at [931, 25] on icon "Close" at bounding box center [932, 23] width 14 height 14
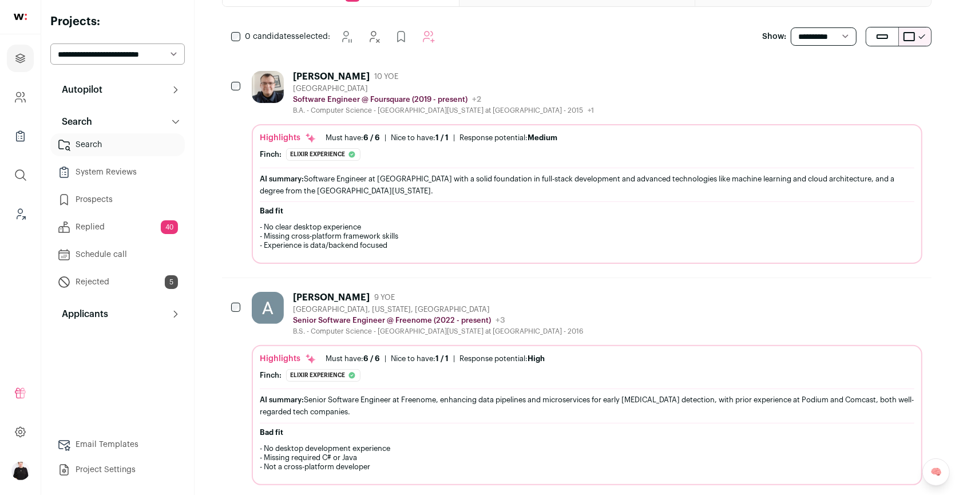
scroll to position [185, 0]
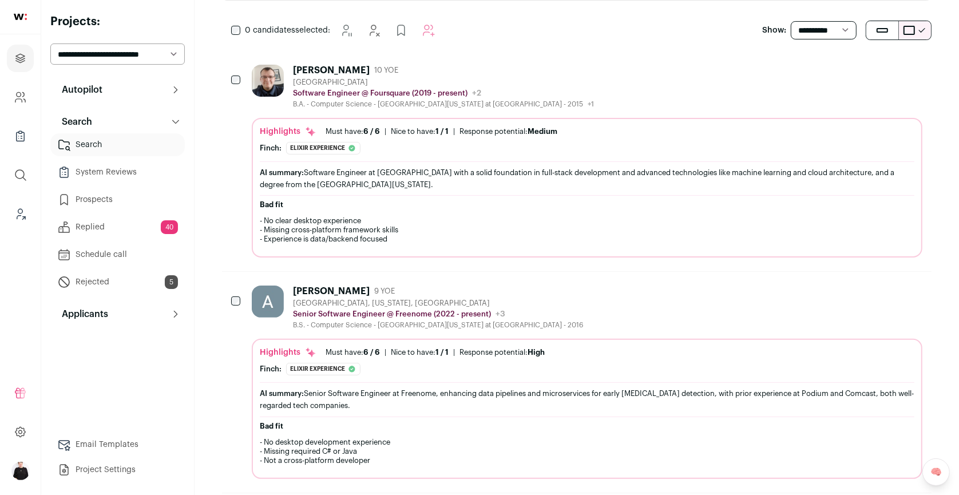
click at [656, 307] on div "Austin Chasteen 9 YOE Kannapolis, North Carolina, United States Senior Software…" at bounding box center [587, 308] width 671 height 44
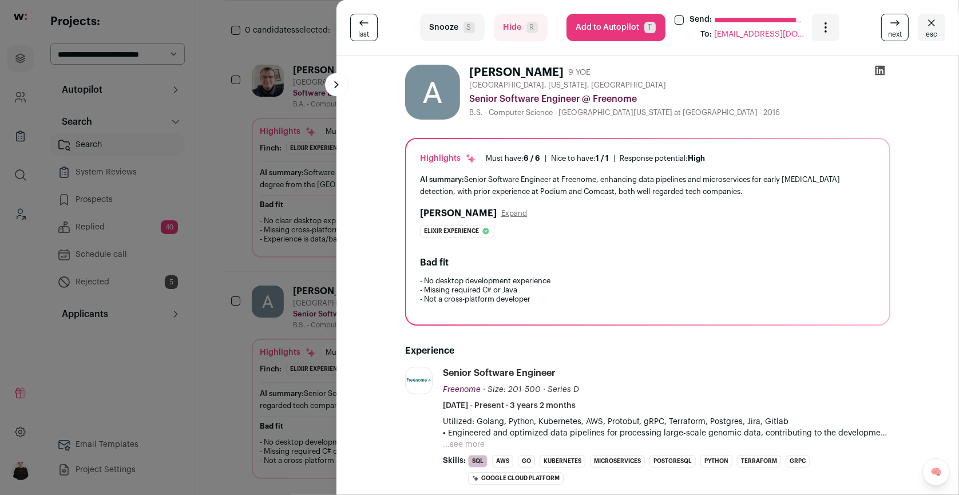
click at [880, 71] on icon at bounding box center [879, 70] width 11 height 11
click at [934, 35] on span "esc" at bounding box center [931, 34] width 11 height 9
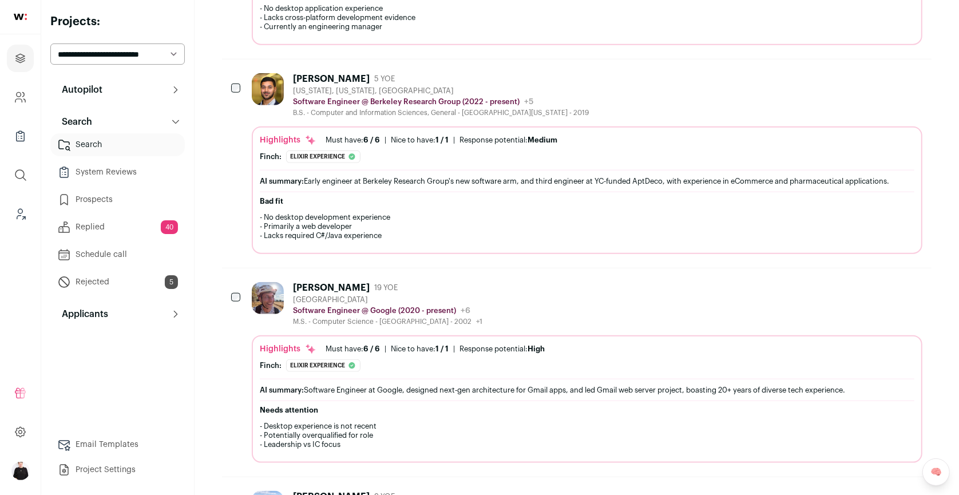
scroll to position [1050, 0]
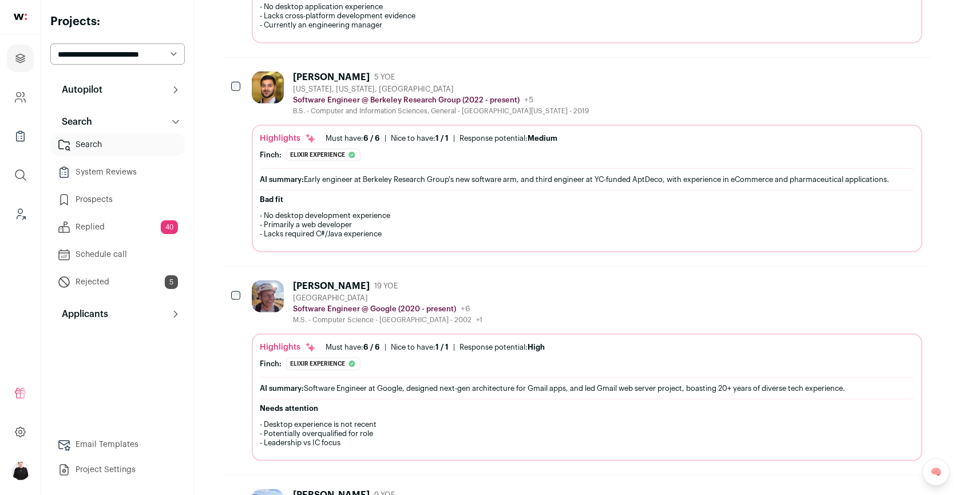
click at [603, 293] on div "Dmitriy Smolin 19 YOE San Francisco Bay Area Software Engineer @ Google (2020 -…" at bounding box center [587, 302] width 671 height 44
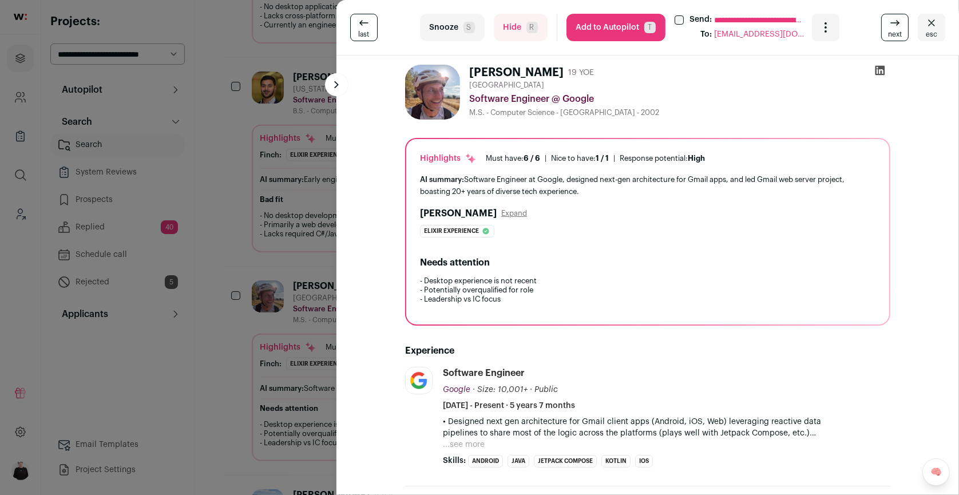
click at [885, 70] on icon at bounding box center [879, 70] width 11 height 11
click at [931, 21] on icon "Close" at bounding box center [931, 22] width 7 height 6
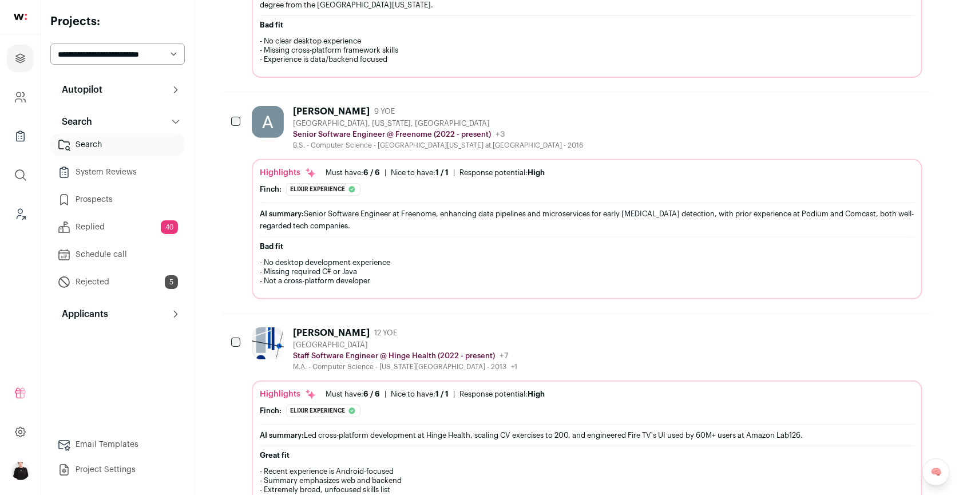
scroll to position [0, 0]
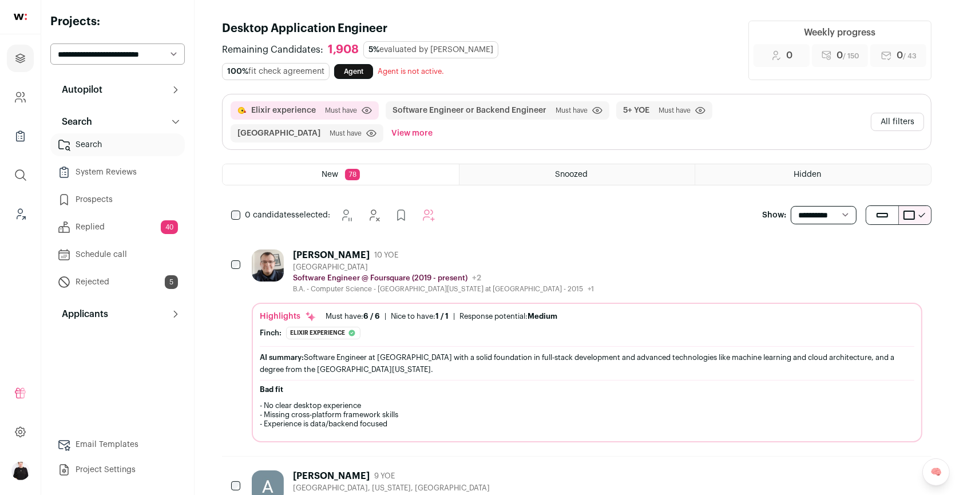
click at [884, 116] on button "All filters" at bounding box center [897, 122] width 53 height 18
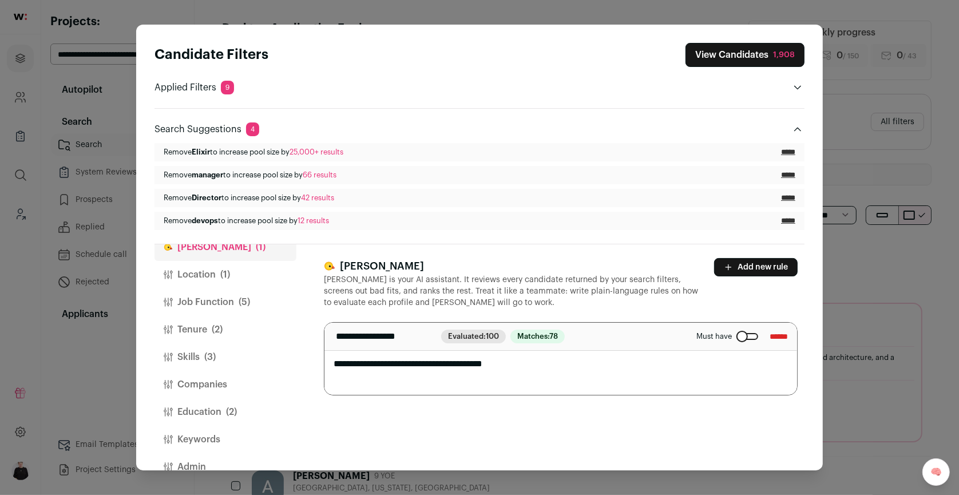
click at [749, 260] on button "Add new rule" at bounding box center [756, 267] width 84 height 18
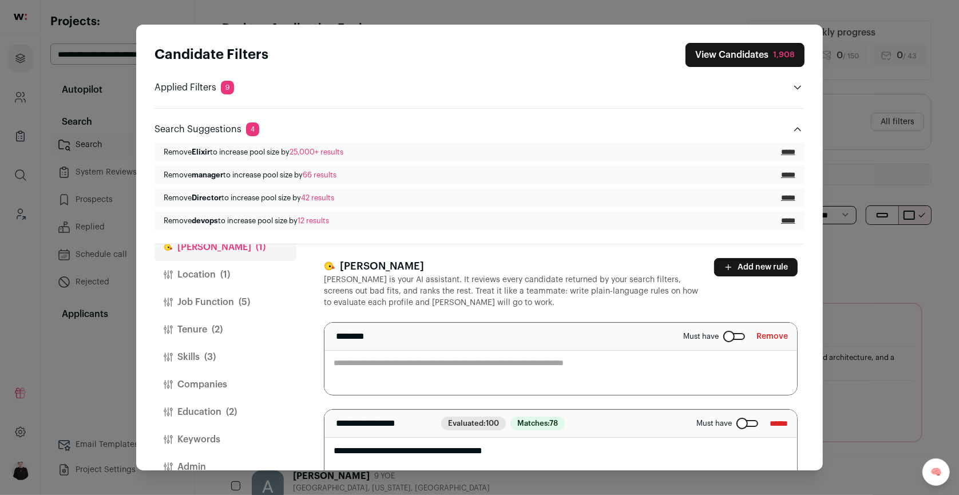
click at [450, 361] on textarea "Close modal via background" at bounding box center [560, 359] width 473 height 72
paste textarea "**********"
type textarea "**********"
click at [737, 58] on button "View Candidates 1,908" at bounding box center [745, 55] width 119 height 24
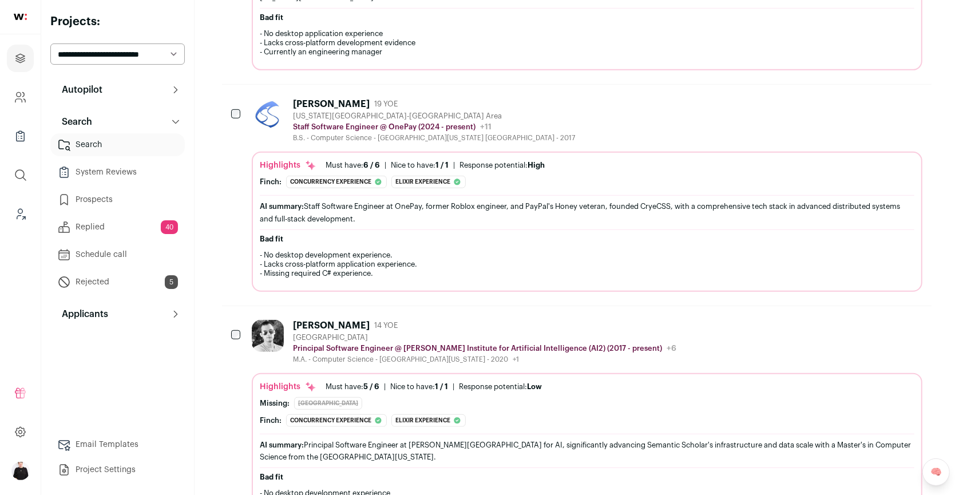
scroll to position [1044, 0]
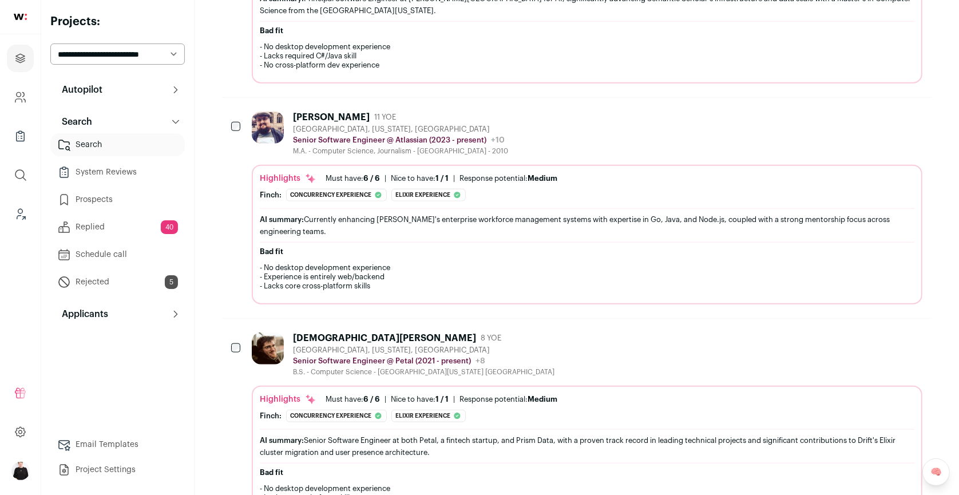
click at [407, 125] on div "Boise, Idaho, United States" at bounding box center [400, 129] width 215 height 9
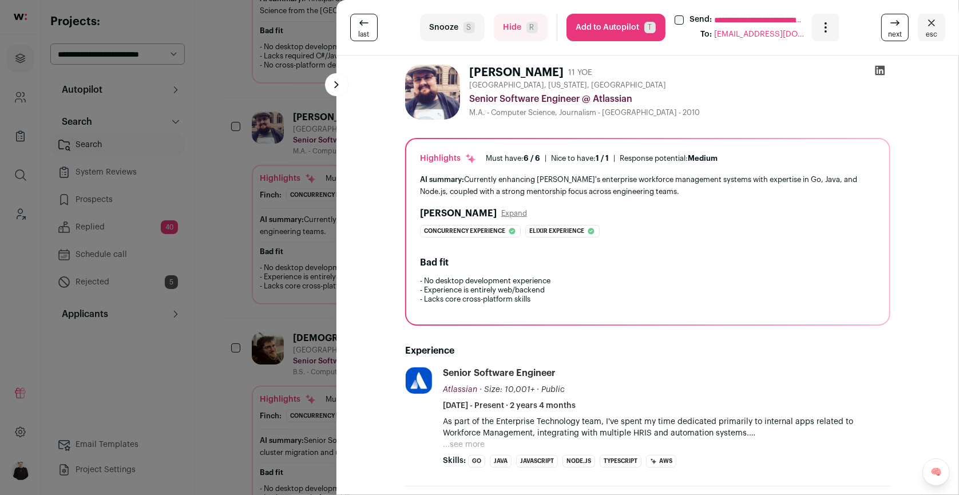
click at [882, 68] on icon at bounding box center [881, 71] width 10 height 10
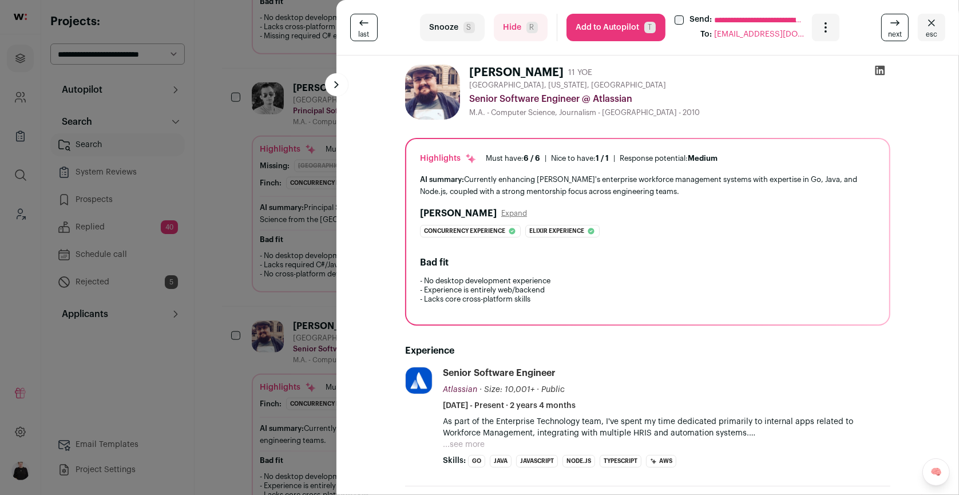
click at [939, 24] on button "esc" at bounding box center [931, 27] width 27 height 27
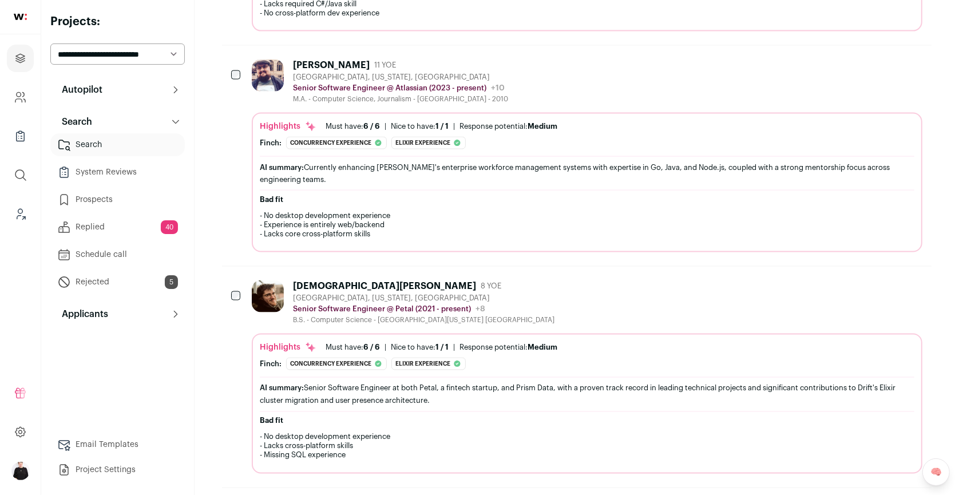
scroll to position [1533, 0]
click at [505, 279] on div "Christian Connelly 8 YOE Brooklyn, New York, United States Senior Software Engi…" at bounding box center [587, 301] width 671 height 44
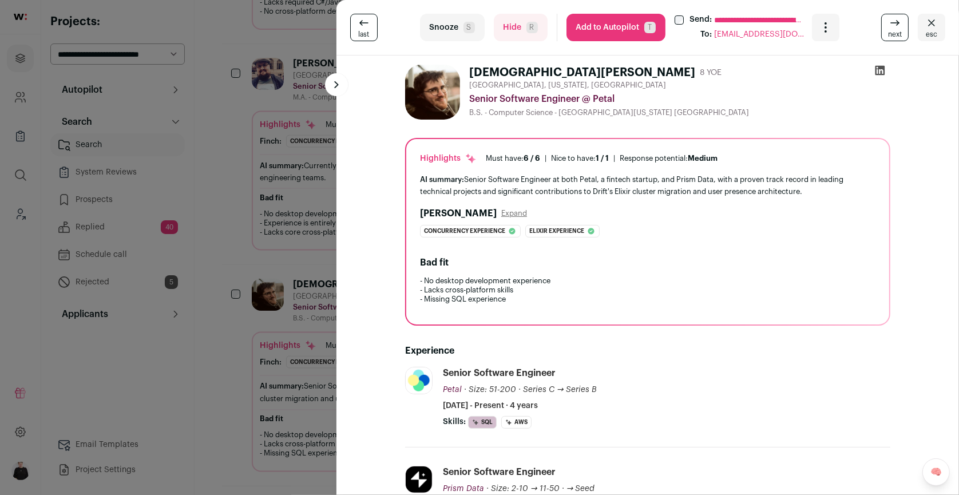
click at [881, 72] on icon at bounding box center [881, 71] width 10 height 10
click at [929, 33] on span "esc" at bounding box center [931, 34] width 11 height 9
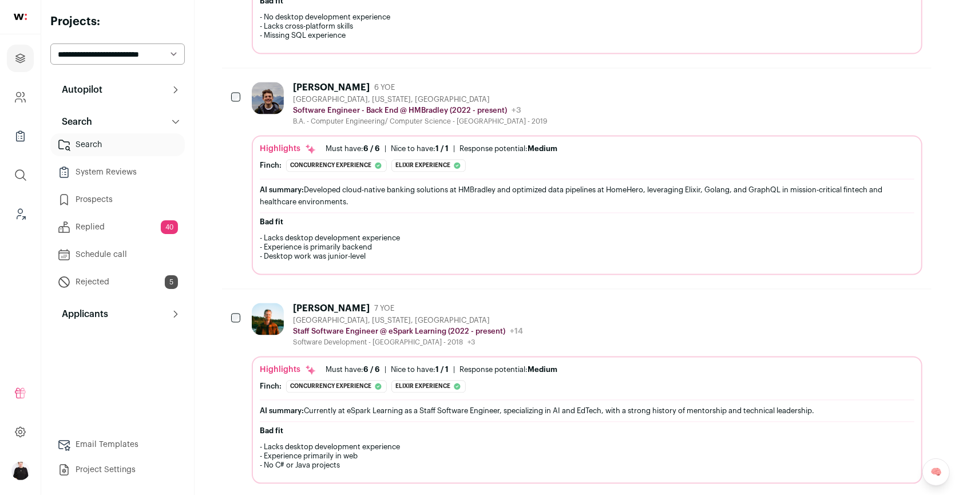
scroll to position [1954, 0]
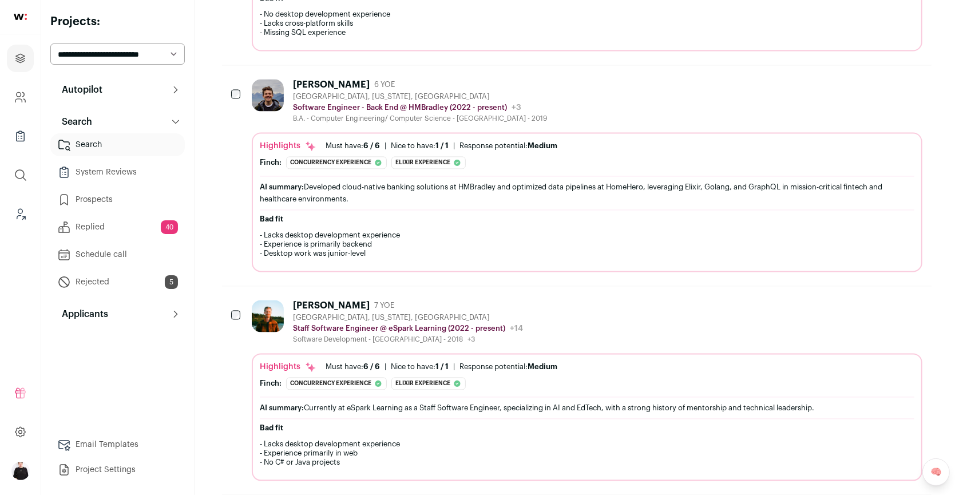
click at [452, 300] on div "Travis Petersen 7 YOE Pasadena, California, United States Staff Software Engine…" at bounding box center [408, 322] width 230 height 44
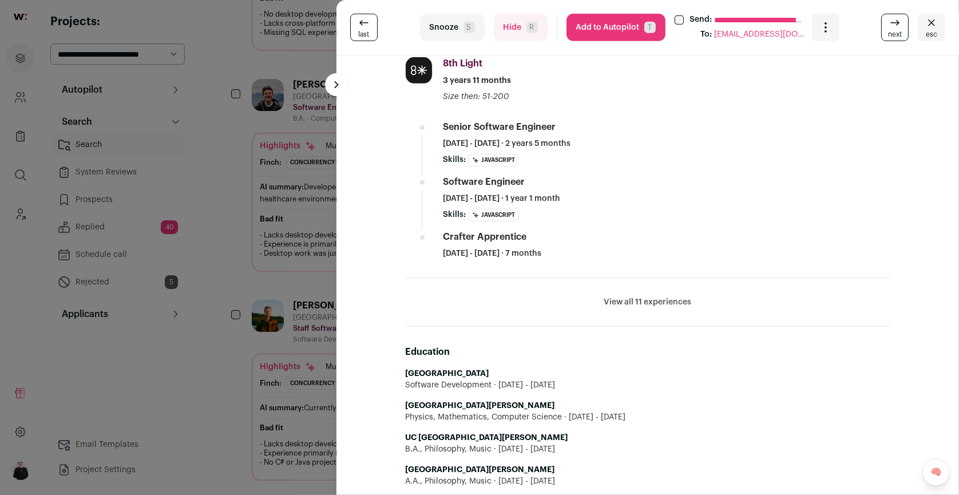
scroll to position [683, 0]
click at [938, 25] on icon "Close" at bounding box center [932, 23] width 14 height 14
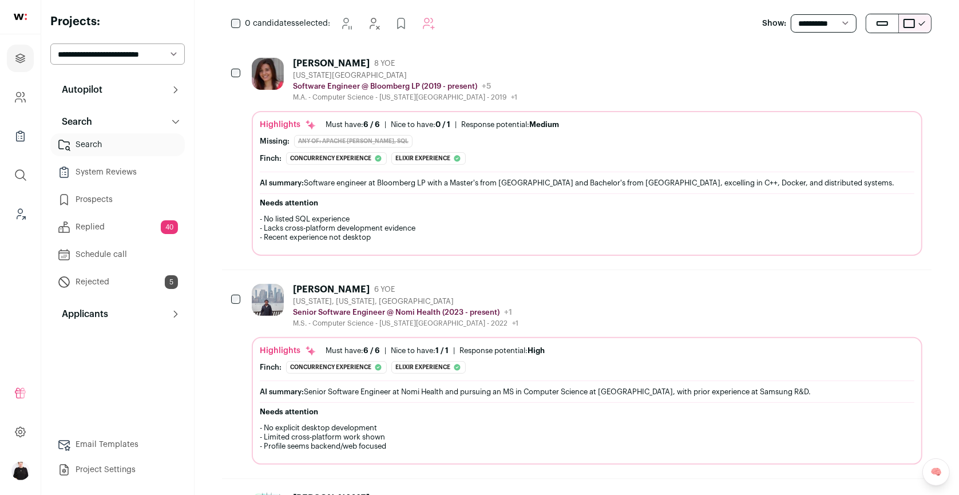
scroll to position [0, 0]
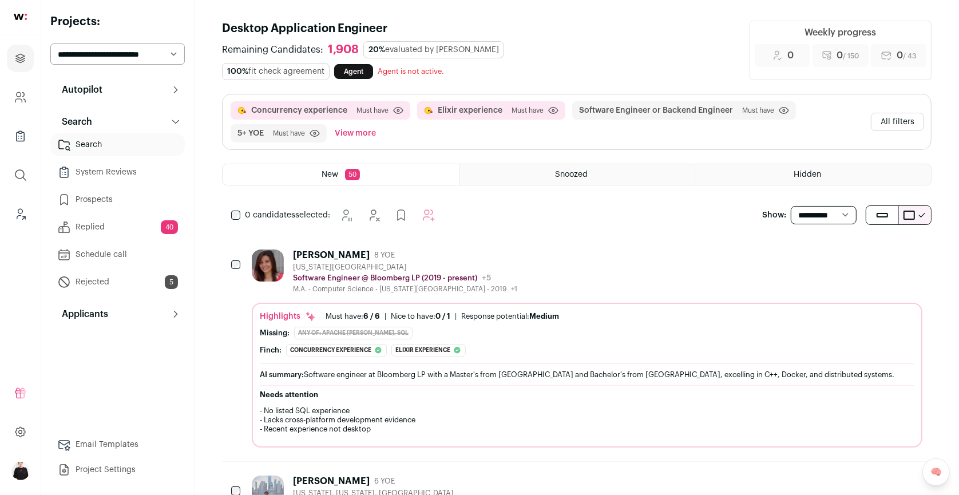
click at [883, 113] on button "All filters" at bounding box center [897, 122] width 53 height 18
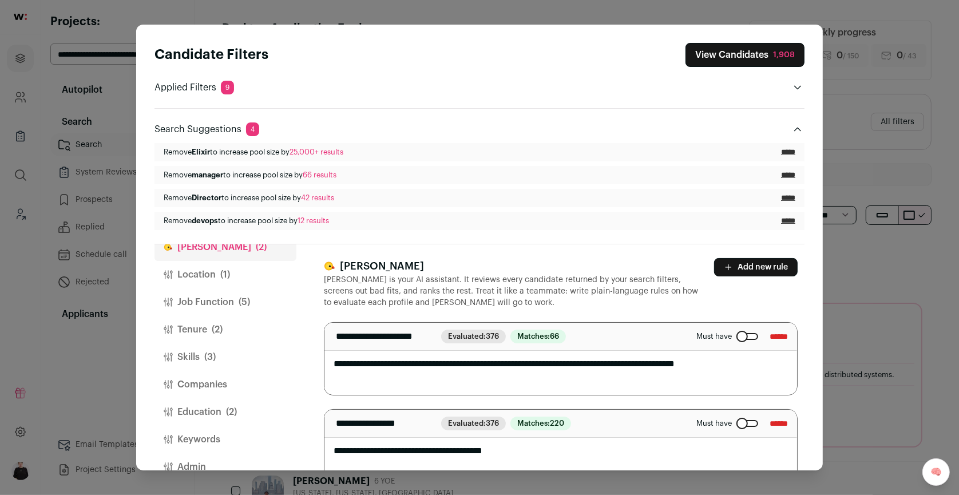
scroll to position [48, 0]
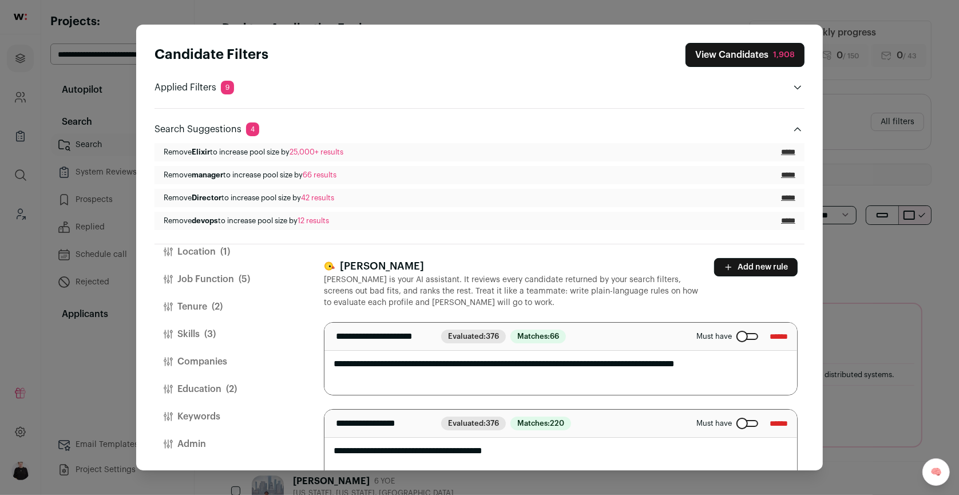
click at [199, 387] on button "Education (2)" at bounding box center [226, 388] width 142 height 27
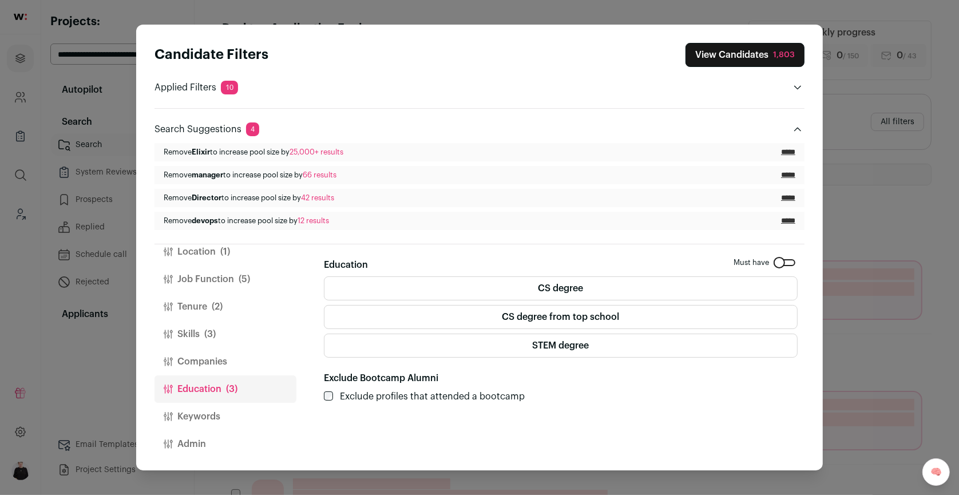
click at [748, 51] on button "View Candidates 1,803" at bounding box center [745, 55] width 119 height 24
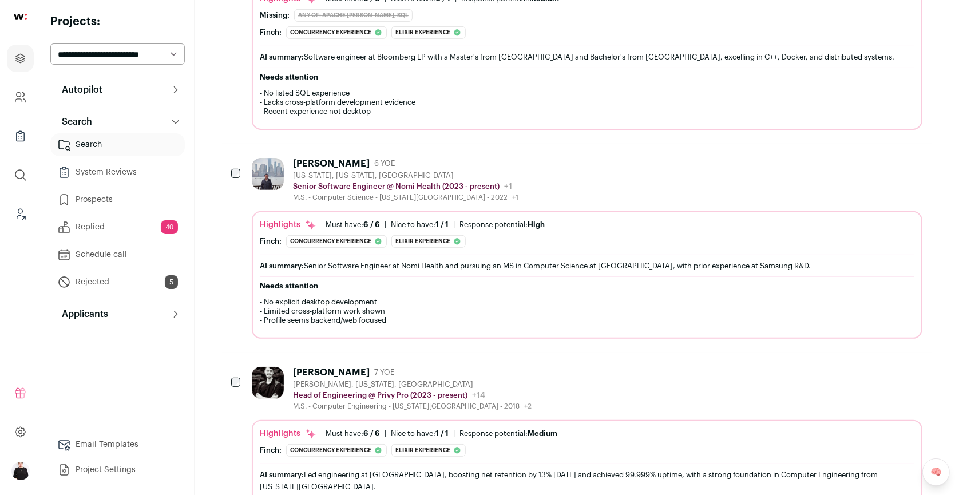
scroll to position [319, 0]
click at [449, 169] on div "New York, New York, United States" at bounding box center [405, 173] width 225 height 9
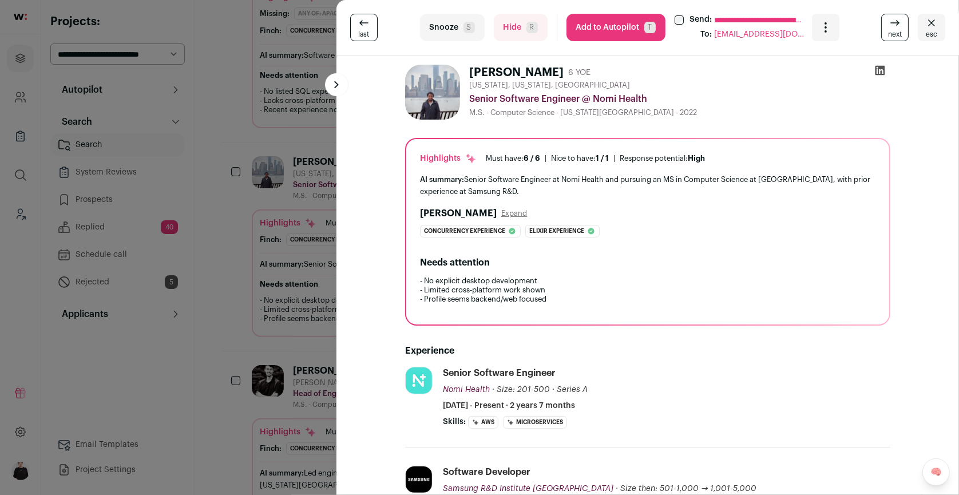
click at [877, 70] on icon at bounding box center [879, 70] width 11 height 11
click at [932, 19] on icon "Close" at bounding box center [932, 23] width 14 height 14
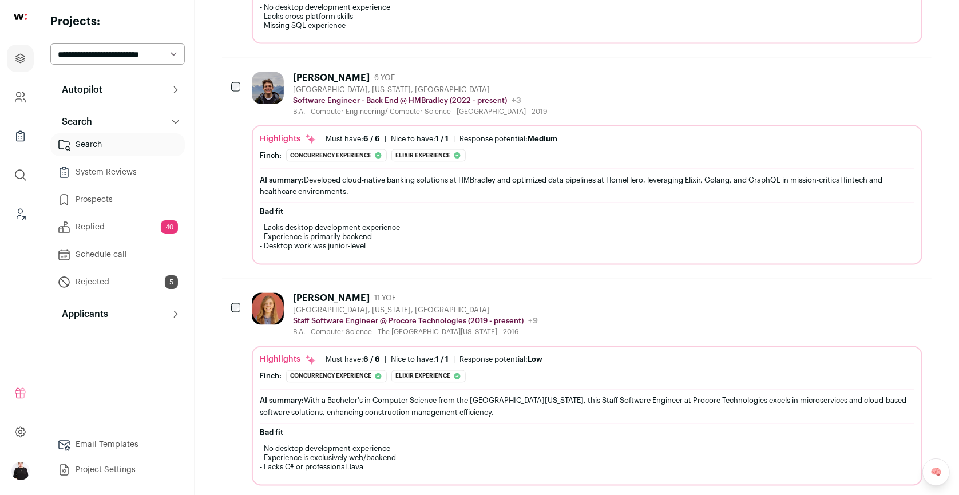
scroll to position [1737, 0]
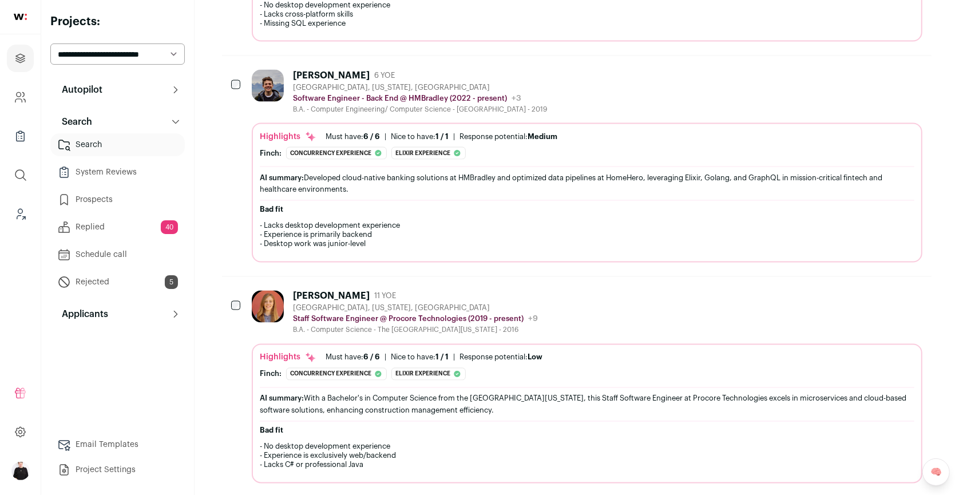
click at [447, 291] on div "Kahli Holmes 11 YOE Austin, Texas, United States Staff Software Engineer @ Proc…" at bounding box center [415, 313] width 245 height 44
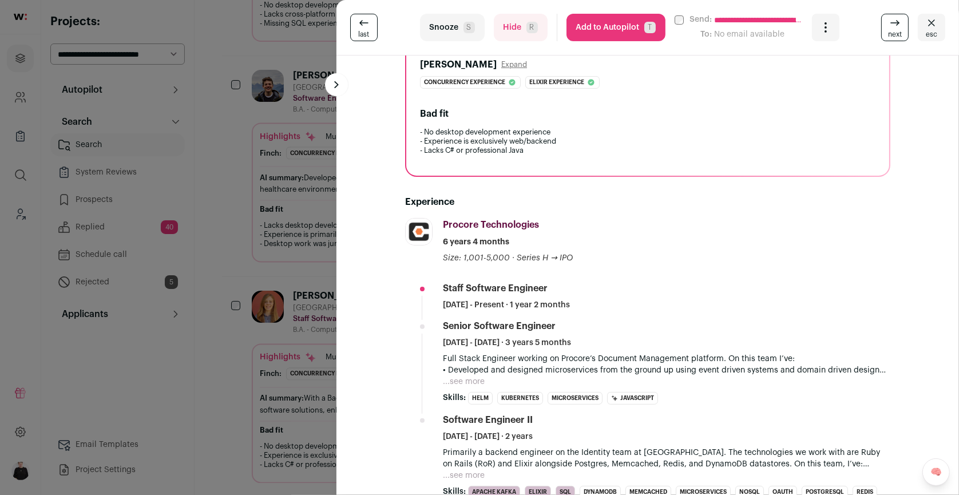
scroll to position [168, 0]
click at [463, 377] on button "...see more" at bounding box center [464, 380] width 42 height 11
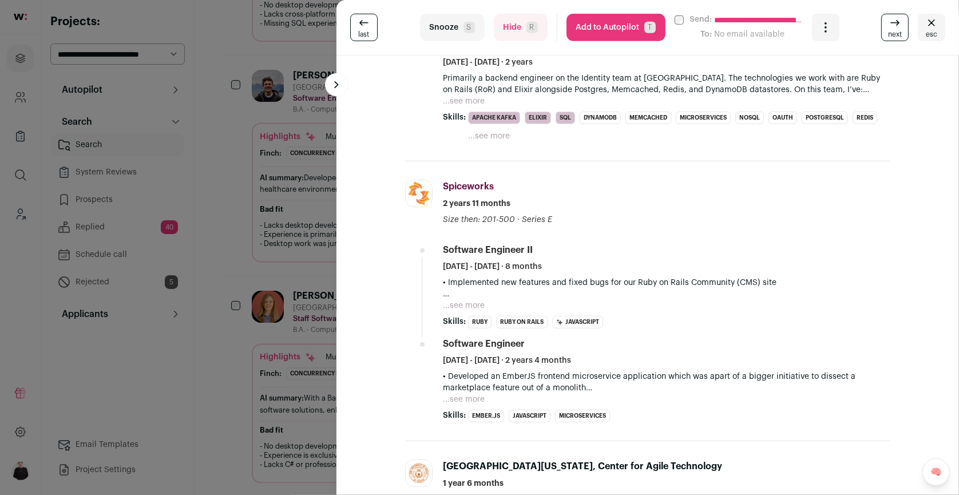
scroll to position [0, 0]
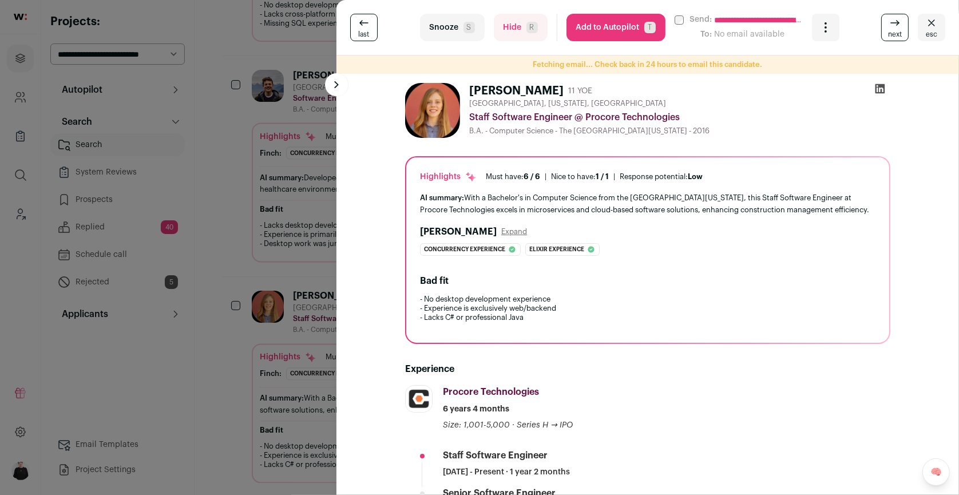
click at [878, 88] on icon at bounding box center [881, 89] width 10 height 10
click at [932, 22] on icon "Close" at bounding box center [931, 22] width 7 height 6
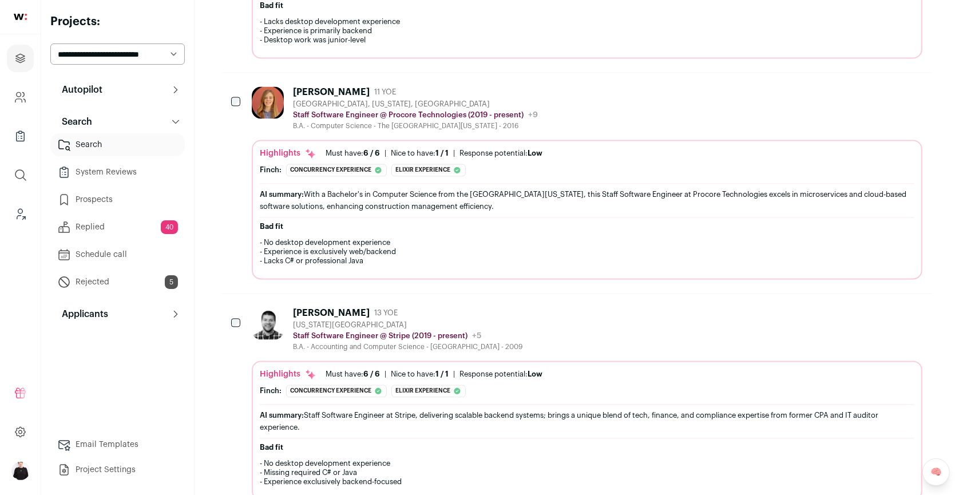
scroll to position [1945, 0]
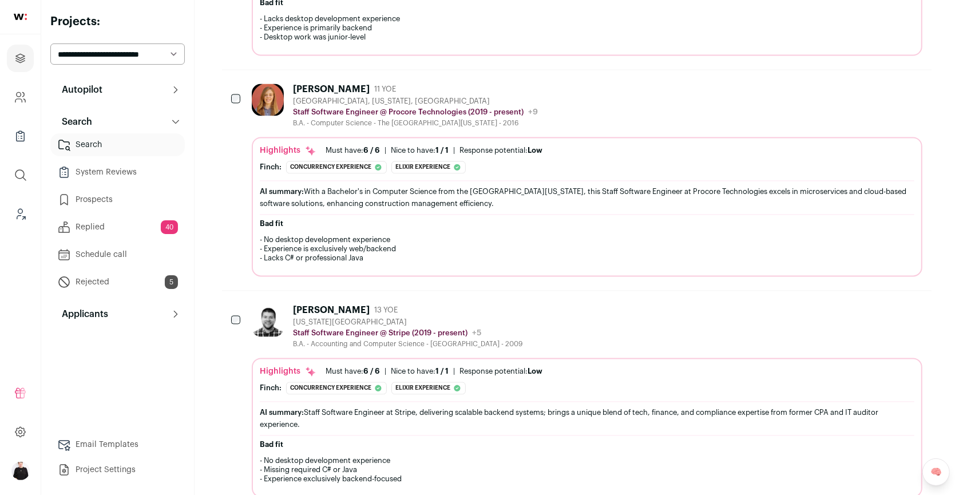
click at [548, 306] on div "Jeff Levy 13 YOE New York City Metropolitan Area Staff Software Engineer @ Stri…" at bounding box center [587, 326] width 671 height 44
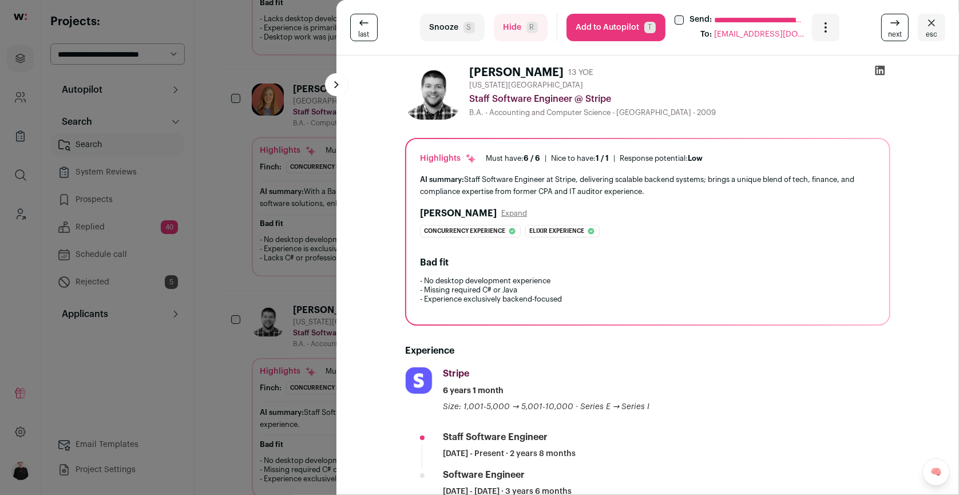
click at [878, 71] on icon at bounding box center [879, 70] width 11 height 11
click at [932, 29] on icon "Close" at bounding box center [932, 23] width 14 height 14
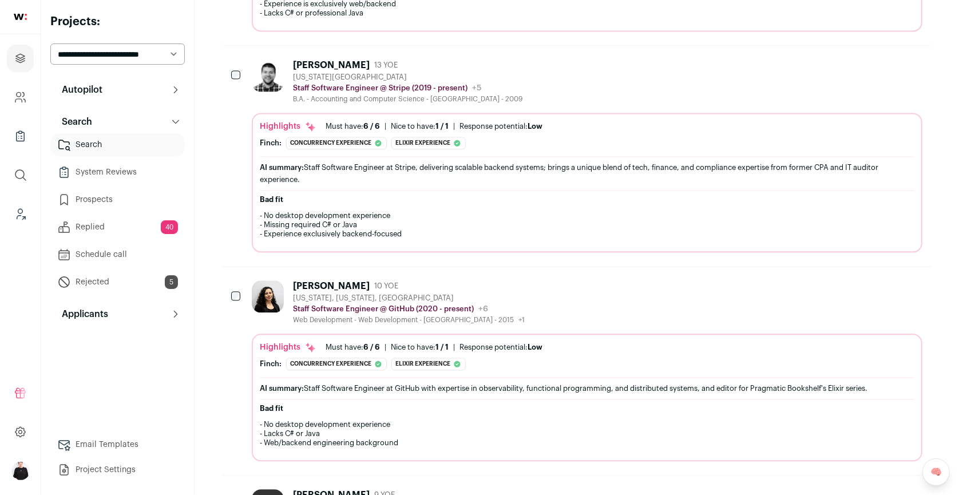
scroll to position [2192, 0]
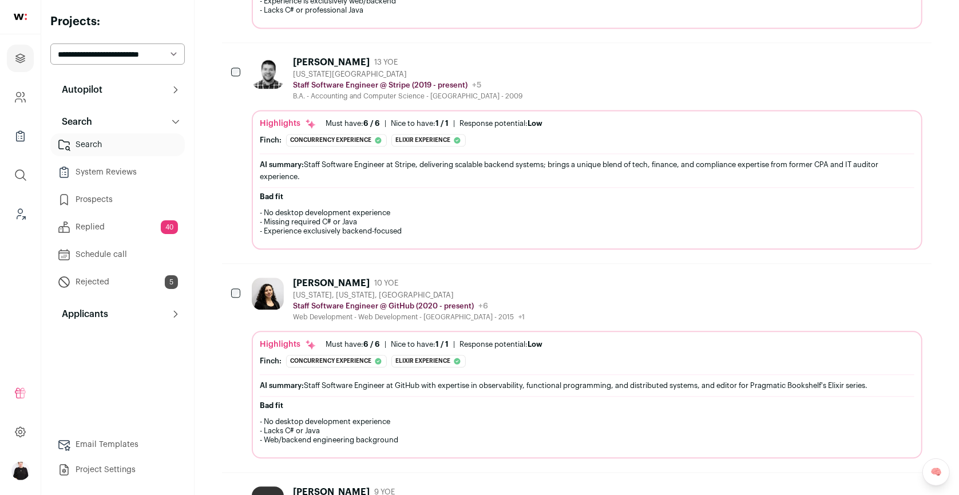
click at [517, 278] on div "Sophie DeBenedetto 10 YOE" at bounding box center [409, 283] width 232 height 11
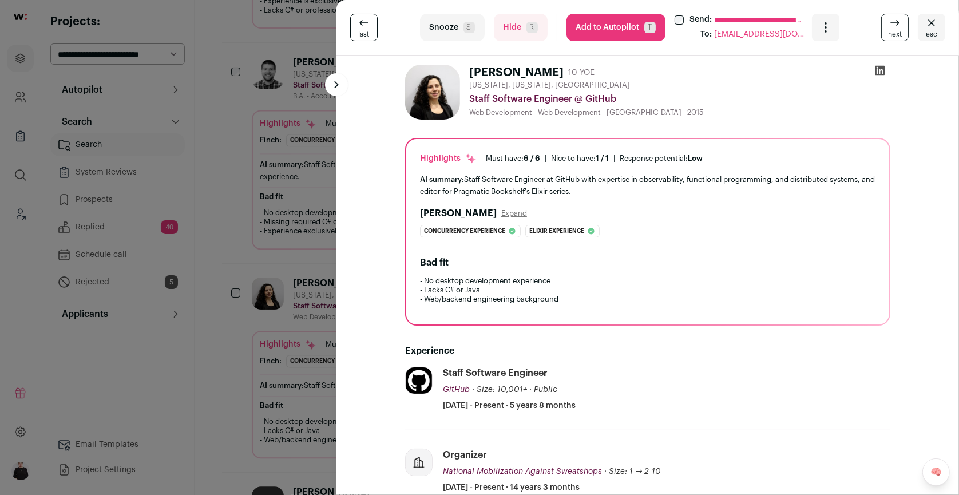
click at [882, 71] on icon at bounding box center [879, 70] width 11 height 11
click at [939, 28] on button "esc" at bounding box center [931, 27] width 27 height 27
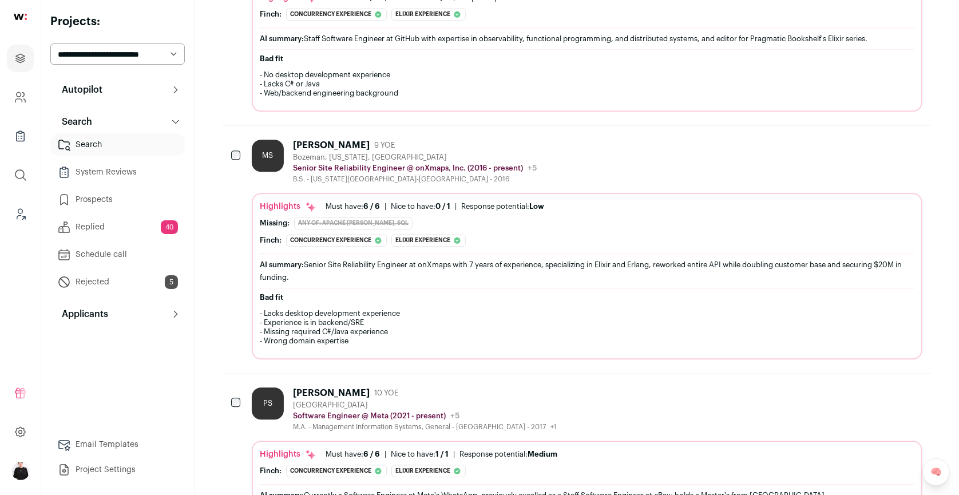
scroll to position [2556, 0]
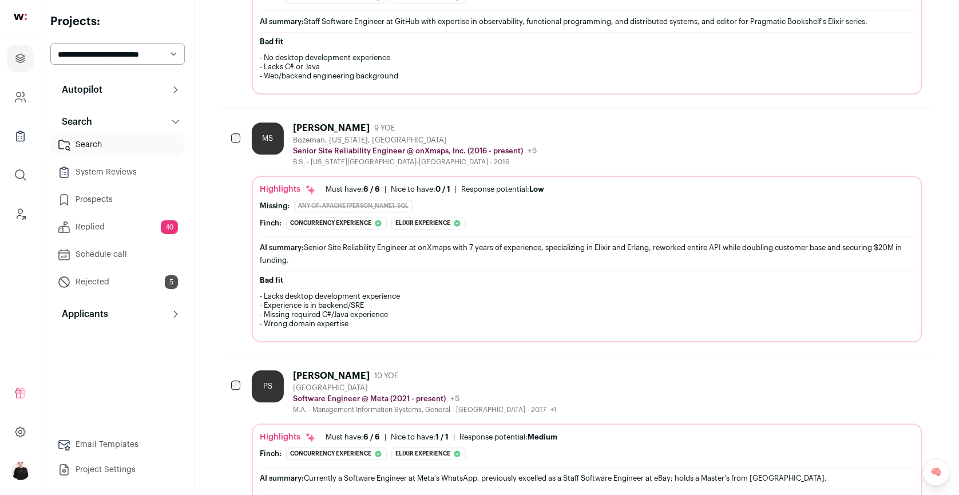
click at [502, 383] on div "San Francisco Bay Area" at bounding box center [425, 387] width 264 height 9
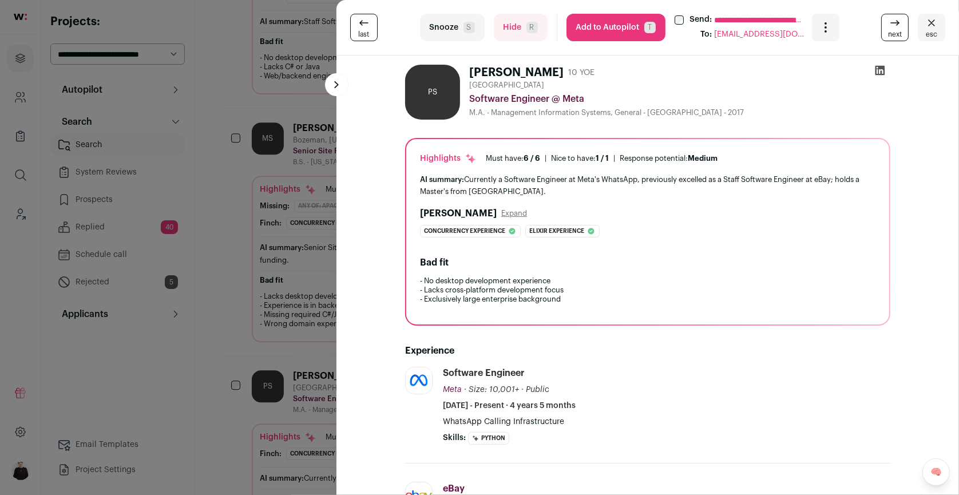
click at [880, 69] on icon at bounding box center [879, 70] width 11 height 11
click at [937, 22] on icon "Close" at bounding box center [932, 23] width 14 height 14
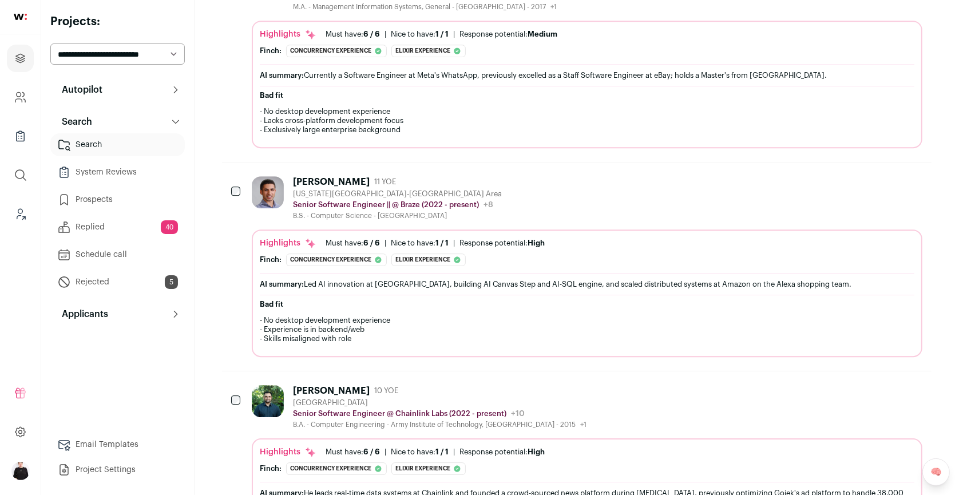
scroll to position [2990, 0]
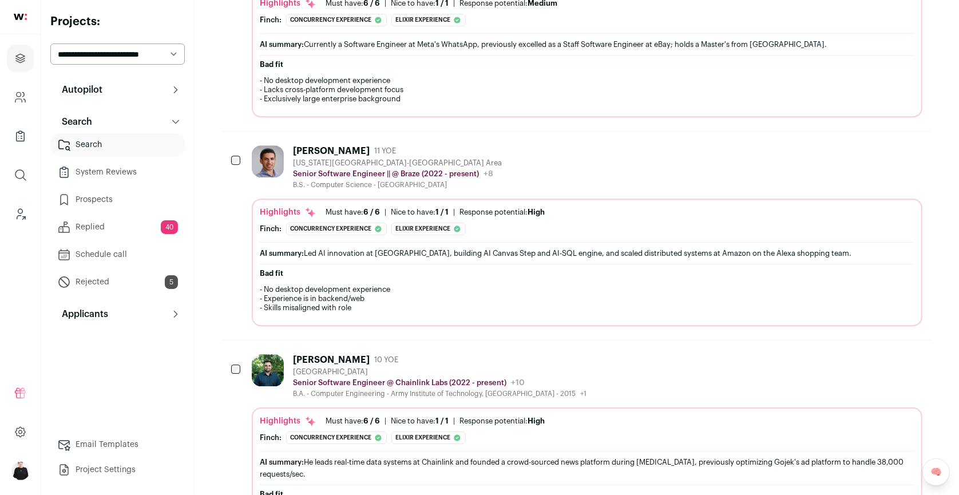
click at [395, 354] on div "Anugrah Nayar 10 YOE" at bounding box center [440, 359] width 294 height 11
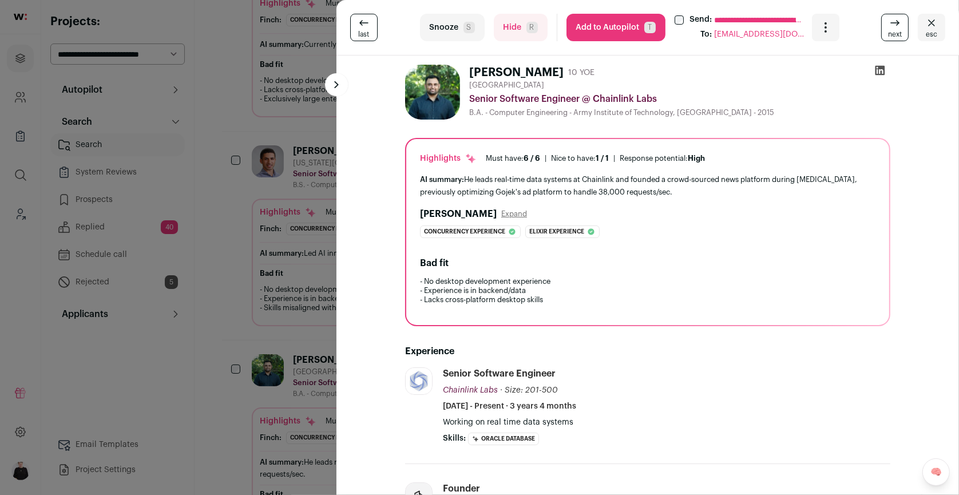
click at [882, 68] on icon at bounding box center [881, 71] width 10 height 10
click at [939, 34] on button "esc" at bounding box center [931, 27] width 27 height 27
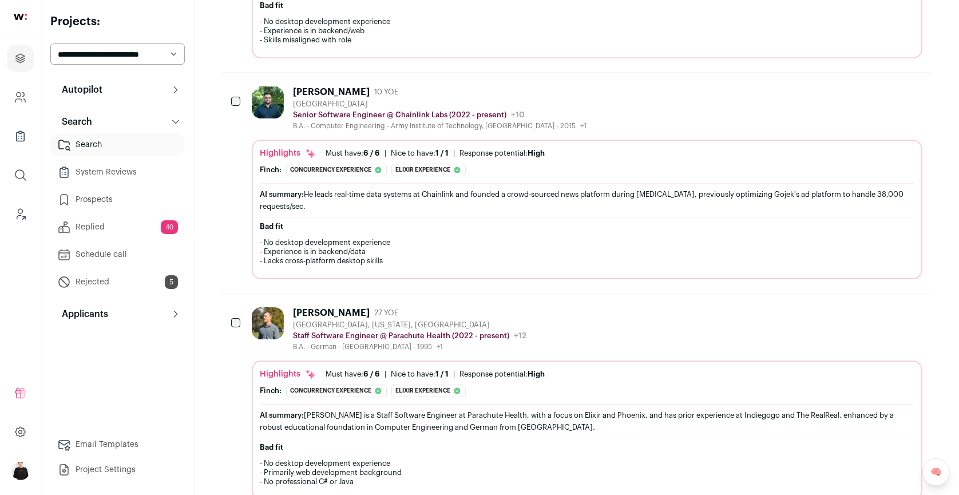
scroll to position [3267, 0]
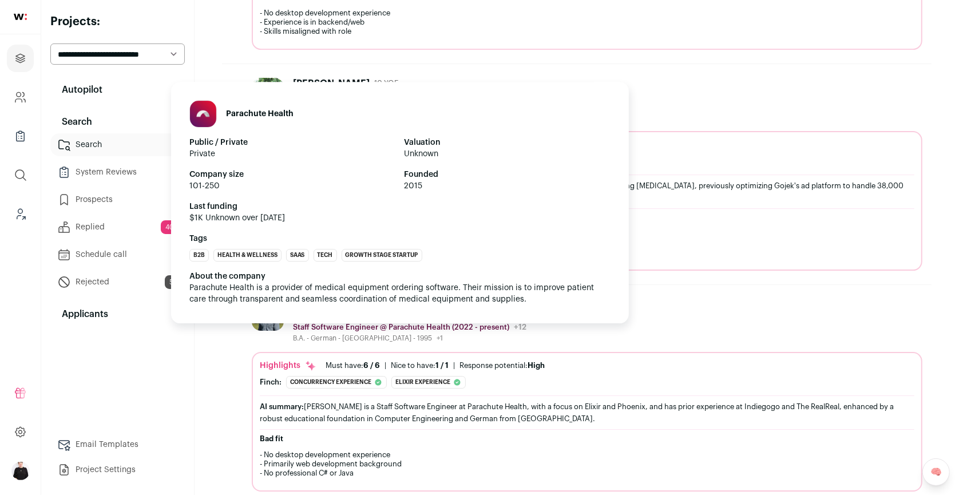
click at [449, 280] on div "Parachute Health Public / Private Private Valuation Unknown Company size 101-25…" at bounding box center [400, 203] width 458 height 242
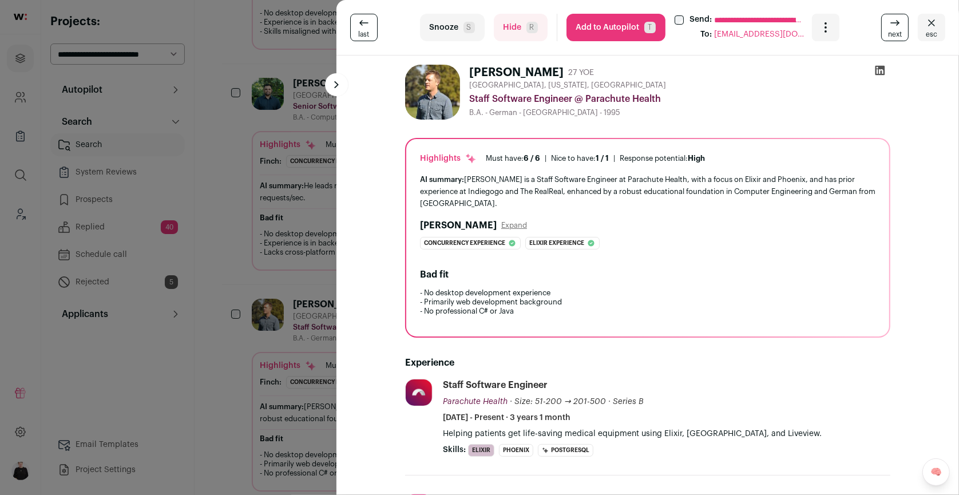
click at [877, 72] on icon at bounding box center [879, 70] width 11 height 11
click at [924, 23] on button "esc" at bounding box center [931, 27] width 27 height 27
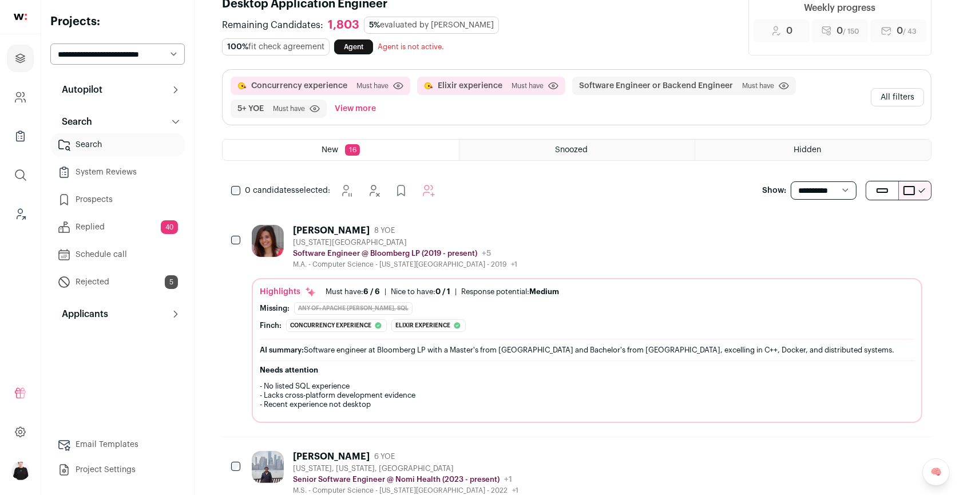
scroll to position [0, 0]
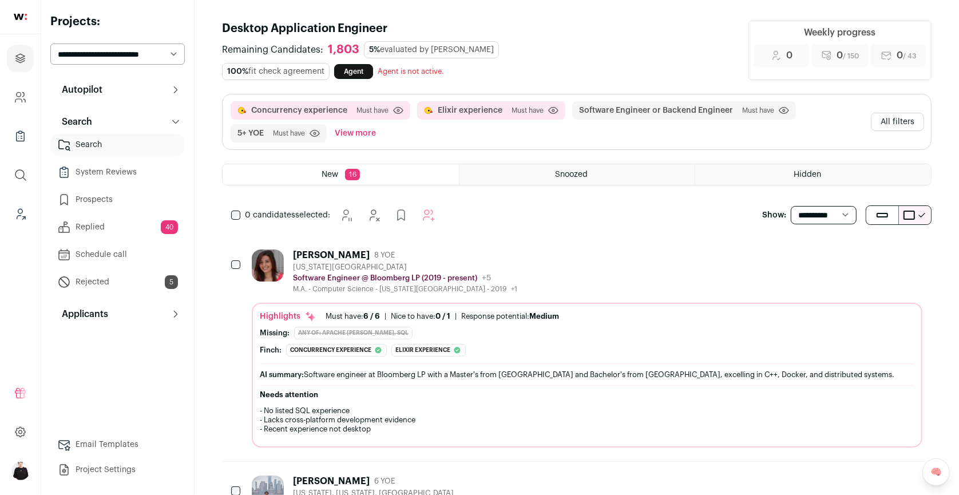
click at [891, 113] on button "All filters" at bounding box center [897, 122] width 53 height 18
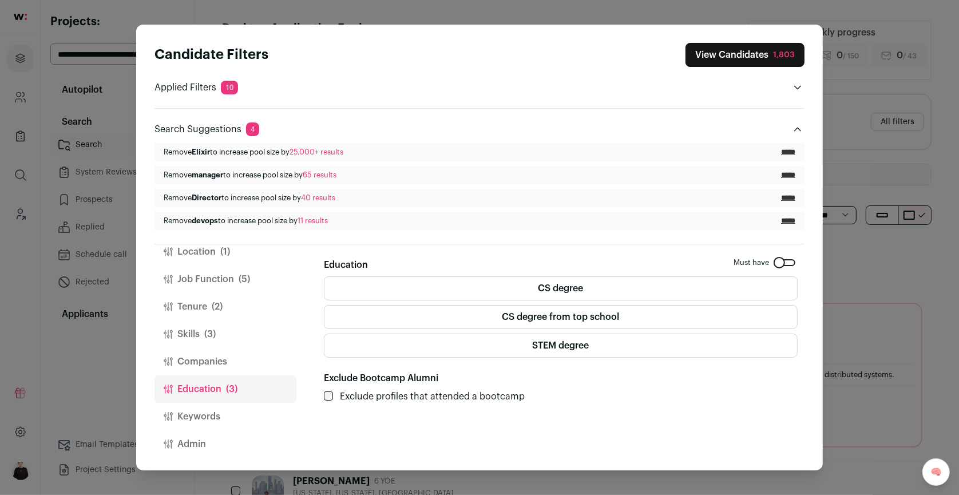
click at [593, 315] on label "CS degree from top school" at bounding box center [561, 317] width 474 height 24
click at [592, 271] on div "Education Must have CS degree CS degree from top school STEM degree" at bounding box center [561, 308] width 474 height 100
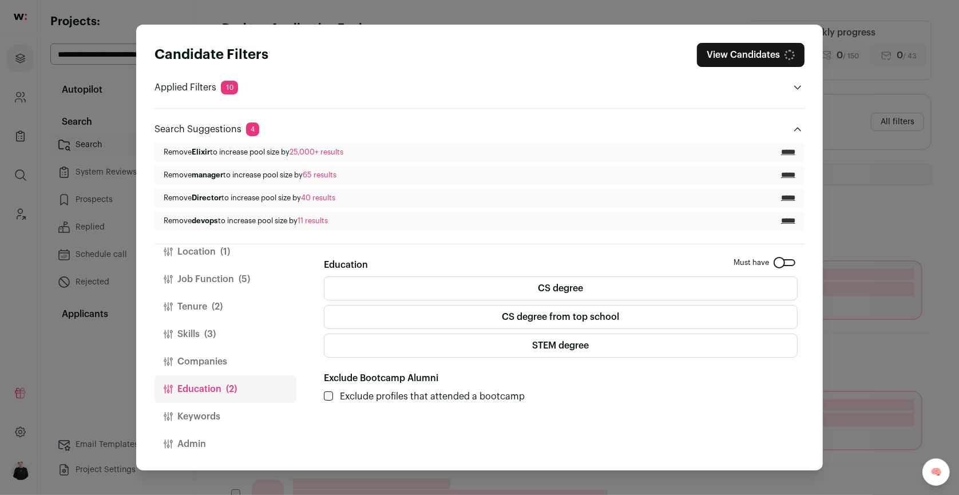
click at [591, 288] on label "CS degree" at bounding box center [561, 288] width 474 height 24
click at [195, 331] on button "Skills (3)" at bounding box center [226, 333] width 142 height 27
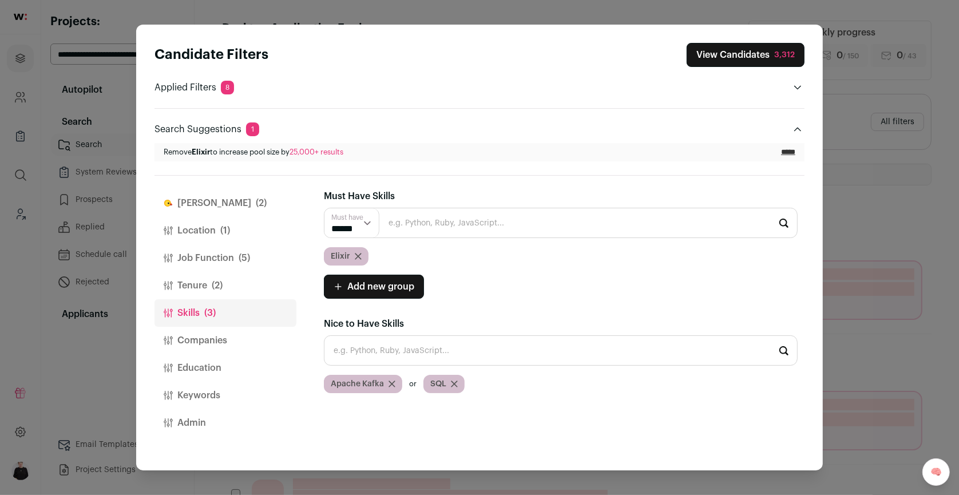
click at [361, 326] on span "Nice to Have Skills" at bounding box center [364, 323] width 80 height 9
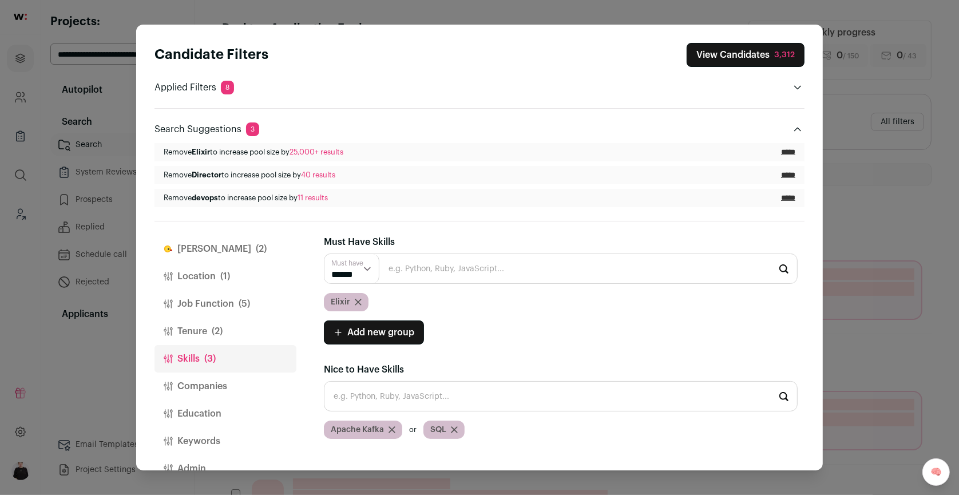
click at [358, 280] on select "****** ******" at bounding box center [351, 268] width 55 height 29
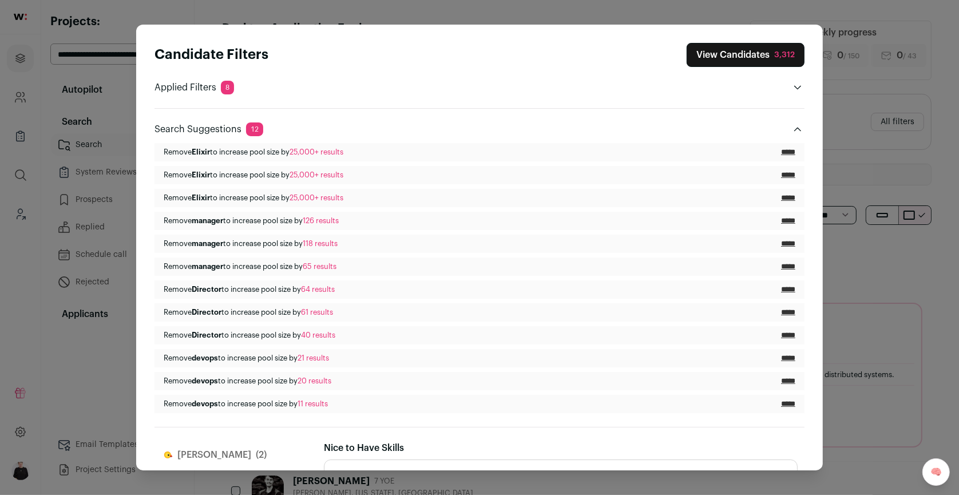
scroll to position [187, 0]
click at [391, 446] on icon "Close modal via background" at bounding box center [392, 449] width 6 height 6
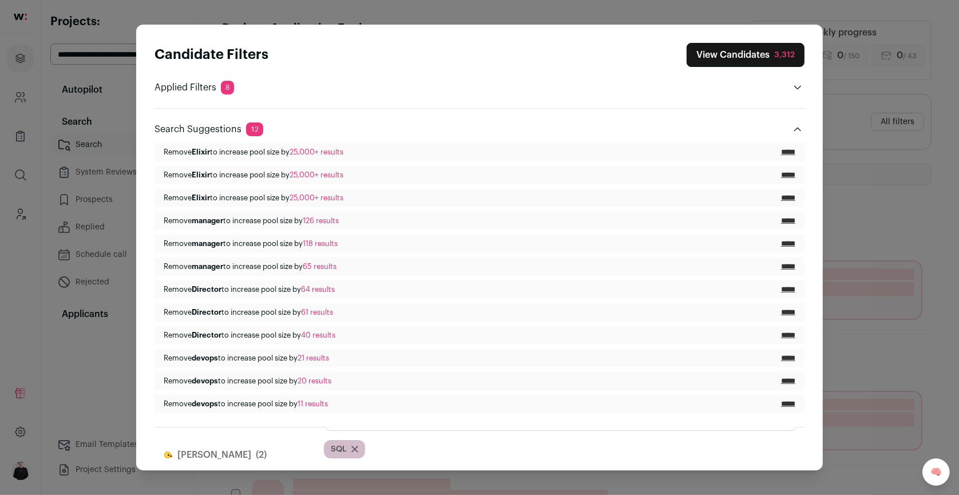
click at [353, 448] on icon "Close modal via background" at bounding box center [354, 449] width 7 height 7
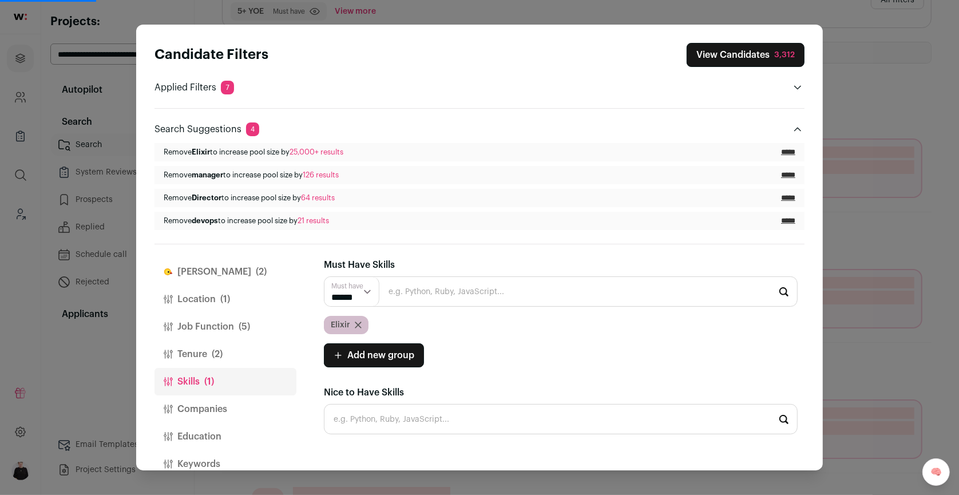
click at [359, 325] on icon "Close modal via background" at bounding box center [358, 325] width 6 height 6
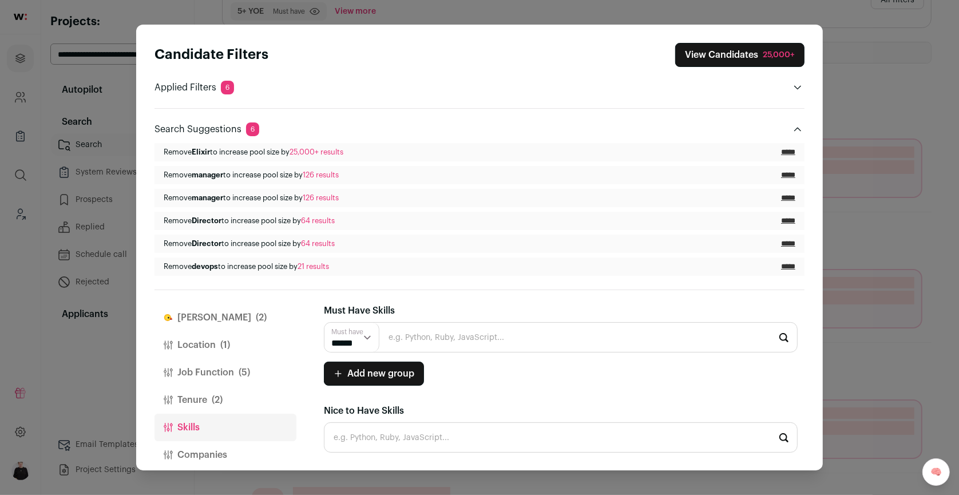
click at [204, 371] on div "Finch (2) Location (1) Job Function (5) Tenure (2) Skills Companies Education K…" at bounding box center [226, 380] width 142 height 180
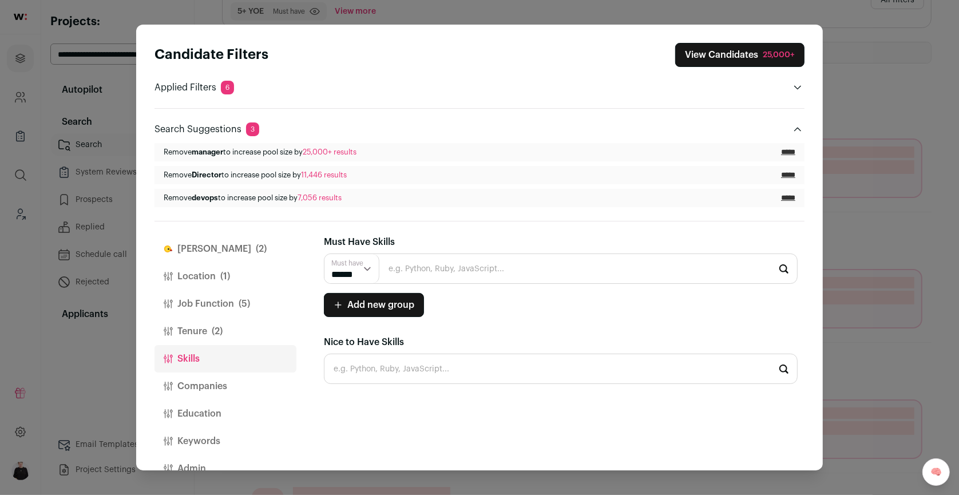
click at [193, 278] on button "Location (1)" at bounding box center [226, 276] width 142 height 27
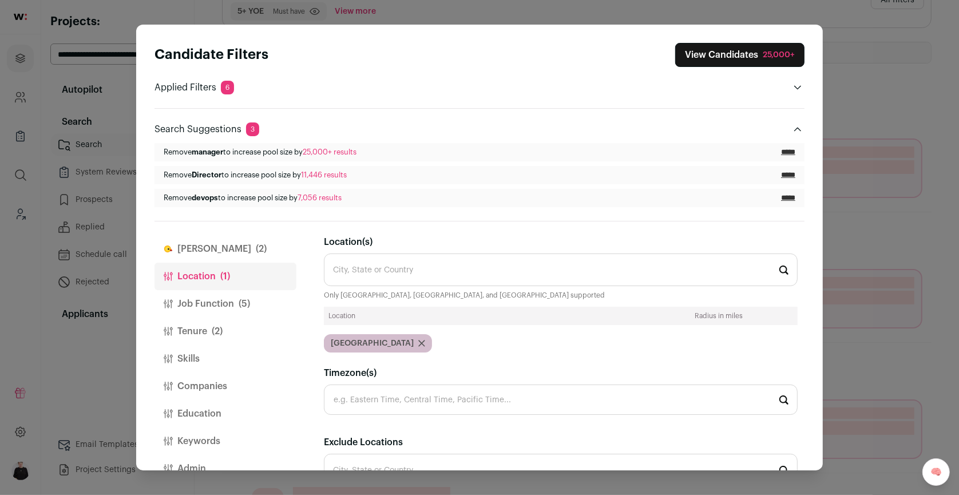
click at [201, 250] on button "Finch (2)" at bounding box center [226, 248] width 142 height 27
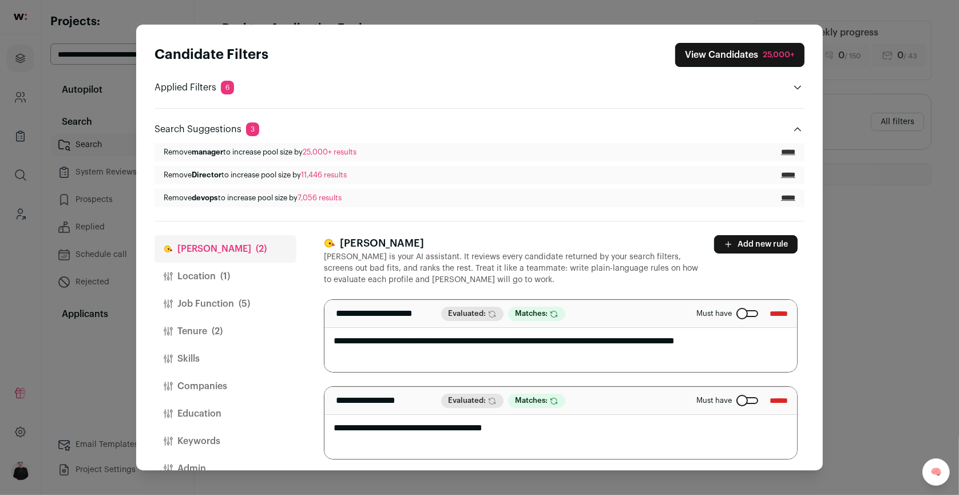
click at [777, 403] on input "******" at bounding box center [779, 400] width 18 height 18
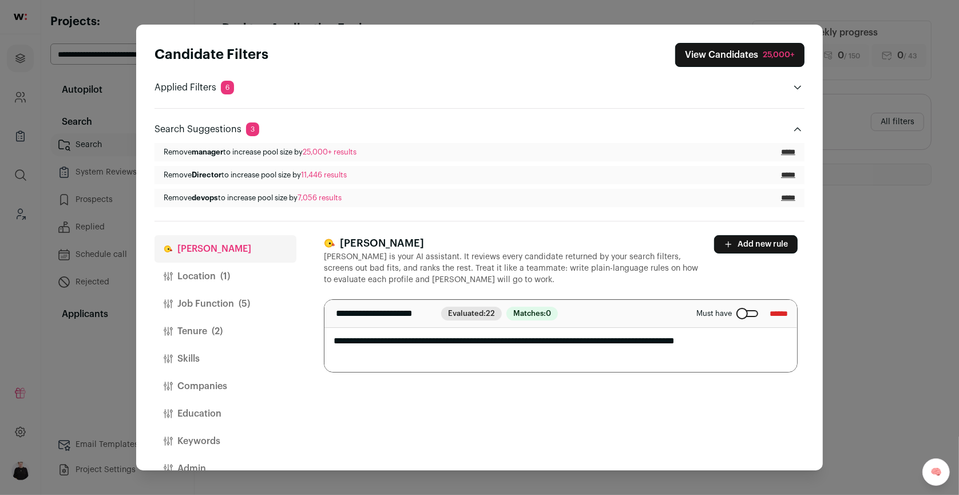
click at [770, 315] on input "******" at bounding box center [779, 313] width 18 height 18
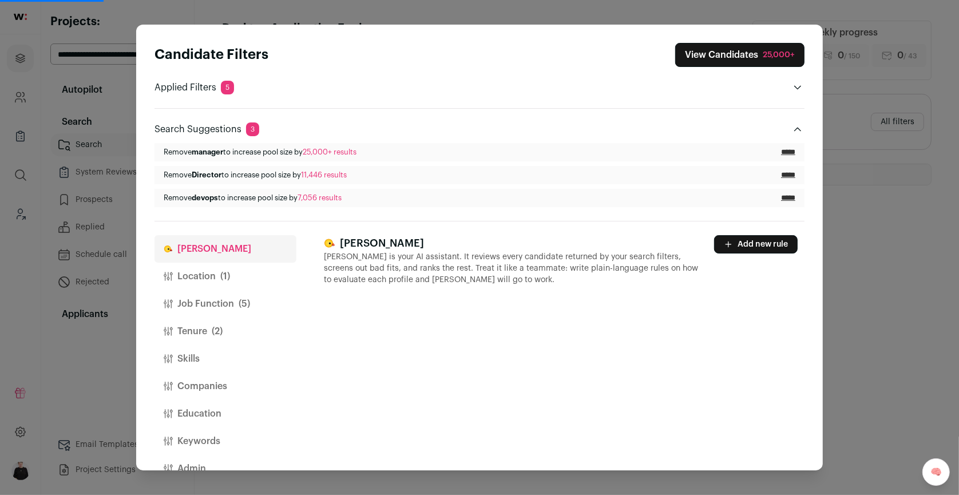
click at [203, 328] on button "Tenure (2)" at bounding box center [226, 331] width 142 height 27
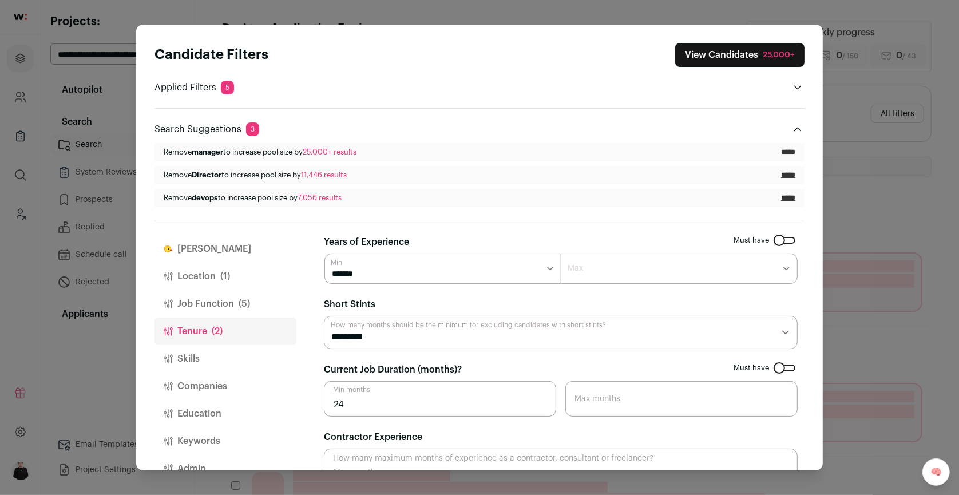
click at [212, 307] on button "Job Function (5)" at bounding box center [226, 303] width 142 height 27
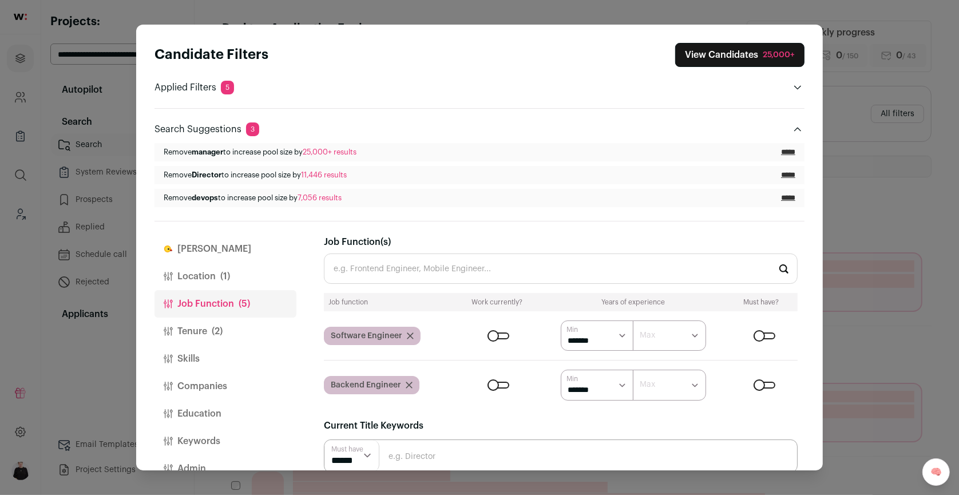
scroll to position [25, 0]
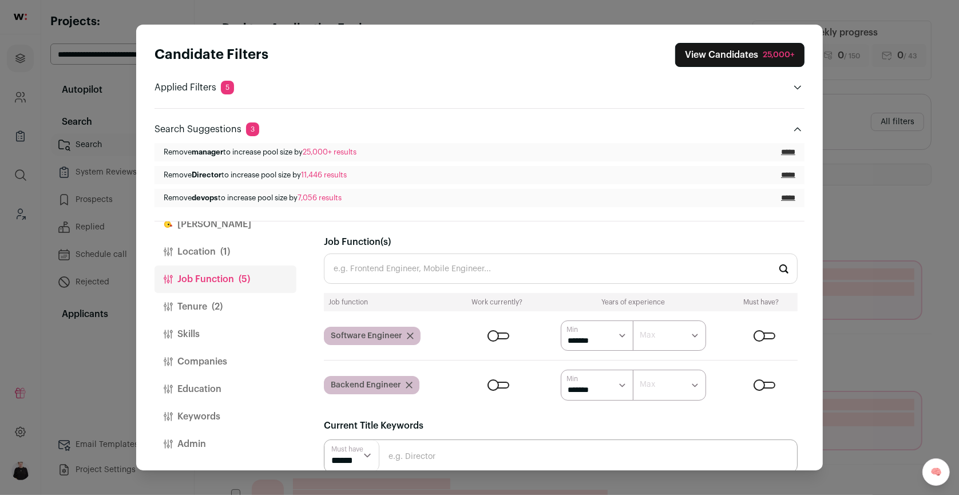
click at [746, 58] on button "View Candidates 25,000+" at bounding box center [739, 55] width 129 height 24
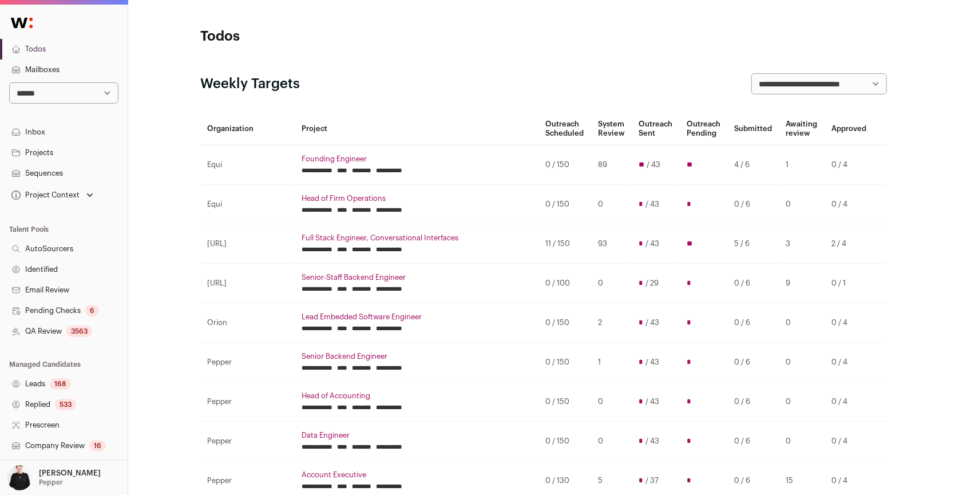
click at [46, 155] on link "Projects" at bounding box center [64, 153] width 128 height 21
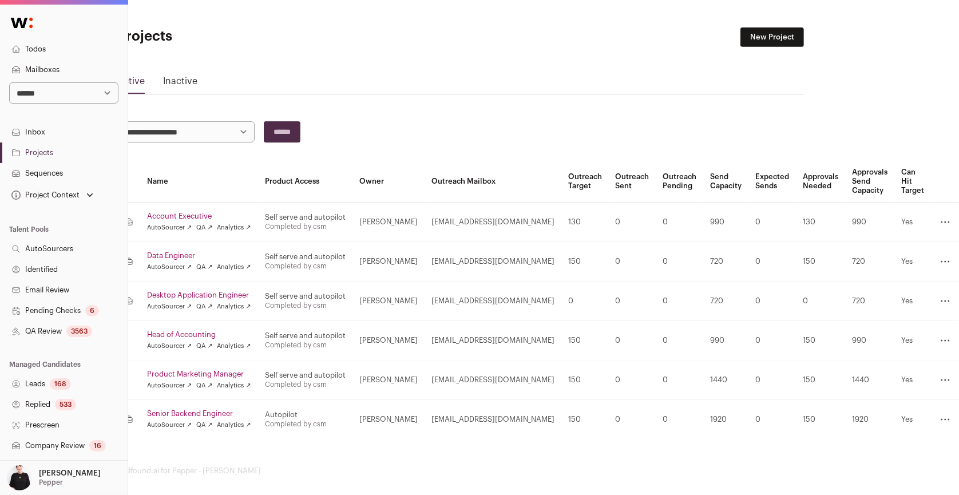
scroll to position [0, 97]
click at [945, 298] on icon at bounding box center [946, 301] width 14 height 14
click at [889, 370] on link "Archive" at bounding box center [897, 374] width 109 height 23
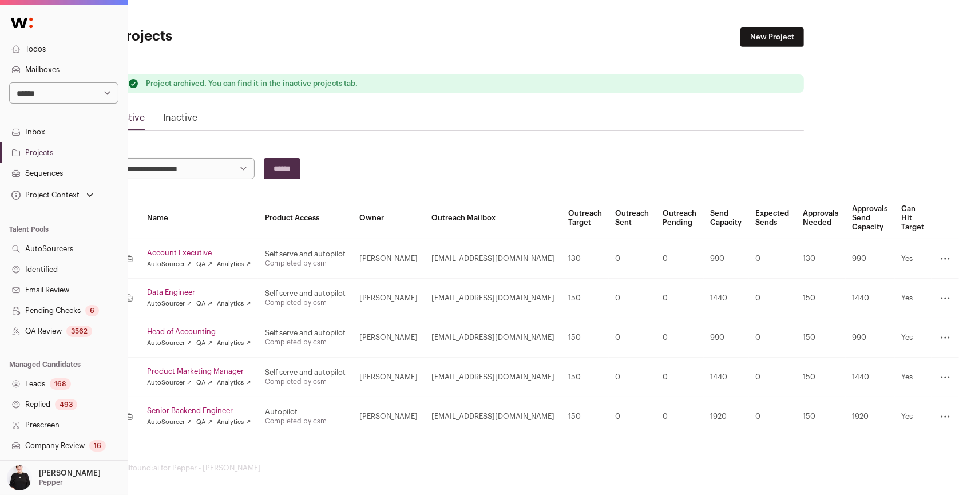
scroll to position [0, 96]
